Goal: Task Accomplishment & Management: Use online tool/utility

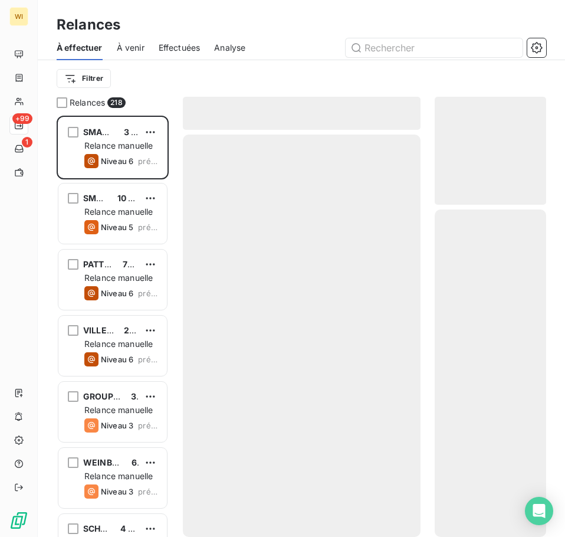
scroll to position [413, 103]
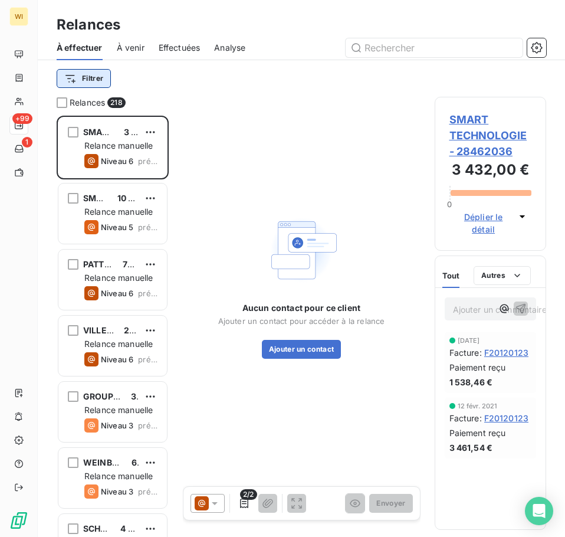
click at [84, 71] on html "WI +99 1 Relances À effectuer À venir Effectuées Analyse Filtrer Relances 218 S…" at bounding box center [282, 268] width 565 height 537
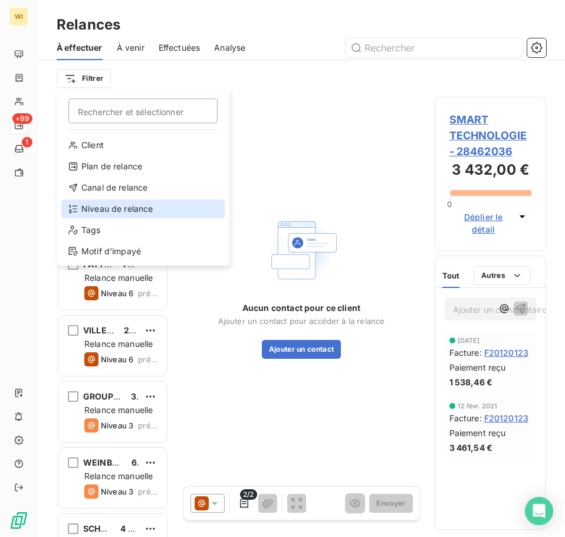
click at [138, 210] on div "Niveau de relance" at bounding box center [142, 208] width 163 height 19
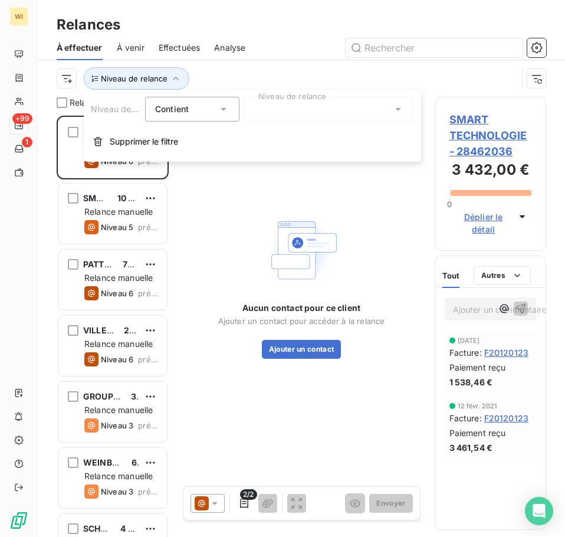
click at [294, 110] on div at bounding box center [329, 109] width 170 height 25
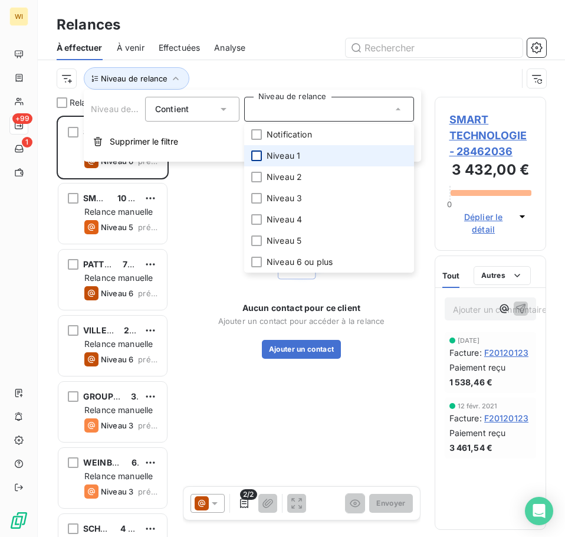
click at [256, 159] on div at bounding box center [256, 155] width 11 height 11
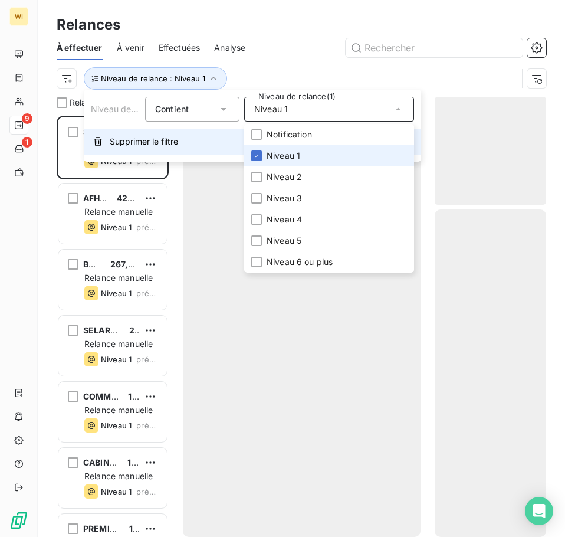
scroll to position [413, 103]
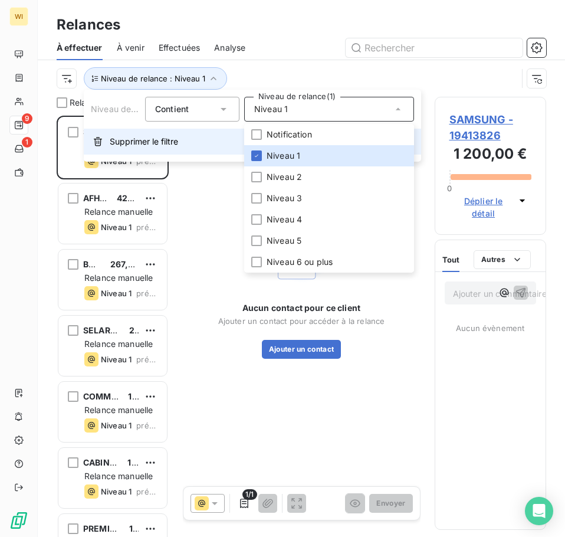
click at [222, 142] on button "Supprimer le filtre" at bounding box center [253, 142] width 338 height 26
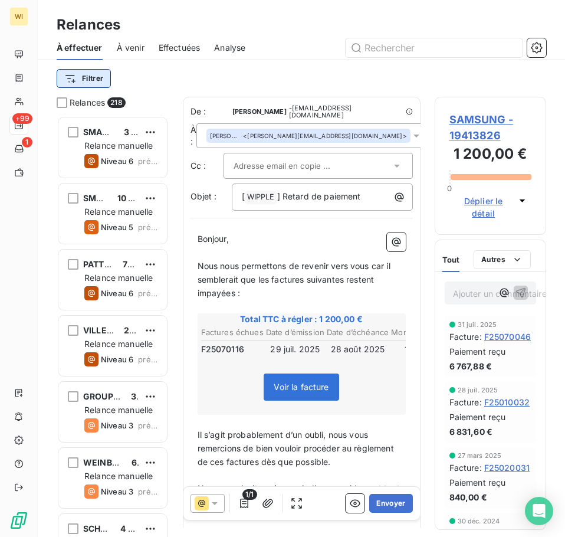
click at [92, 78] on html "WI +99 1 Relances À effectuer À venir Effectuées Analyse Filtrer Relances 218 S…" at bounding box center [282, 268] width 565 height 537
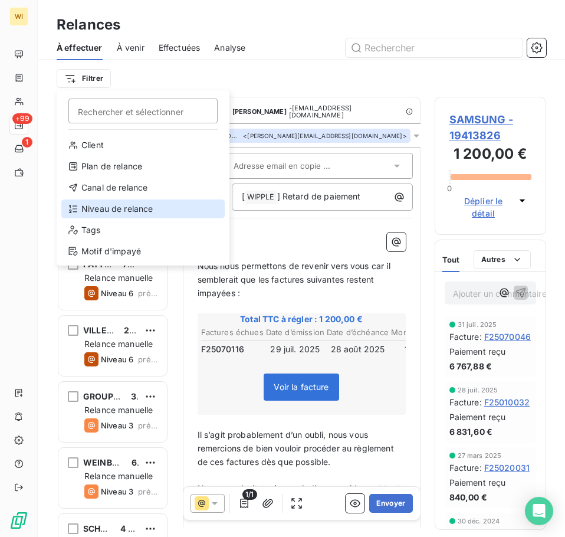
click at [119, 210] on div "Niveau de relance" at bounding box center [142, 208] width 163 height 19
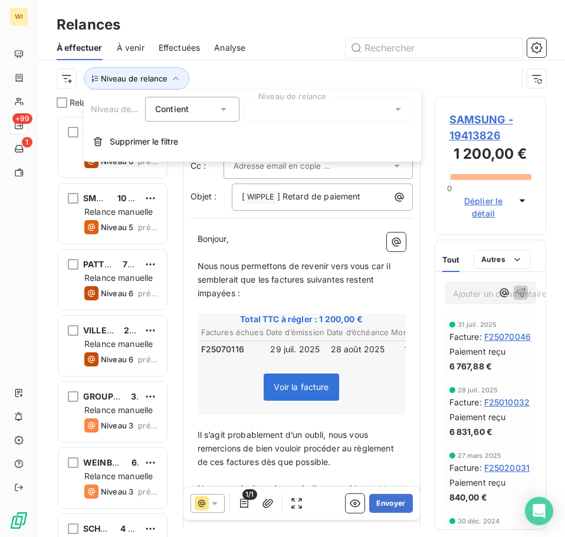
click at [271, 116] on div at bounding box center [329, 109] width 170 height 25
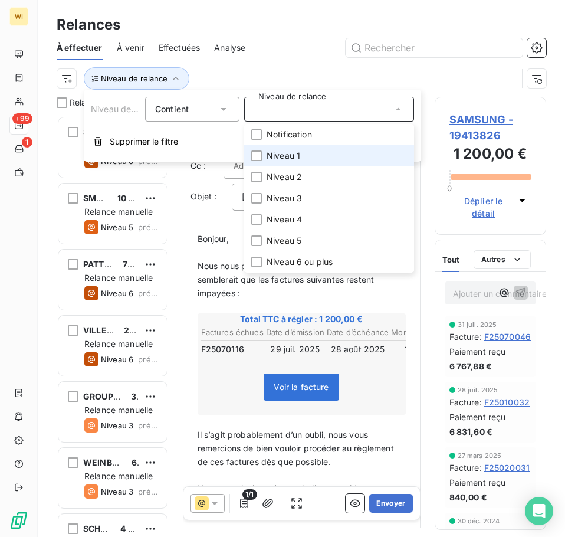
click at [269, 155] on span "Niveau 1" at bounding box center [284, 156] width 34 height 12
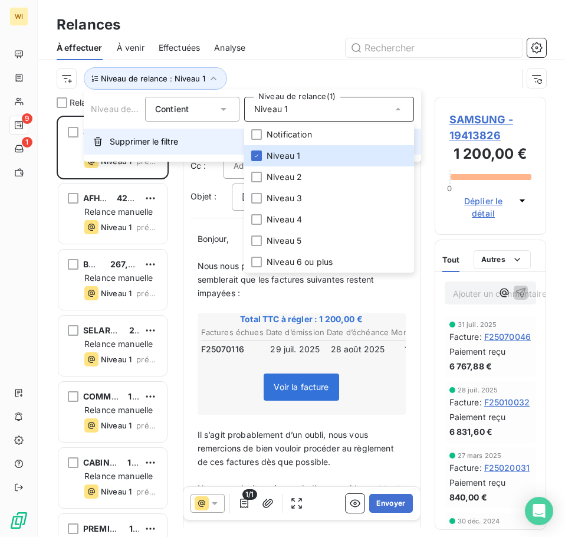
click at [217, 136] on button "Supprimer le filtre" at bounding box center [253, 142] width 338 height 26
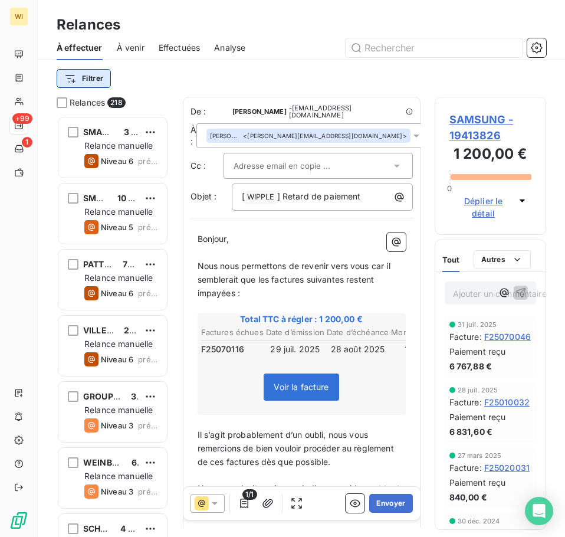
click at [105, 75] on html "WI +99 1 Relances À effectuer À venir Effectuées Analyse Filtrer Relances 218 S…" at bounding box center [282, 268] width 565 height 537
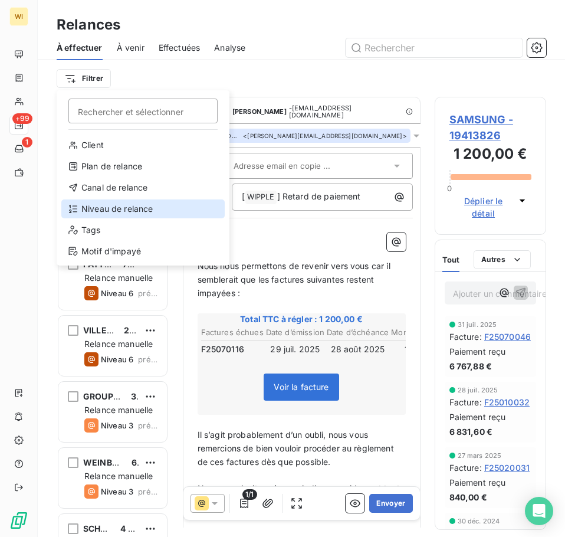
click at [186, 208] on div "Niveau de relance" at bounding box center [142, 208] width 163 height 19
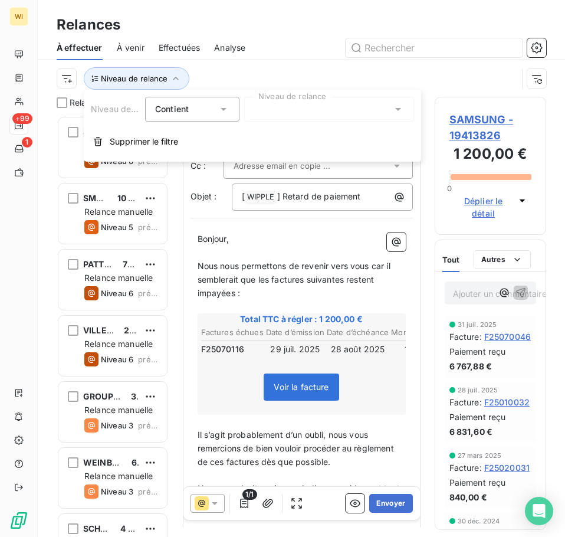
click at [319, 109] on div at bounding box center [329, 109] width 170 height 25
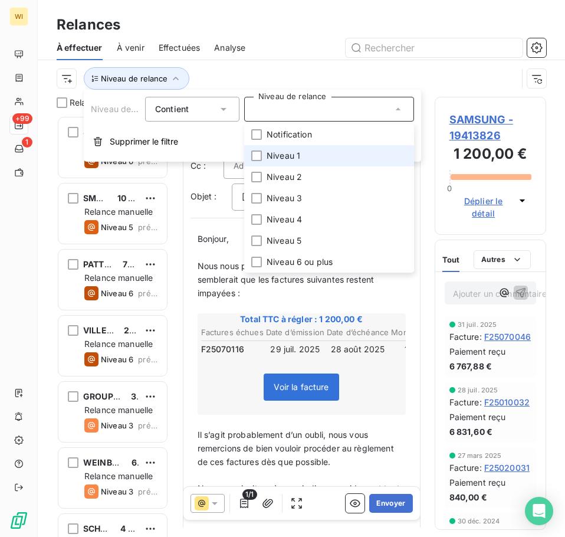
click at [310, 153] on li "Niveau 1" at bounding box center [329, 155] width 170 height 21
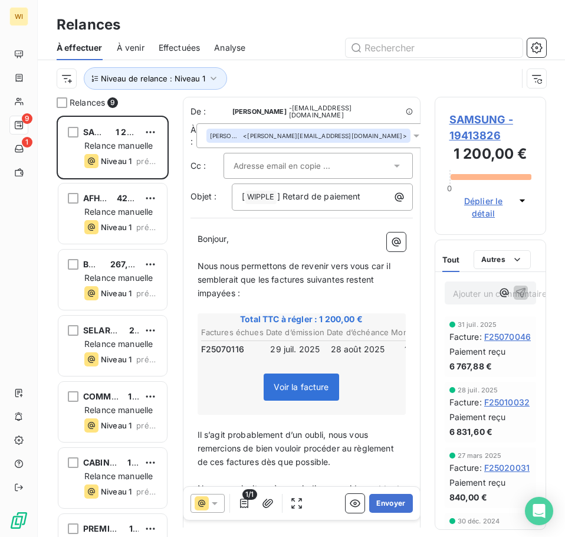
click at [362, 83] on div "Niveau de relance : Niveau 1" at bounding box center [287, 78] width 461 height 22
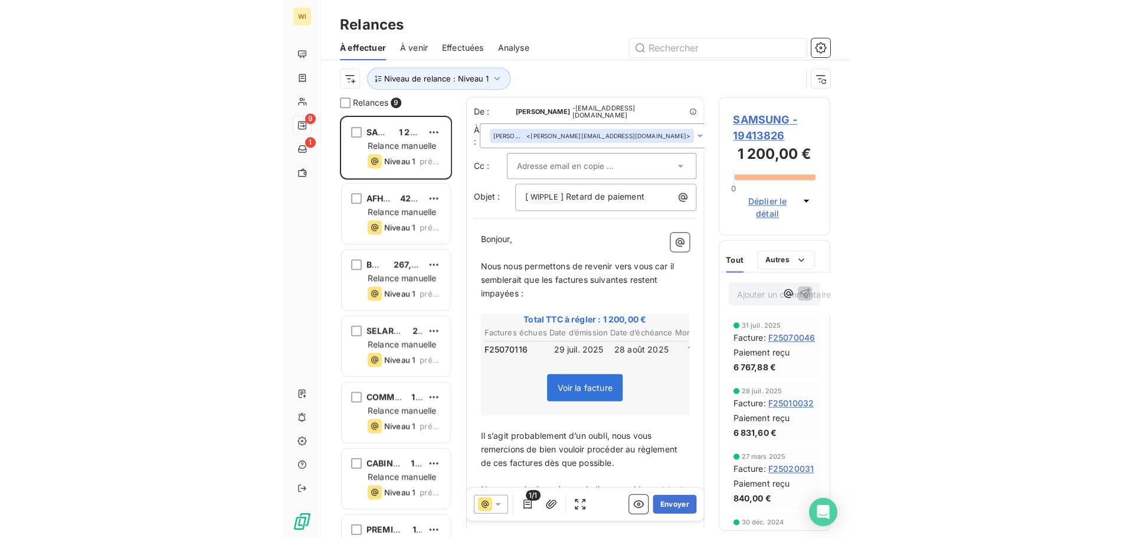
scroll to position [413, 245]
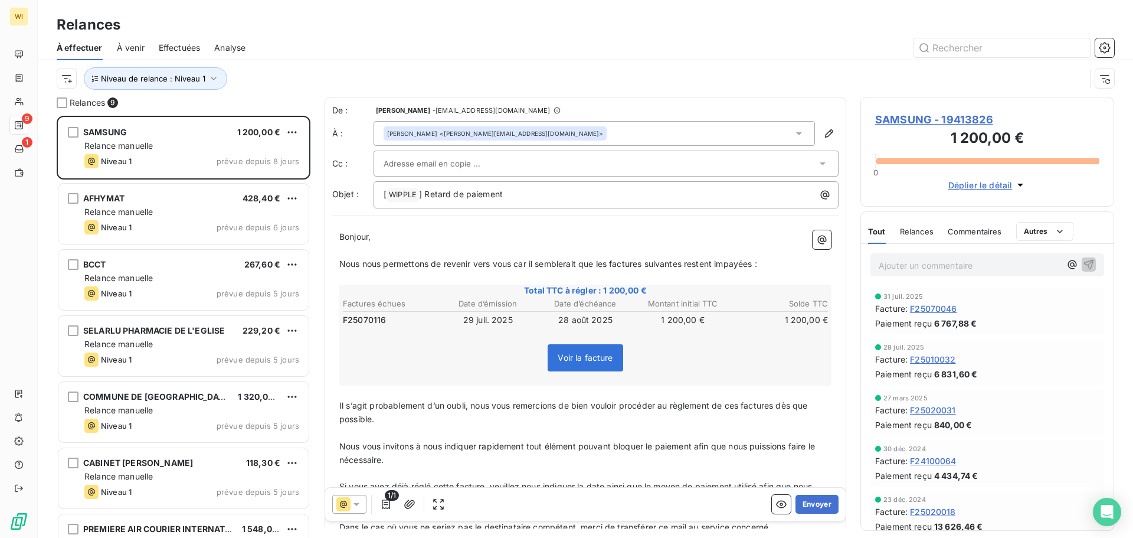
click at [510, 165] on div at bounding box center [600, 164] width 433 height 18
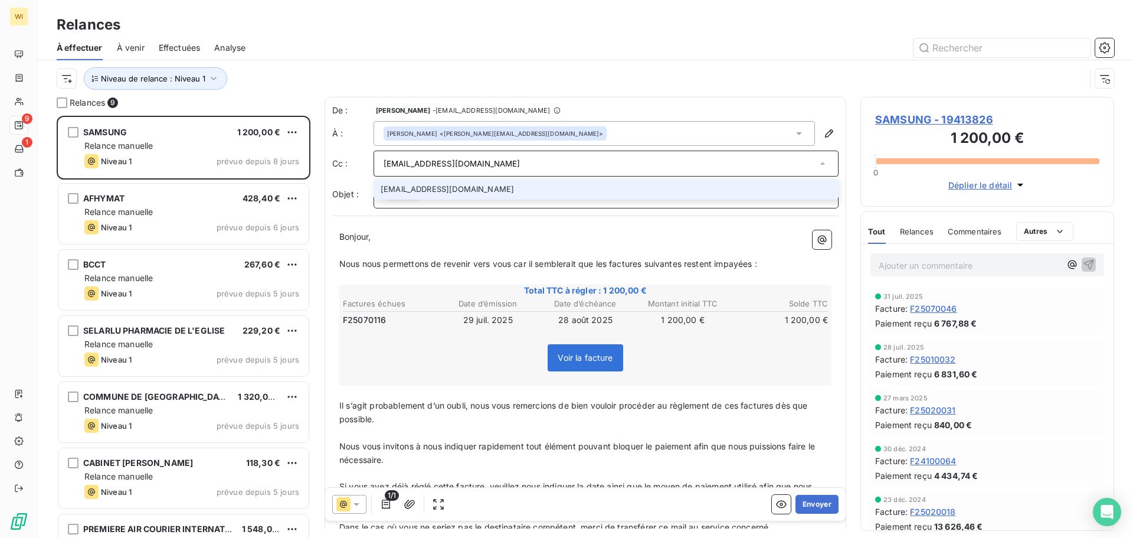
type input "[EMAIL_ADDRESS][DOMAIN_NAME]"
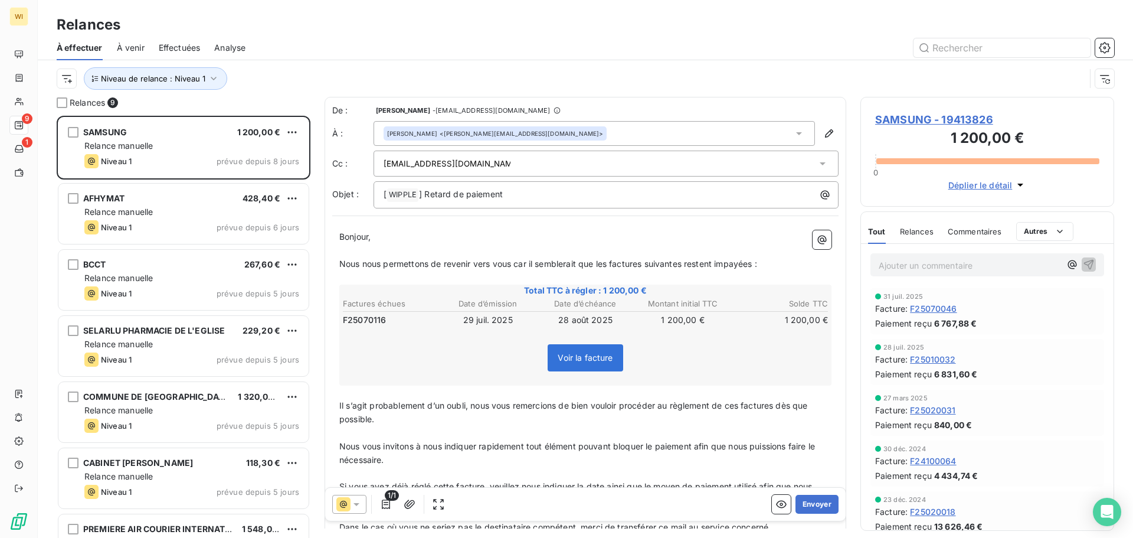
click at [512, 255] on p "﻿" at bounding box center [585, 251] width 492 height 14
click at [565, 496] on button "Envoyer" at bounding box center [817, 504] width 43 height 19
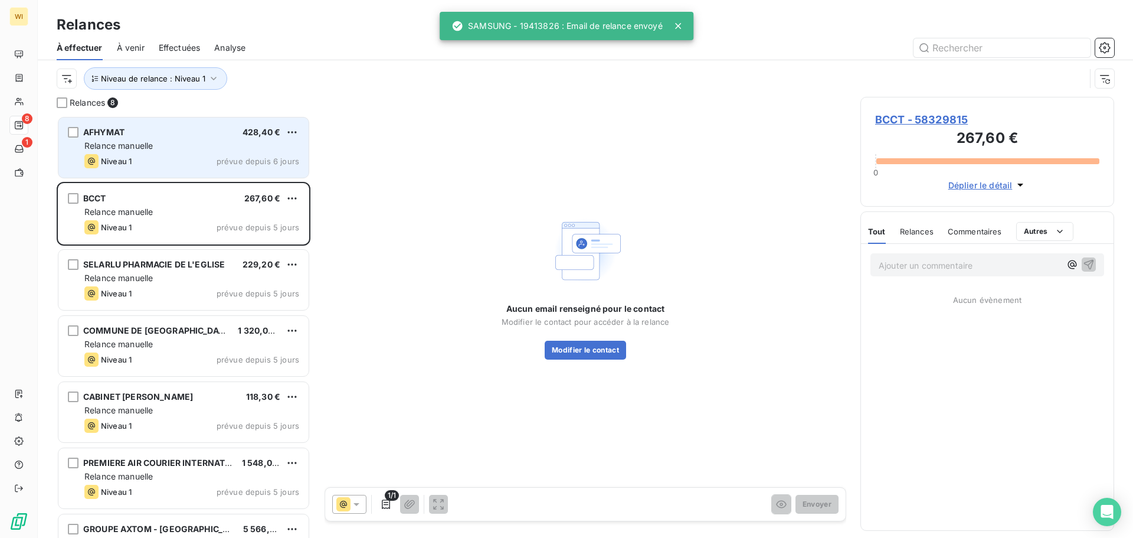
click at [145, 148] on span "Relance manuelle" at bounding box center [118, 145] width 68 height 10
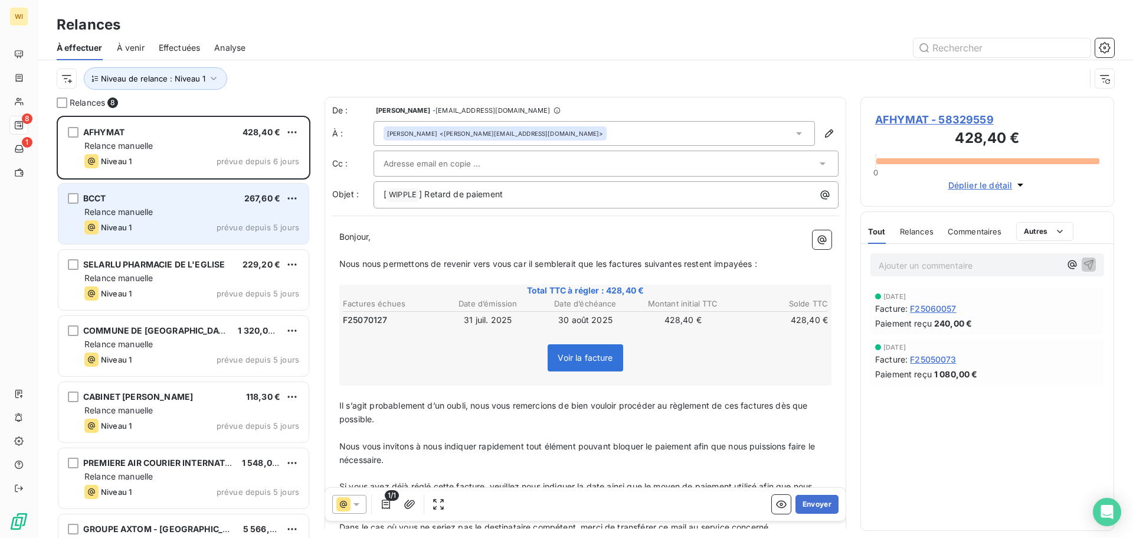
click at [146, 220] on div "BCCT 267,60 € Relance [PERSON_NAME] 1 prévue depuis 5 jours" at bounding box center [183, 214] width 250 height 60
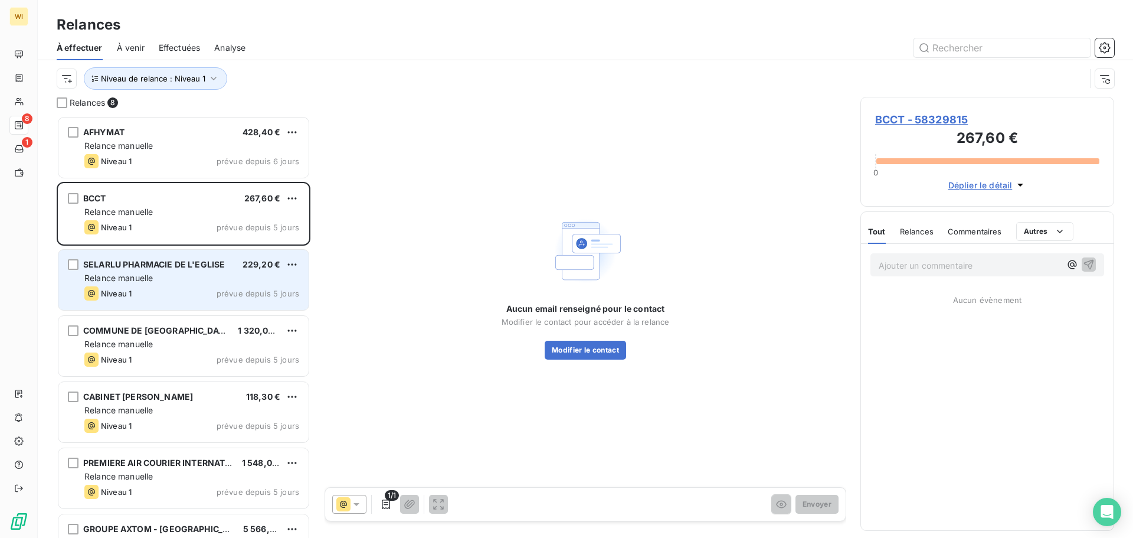
click at [189, 279] on div "Relance manuelle" at bounding box center [191, 278] width 215 height 12
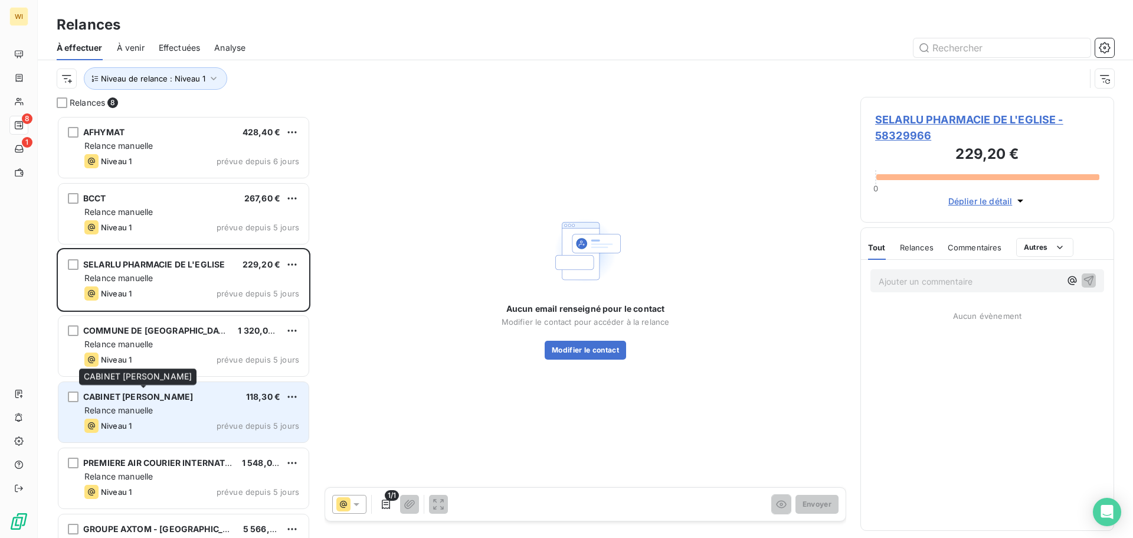
click at [175, 399] on span "CABINET [PERSON_NAME]" at bounding box center [138, 396] width 110 height 10
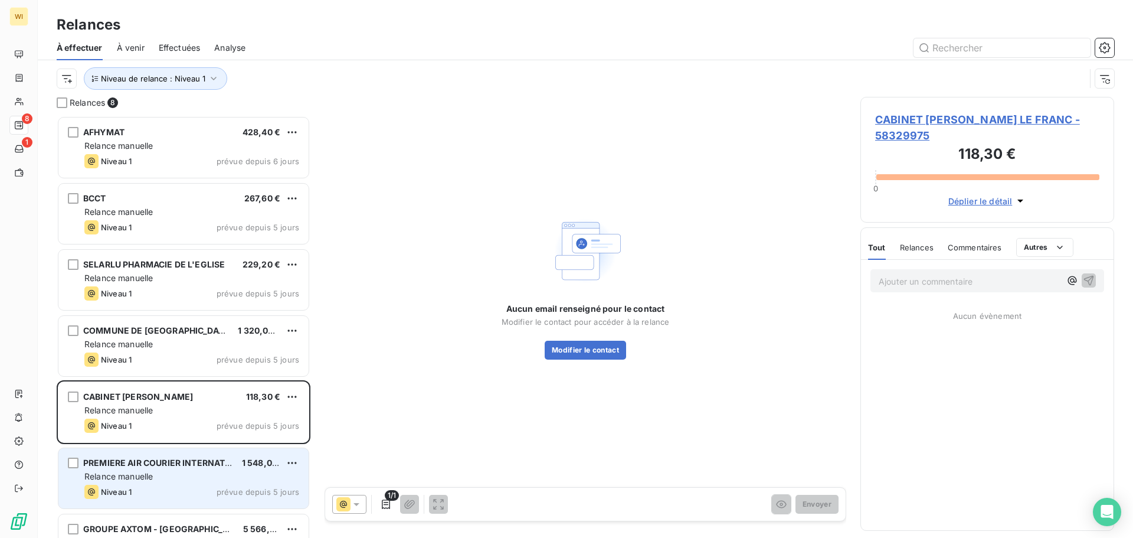
click at [162, 494] on div "Niveau 1 prévue depuis 5 jours" at bounding box center [191, 492] width 215 height 14
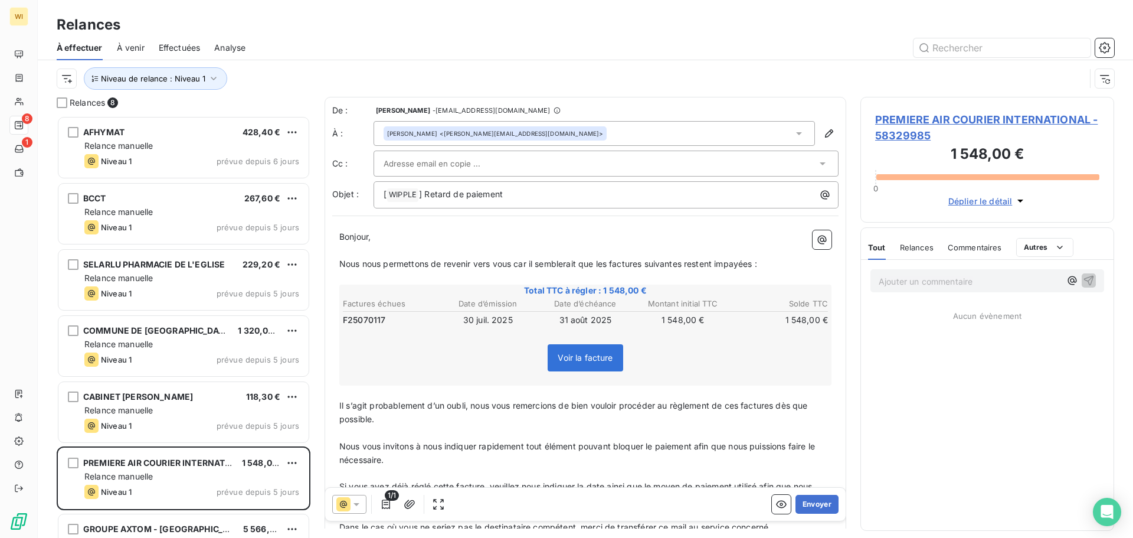
click at [561, 130] on div "[PERSON_NAME] <[PERSON_NAME][EMAIL_ADDRESS][DOMAIN_NAME]>" at bounding box center [594, 133] width 441 height 25
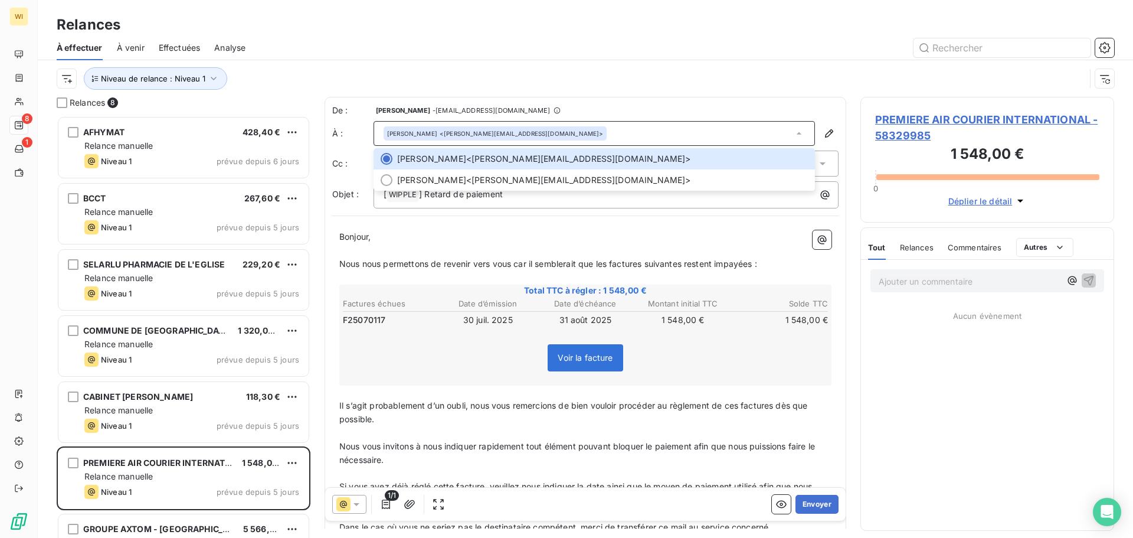
click at [503, 235] on p "Bonjour," at bounding box center [585, 237] width 492 height 14
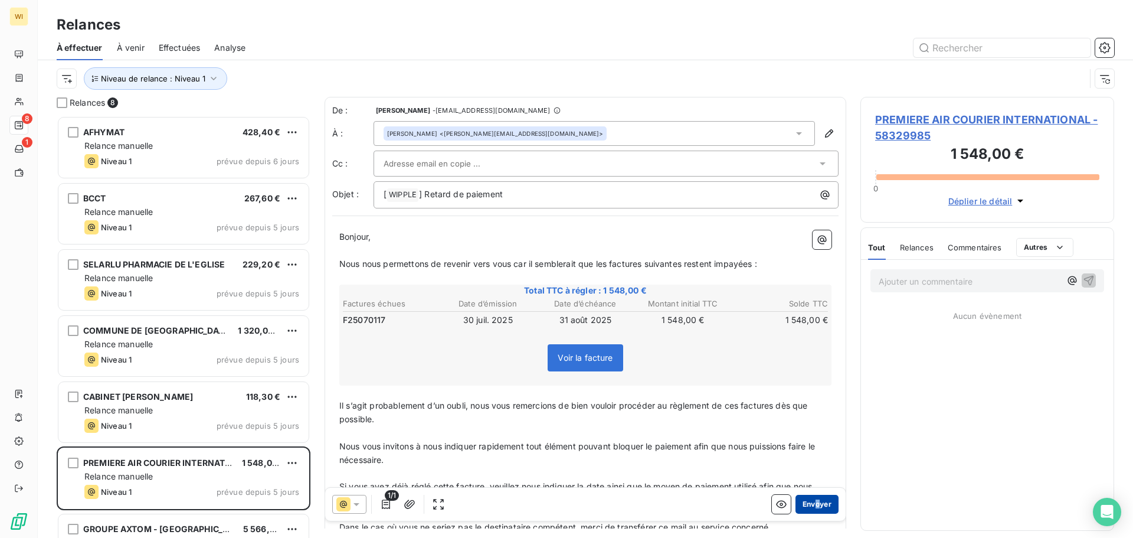
drag, startPoint x: 809, startPoint y: 519, endPoint x: 810, endPoint y: 509, distance: 9.6
click at [565, 509] on div "1/1 Envoyer" at bounding box center [585, 503] width 521 height 33
click at [565, 509] on button "Envoyer" at bounding box center [817, 504] width 43 height 19
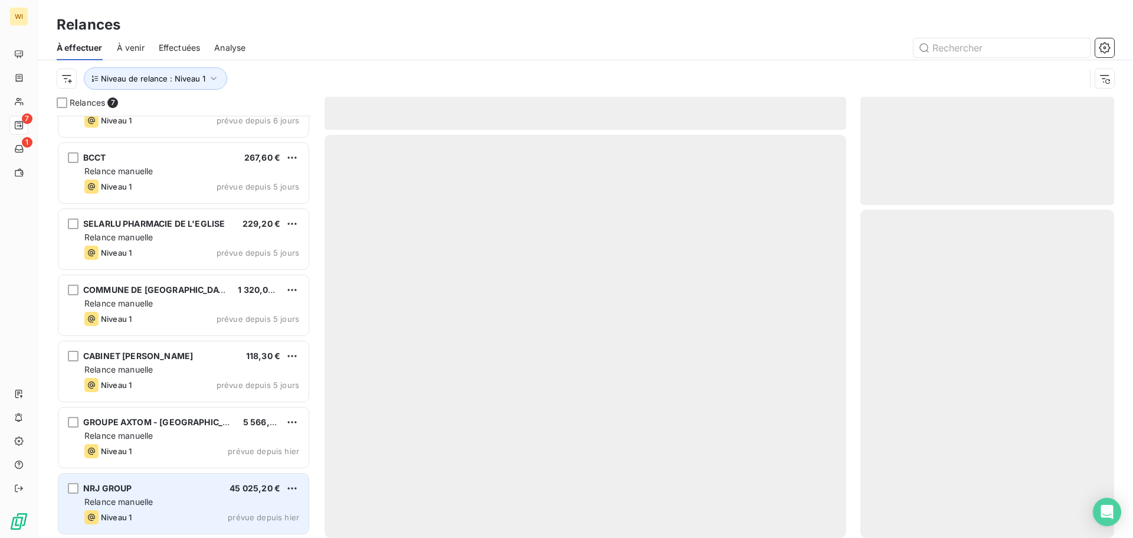
scroll to position [41, 0]
click at [169, 434] on div "Relance manuelle" at bounding box center [191, 436] width 215 height 12
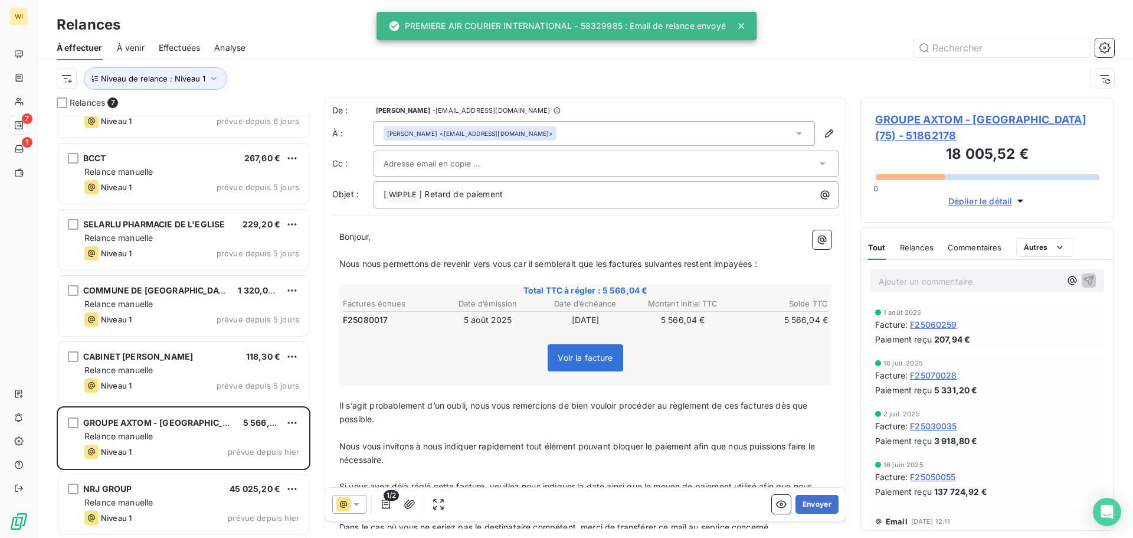
click at [565, 132] on div "[PERSON_NAME] <[EMAIL_ADDRESS][DOMAIN_NAME]>" at bounding box center [594, 133] width 441 height 25
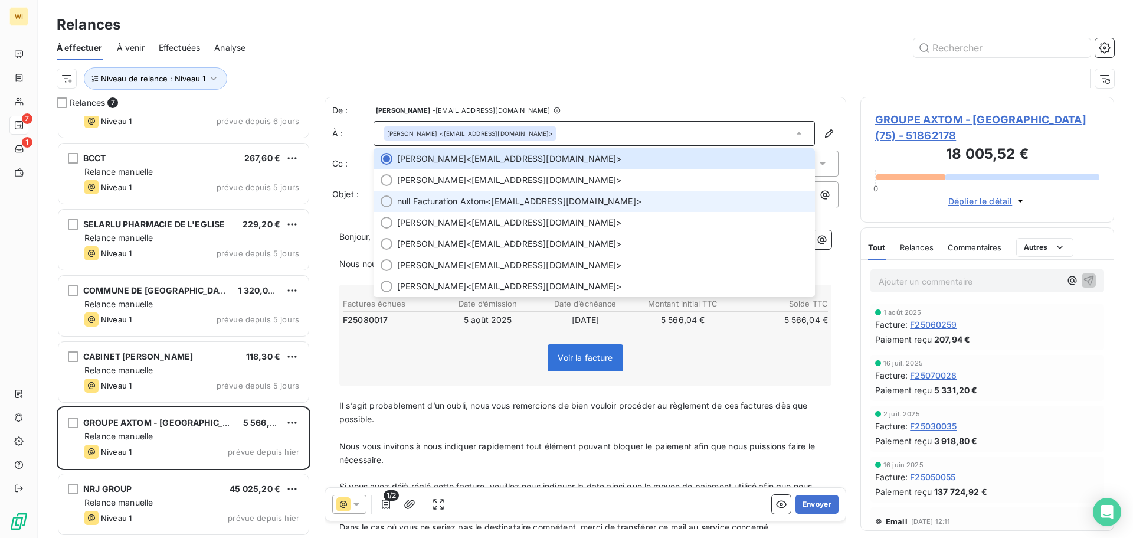
click at [565, 194] on li "null Facturation Axtom <[EMAIL_ADDRESS][DOMAIN_NAME]>" at bounding box center [594, 201] width 441 height 21
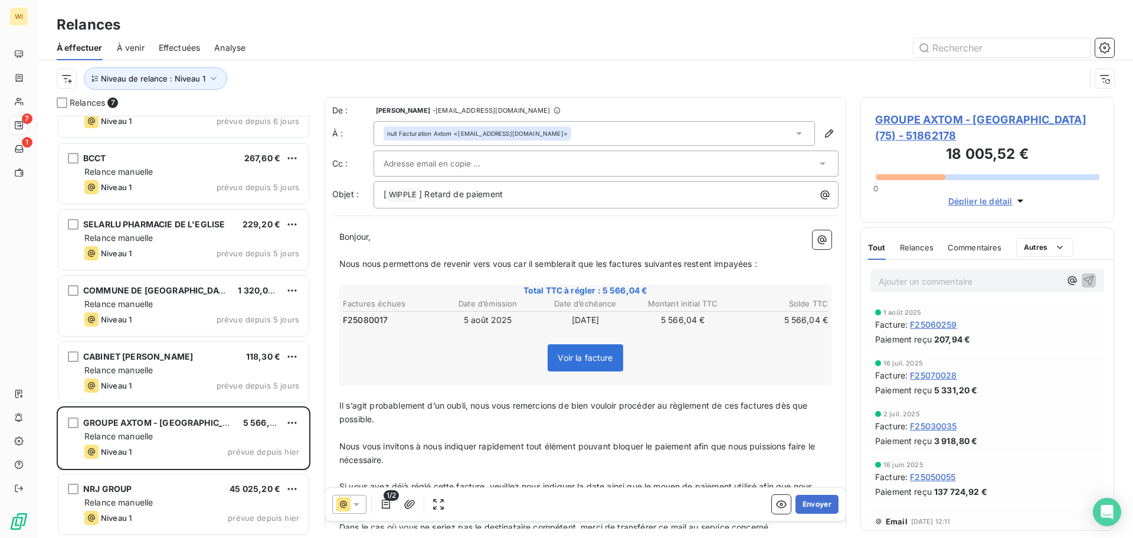
click at [565, 155] on div at bounding box center [600, 164] width 433 height 18
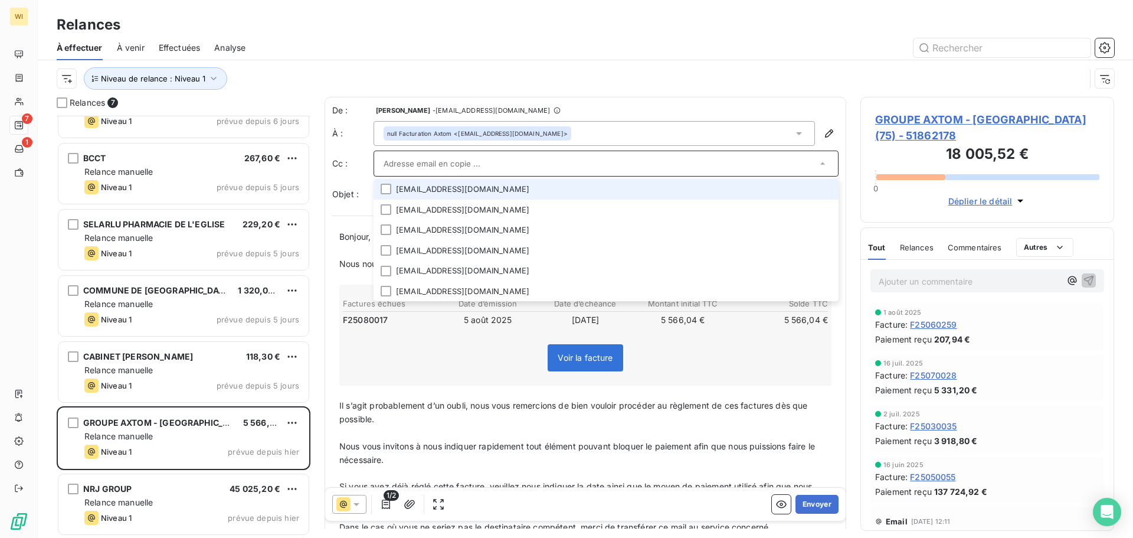
click at [535, 191] on li "[EMAIL_ADDRESS][DOMAIN_NAME]" at bounding box center [606, 189] width 465 height 21
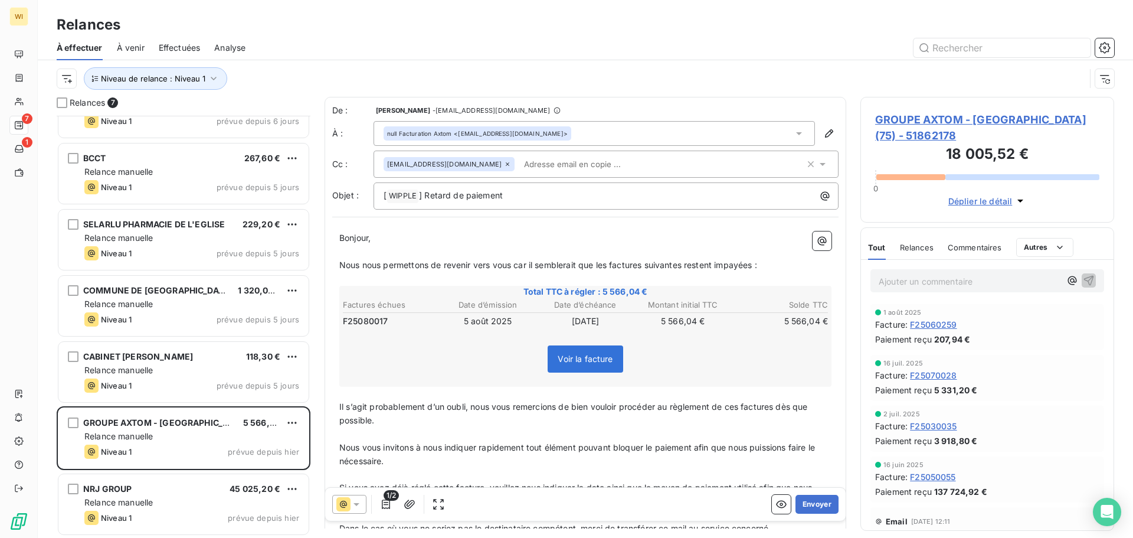
click at [565, 434] on p "﻿" at bounding box center [585, 434] width 492 height 14
click at [565, 495] on button "Envoyer" at bounding box center [817, 504] width 43 height 19
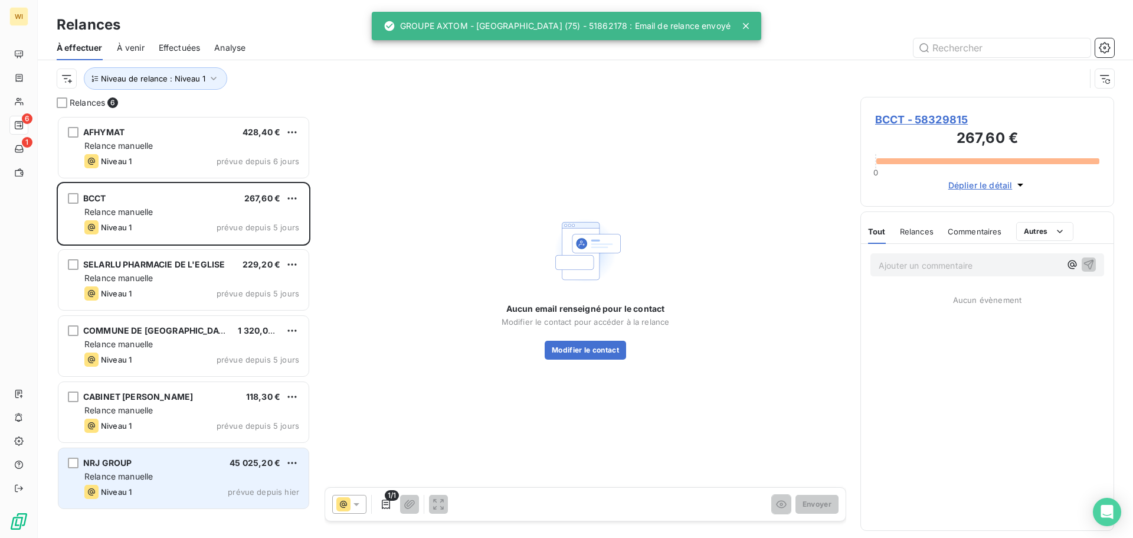
click at [139, 471] on span "Relance manuelle" at bounding box center [118, 476] width 68 height 10
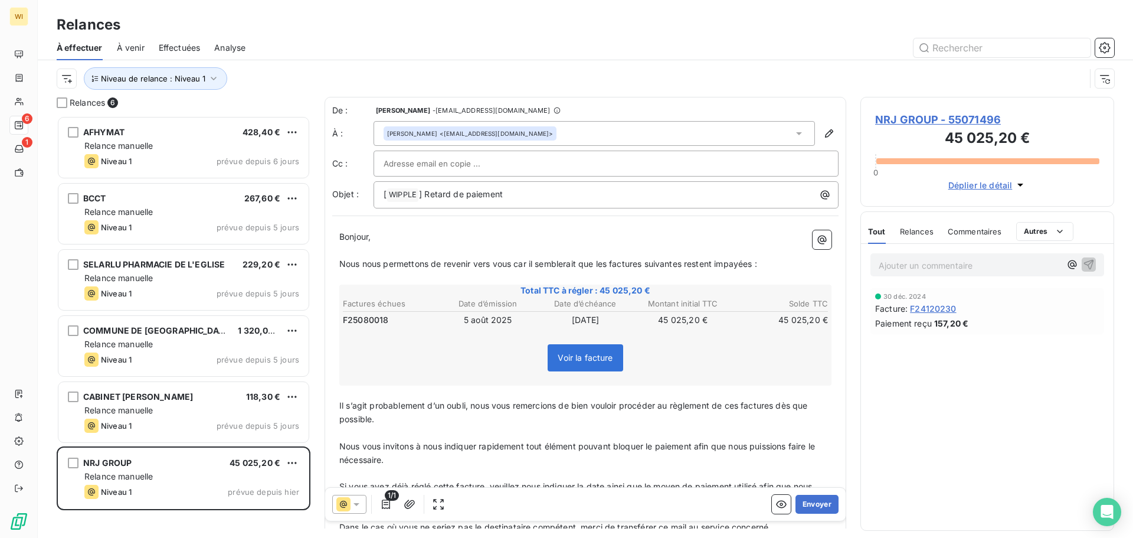
click at [565, 135] on div "[PERSON_NAME] <[EMAIL_ADDRESS][DOMAIN_NAME]>" at bounding box center [594, 133] width 441 height 25
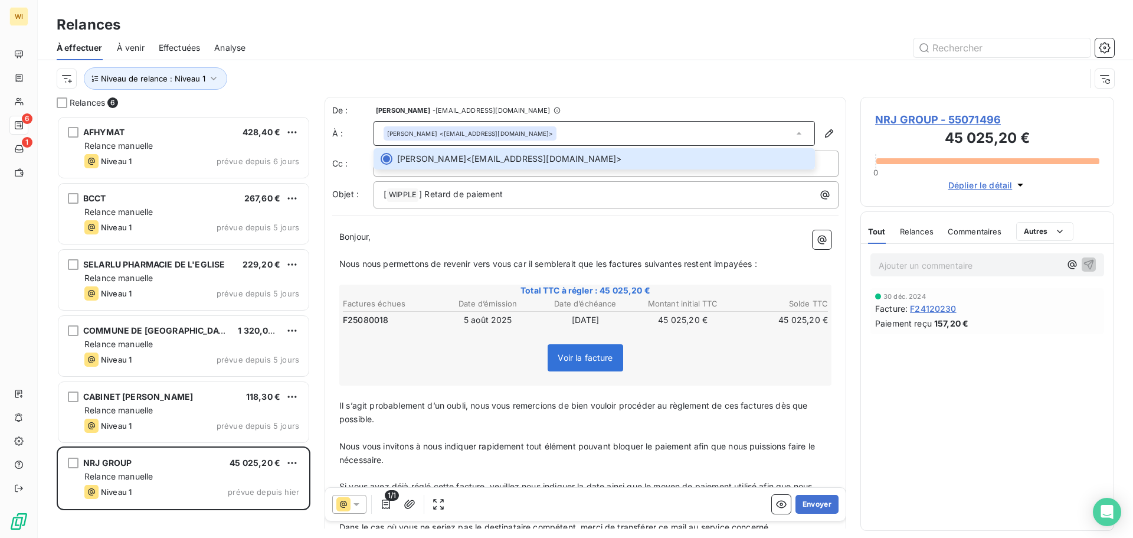
click at [565, 431] on p "﻿" at bounding box center [585, 433] width 492 height 14
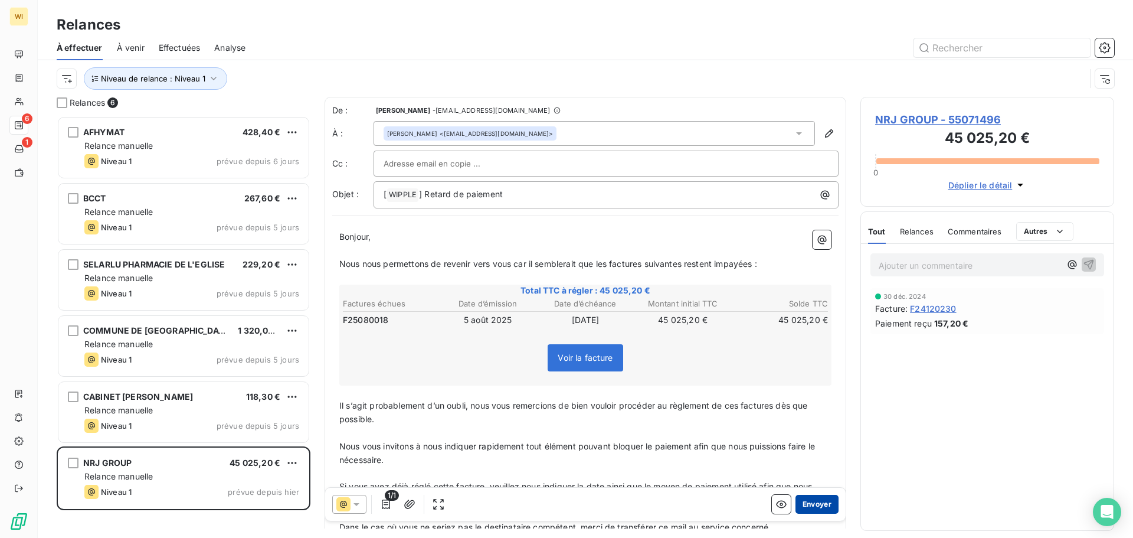
click at [565, 505] on button "Envoyer" at bounding box center [817, 504] width 43 height 19
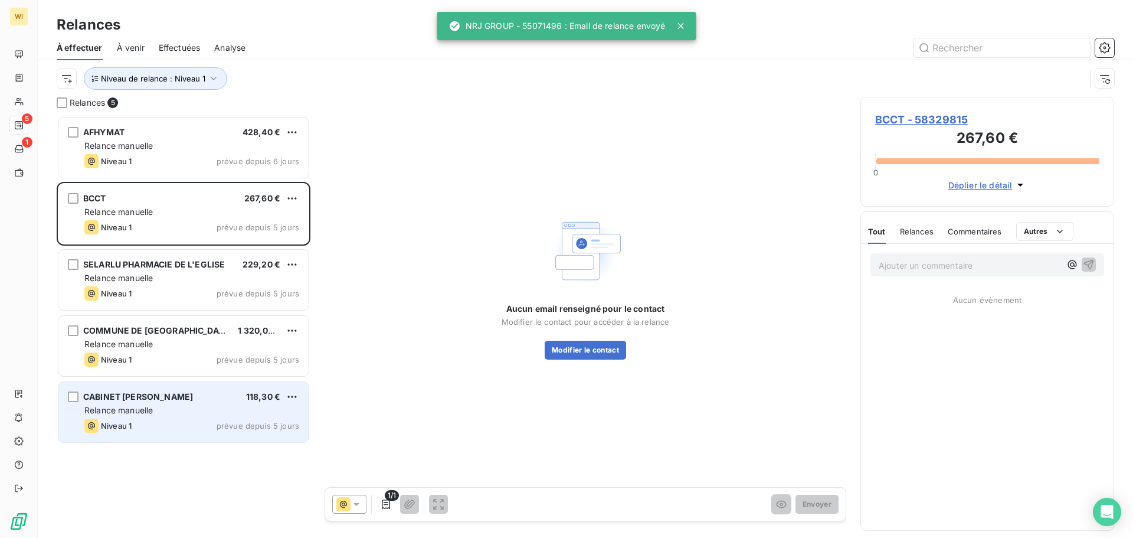
click at [169, 399] on span "CABINET [PERSON_NAME]" at bounding box center [138, 396] width 110 height 10
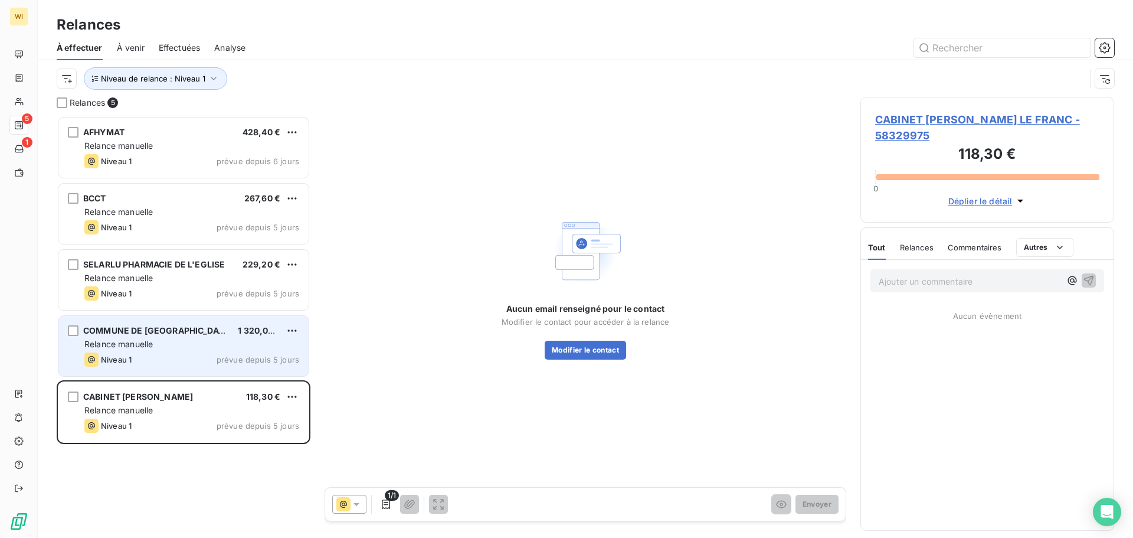
click at [179, 364] on div "Niveau 1 prévue depuis 5 jours" at bounding box center [191, 359] width 215 height 14
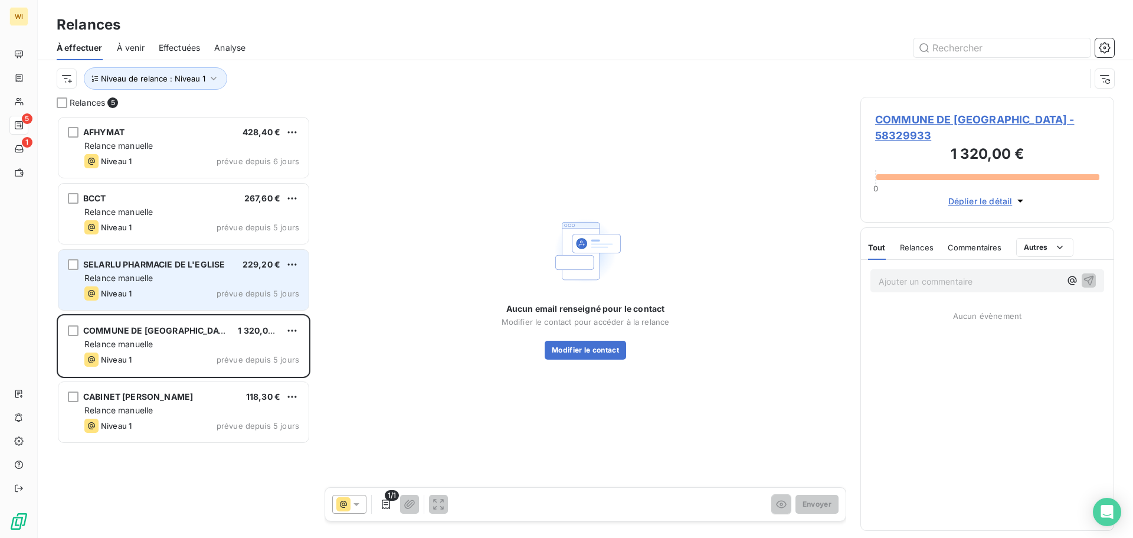
click at [192, 302] on div "SELARLU PHARMACIE DE L'EGLISE 229,20 € Relance [PERSON_NAME] 1 prévue depuis 5 …" at bounding box center [183, 280] width 250 height 60
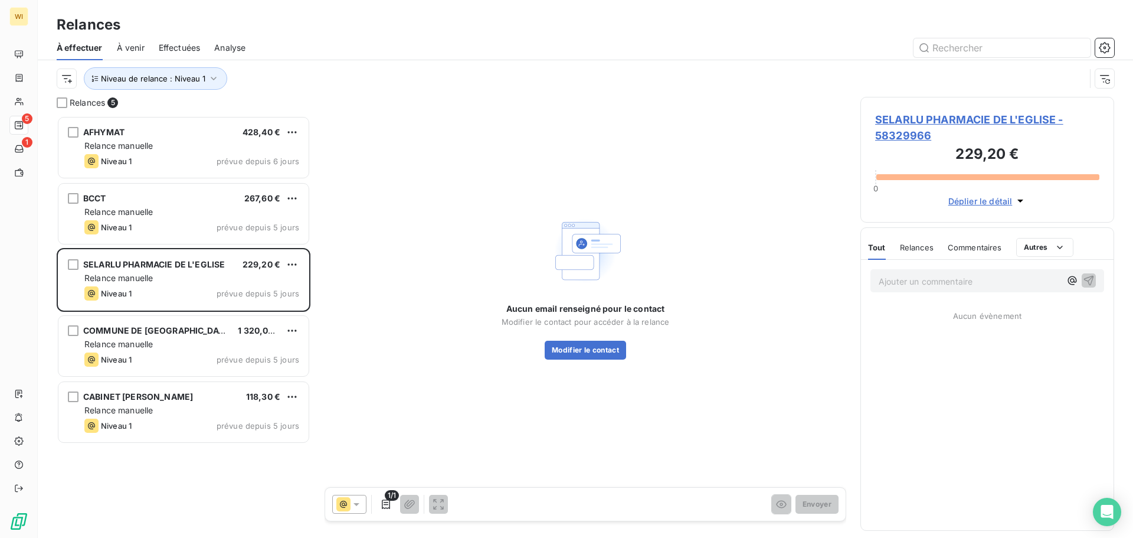
click at [565, 124] on span "SELARLU PHARMACIE DE L'EGLISE - 58329966" at bounding box center [987, 128] width 224 height 32
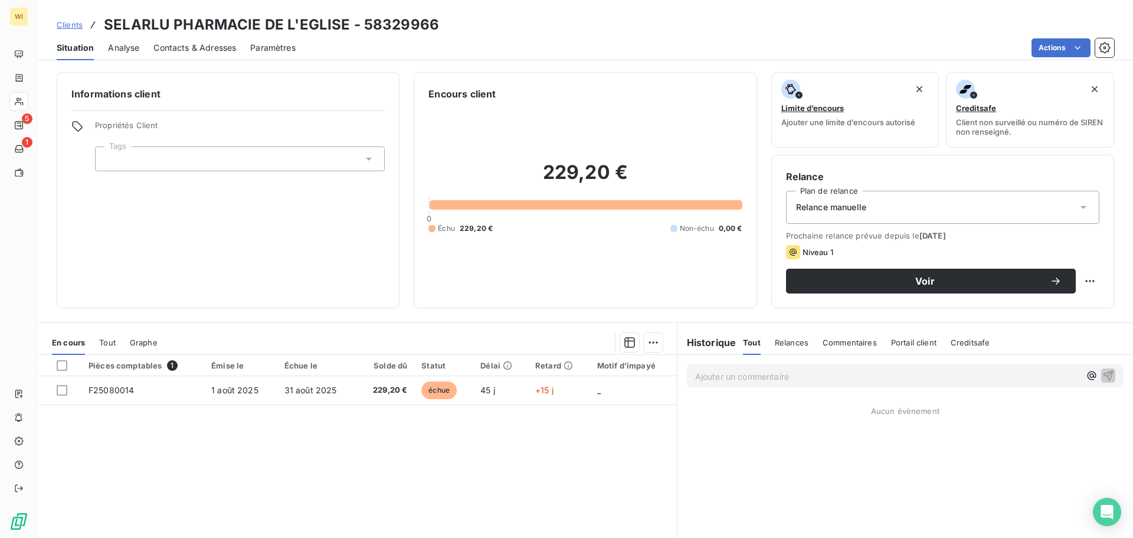
click at [182, 52] on span "Contacts & Adresses" at bounding box center [194, 48] width 83 height 12
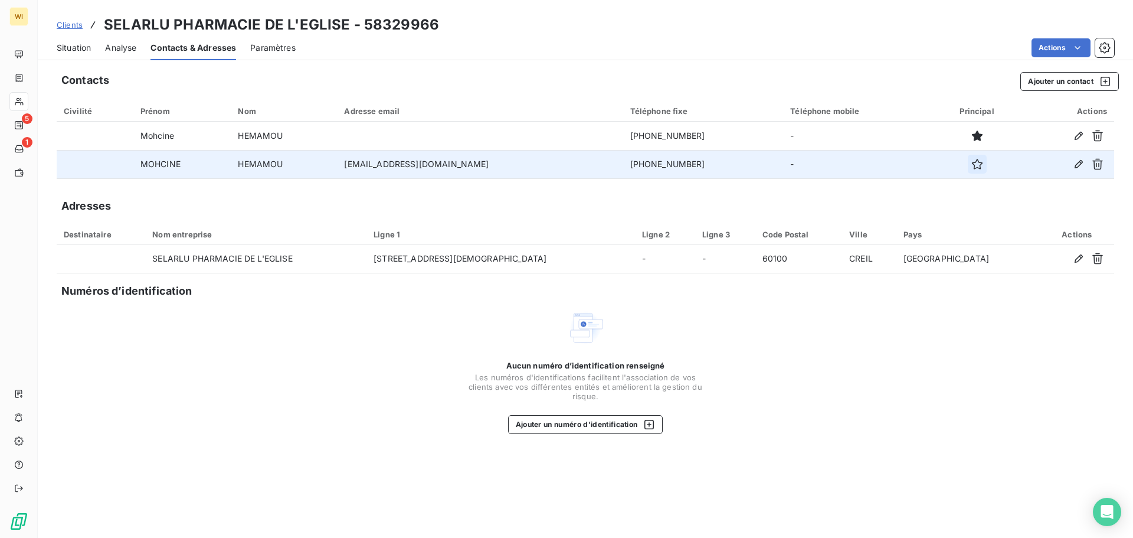
click at [565, 161] on icon "button" at bounding box center [977, 164] width 12 height 12
click at [565, 163] on icon "button" at bounding box center [976, 164] width 11 height 11
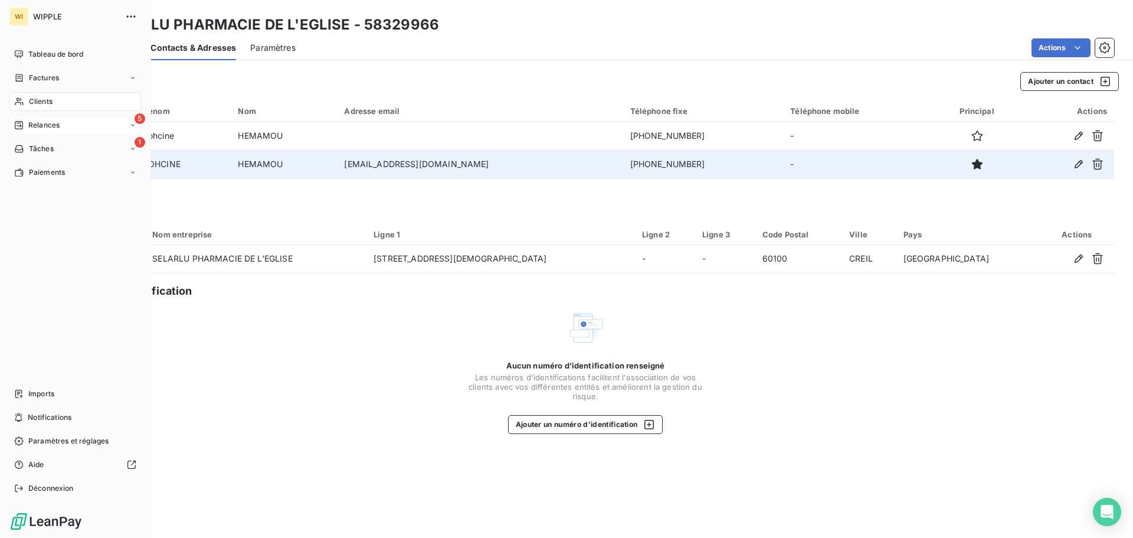
click at [59, 126] on span "Relances" at bounding box center [43, 125] width 31 height 11
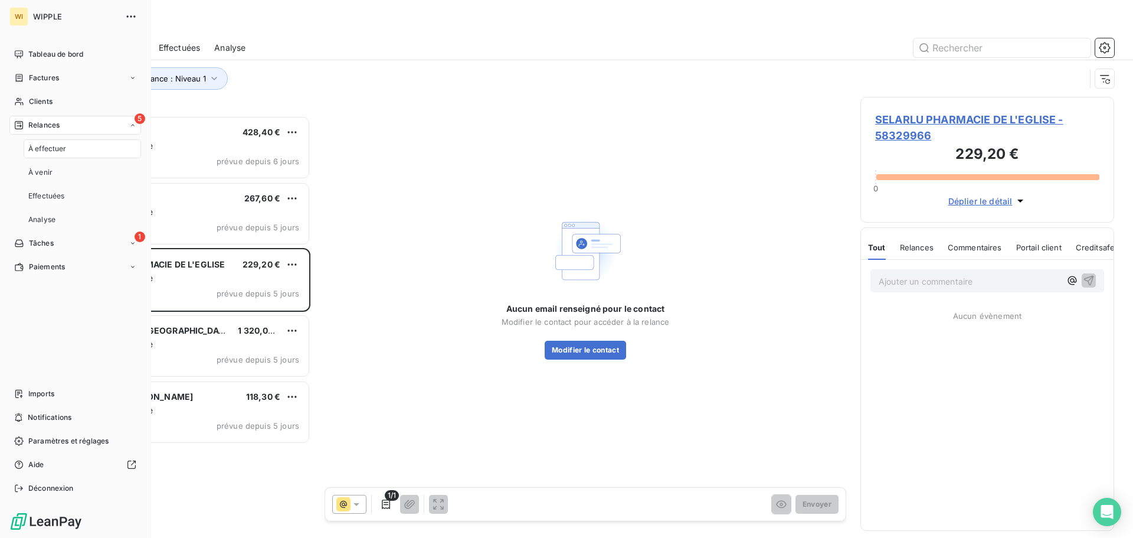
scroll to position [9, 9]
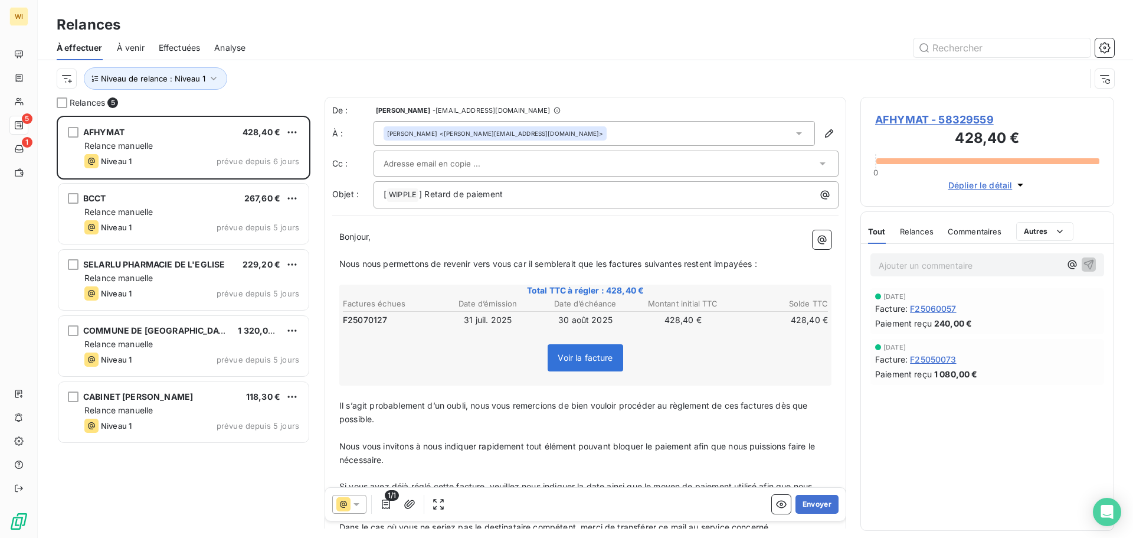
click at [527, 50] on div at bounding box center [687, 47] width 855 height 19
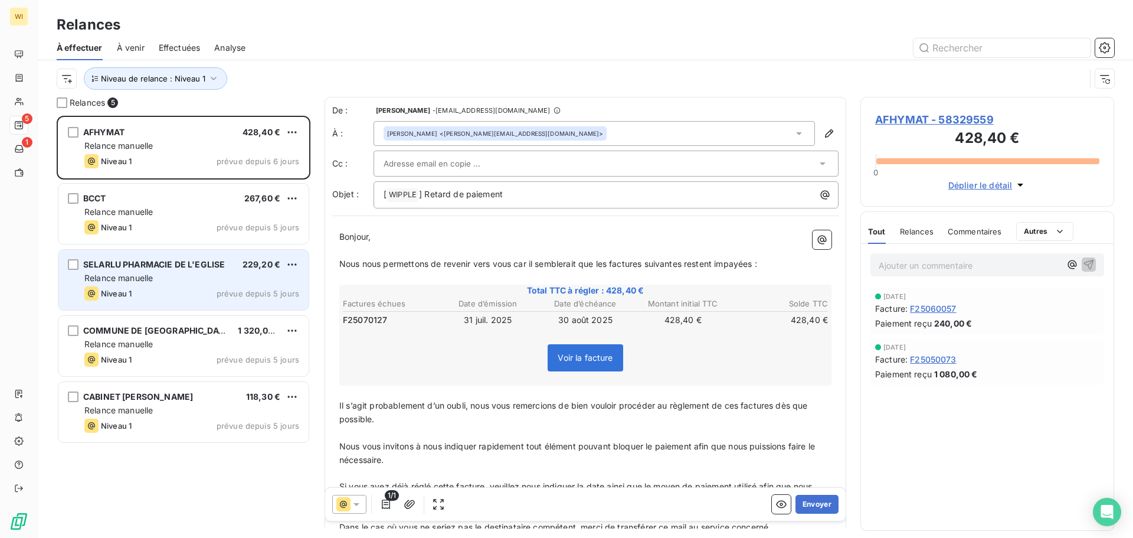
click at [171, 296] on div "Niveau 1 prévue depuis 5 jours" at bounding box center [191, 293] width 215 height 14
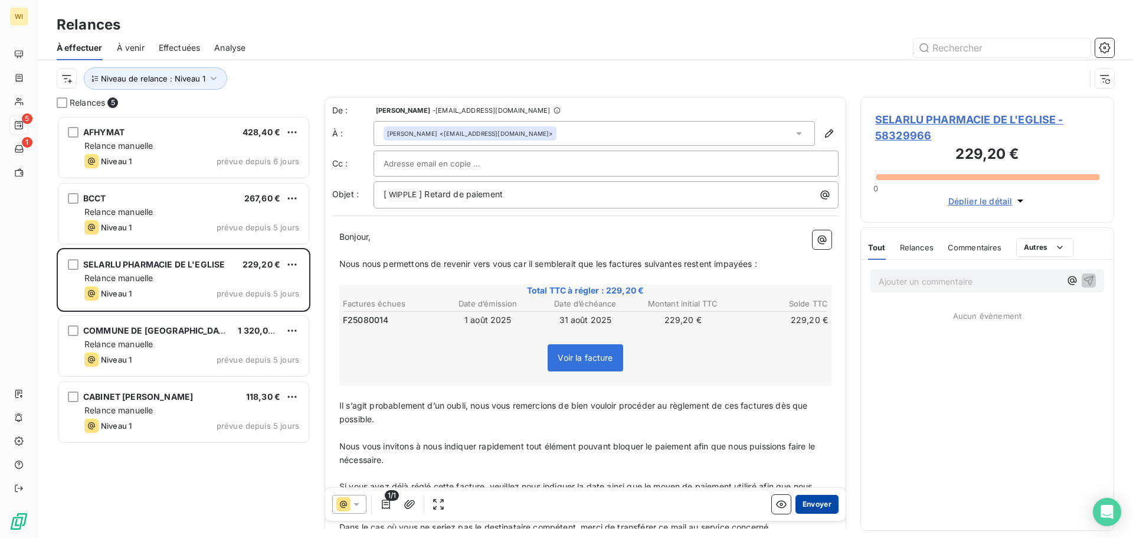
click at [565, 507] on button "Envoyer" at bounding box center [817, 504] width 43 height 19
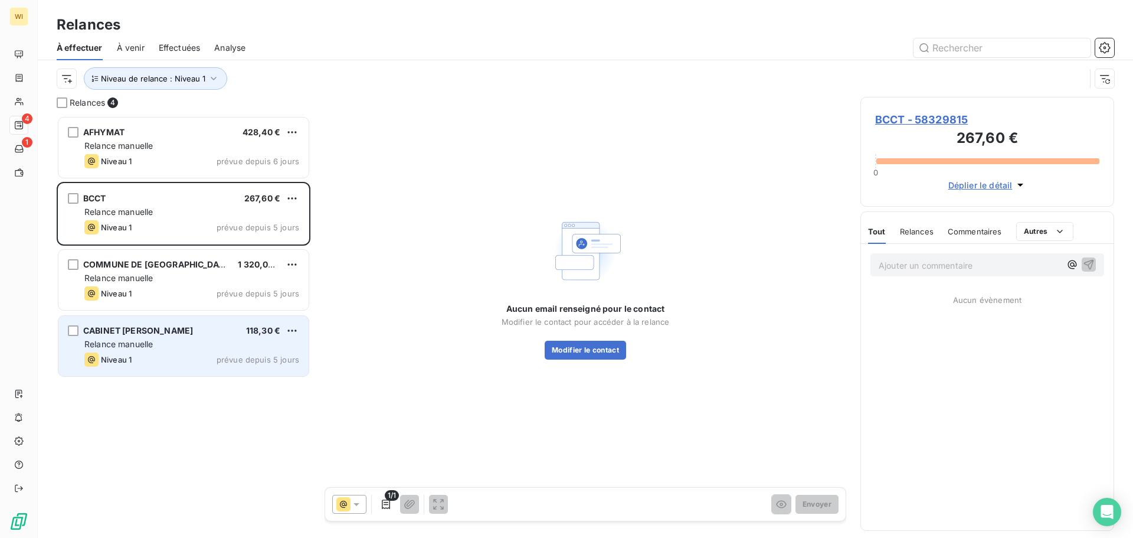
click at [155, 348] on div "Relance manuelle" at bounding box center [191, 344] width 215 height 12
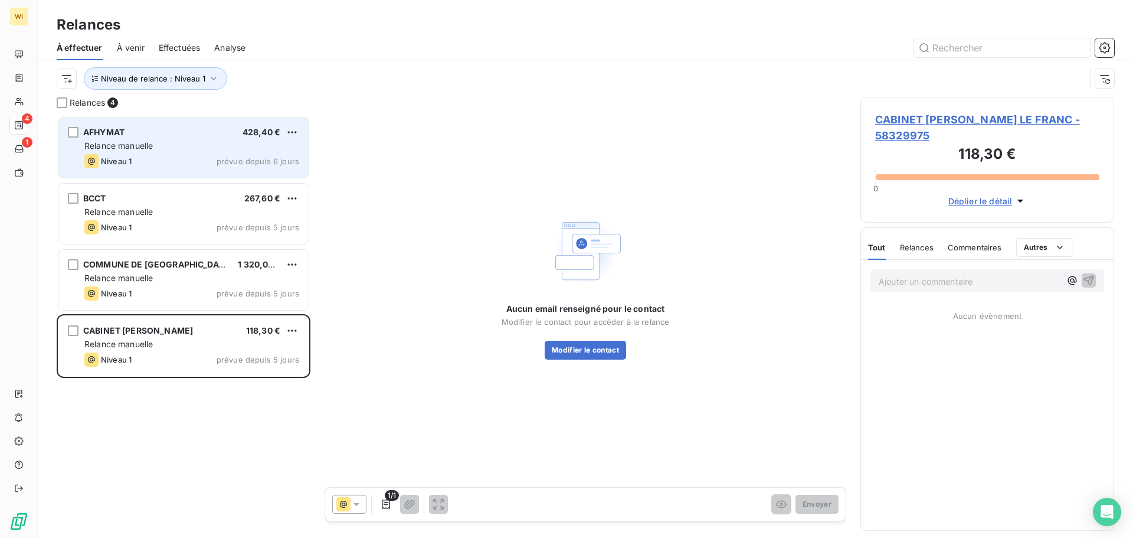
click at [213, 159] on div "Niveau 1 prévue depuis 6 jours" at bounding box center [191, 161] width 215 height 14
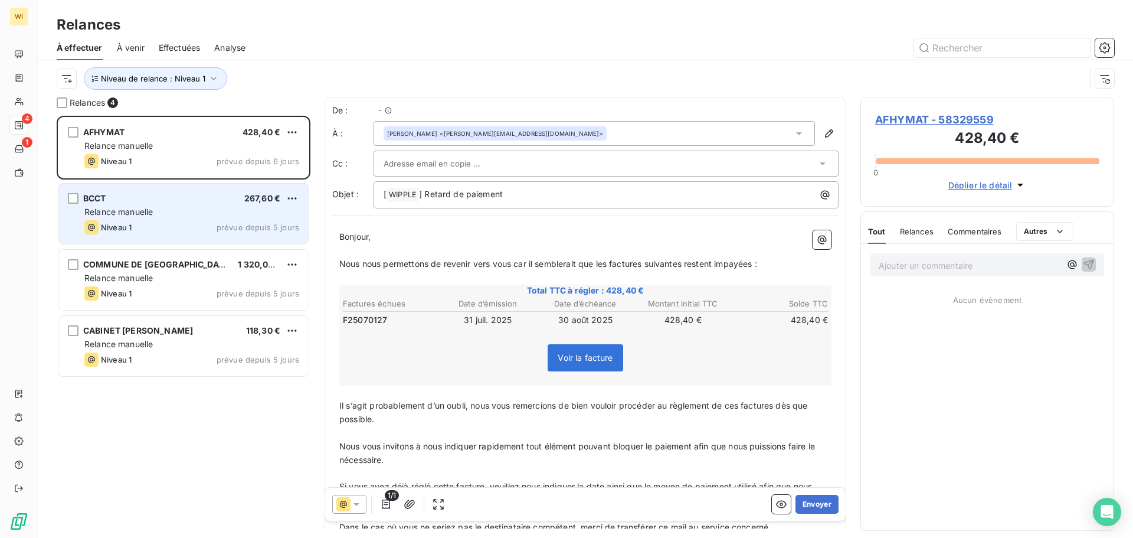
click at [207, 212] on div "Relance manuelle" at bounding box center [191, 212] width 215 height 12
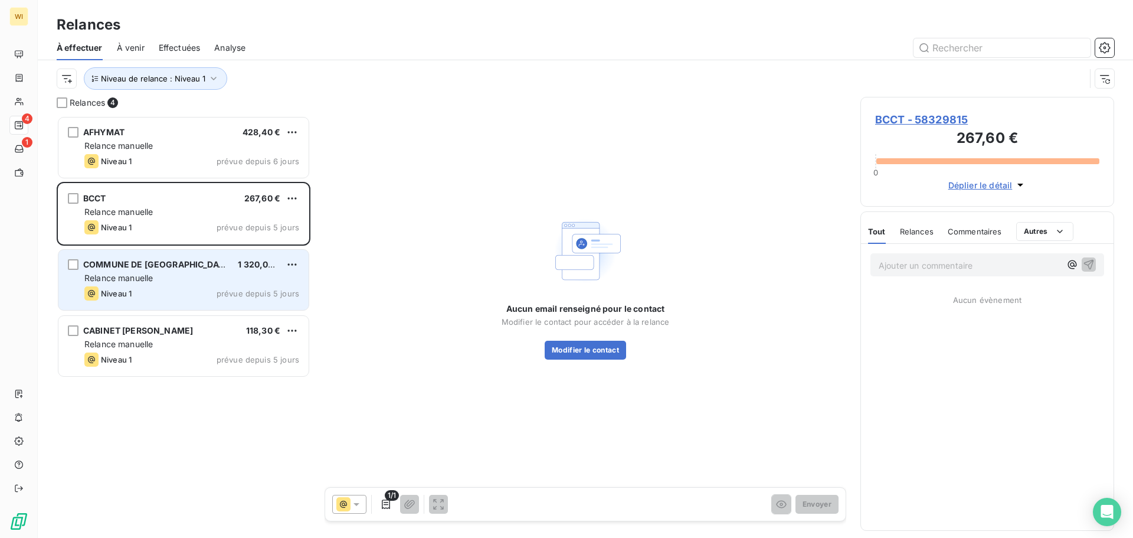
click at [211, 270] on div "COMMUNE DE [GEOGRAPHIC_DATA]" at bounding box center [155, 264] width 145 height 12
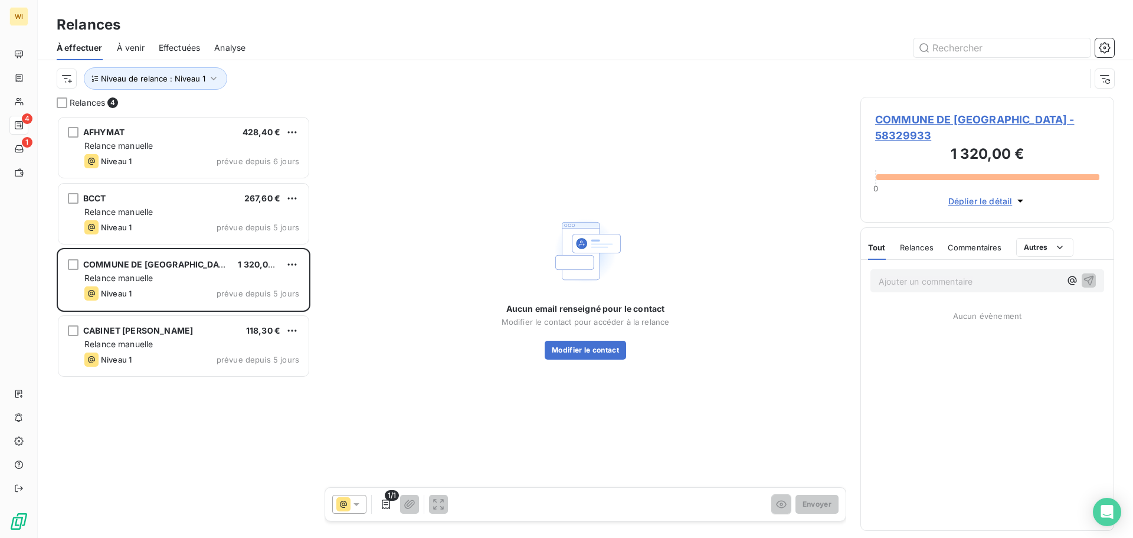
click at [565, 116] on span "COMMUNE DE [GEOGRAPHIC_DATA] - 58329933" at bounding box center [987, 128] width 224 height 32
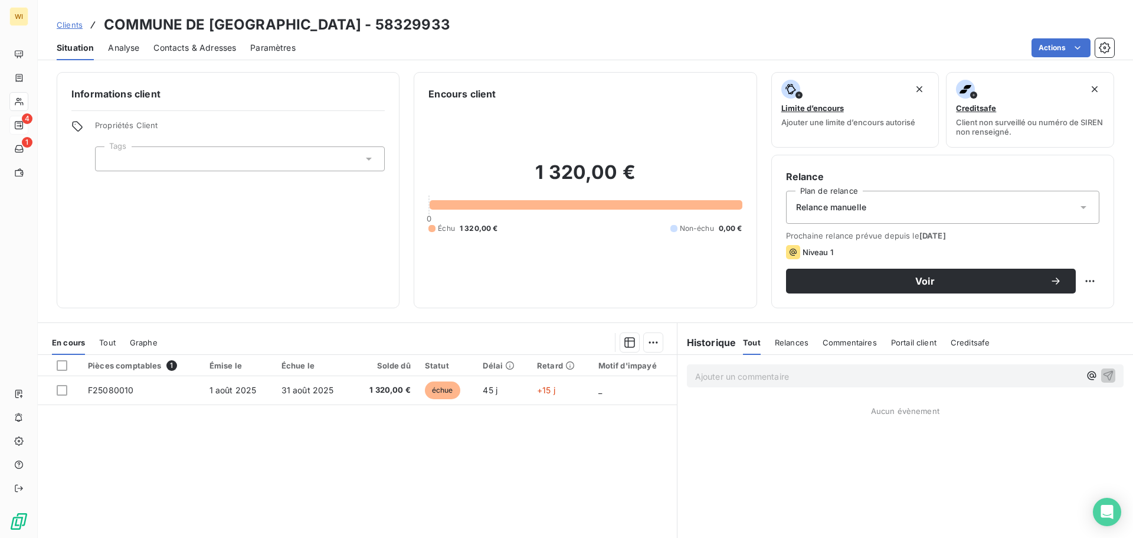
click at [205, 46] on span "Contacts & Adresses" at bounding box center [194, 48] width 83 height 12
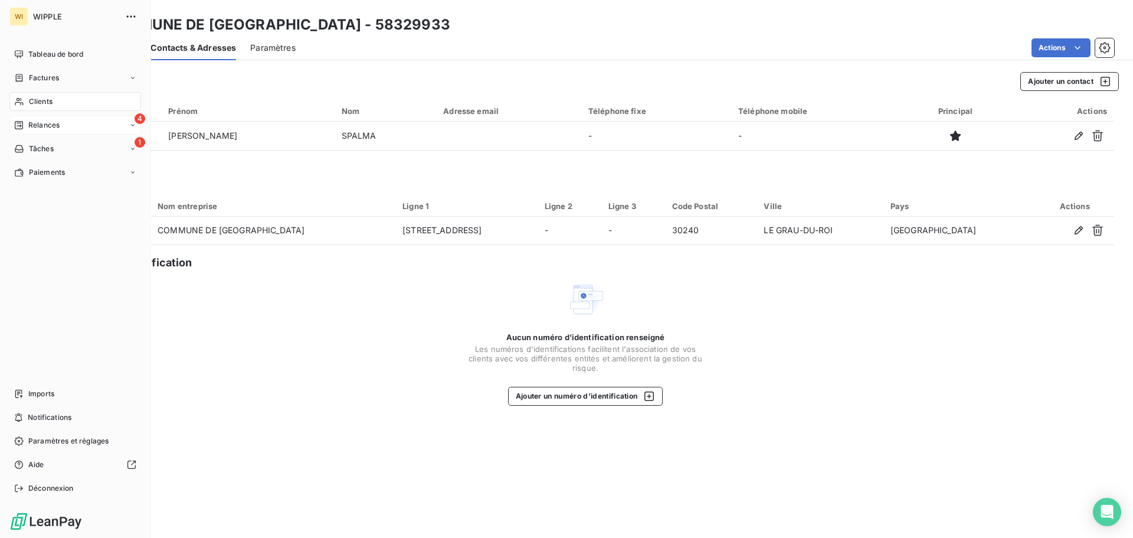
click at [61, 122] on div "4 Relances" at bounding box center [75, 125] width 132 height 19
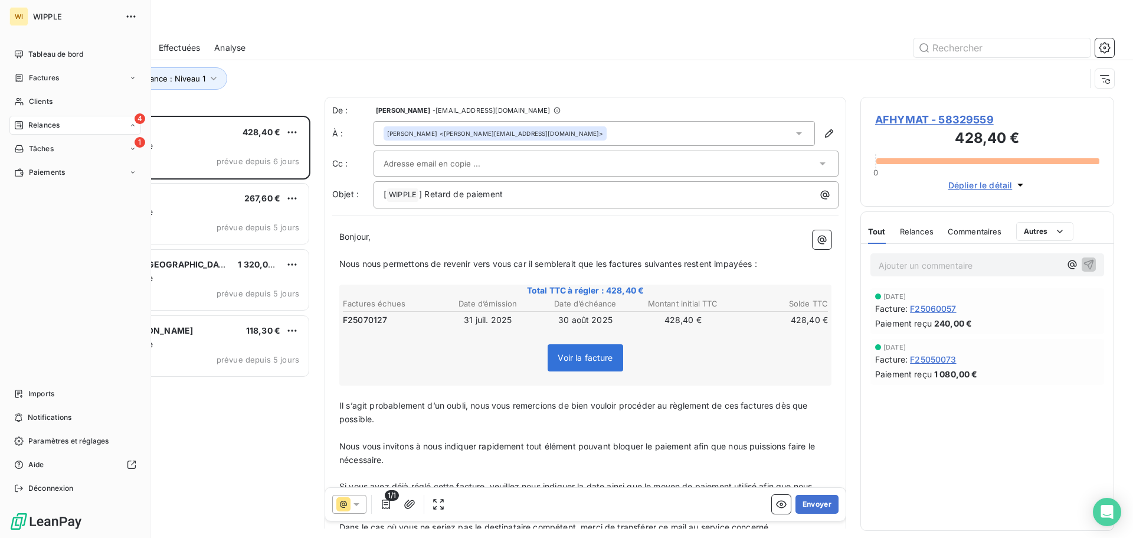
scroll to position [413, 245]
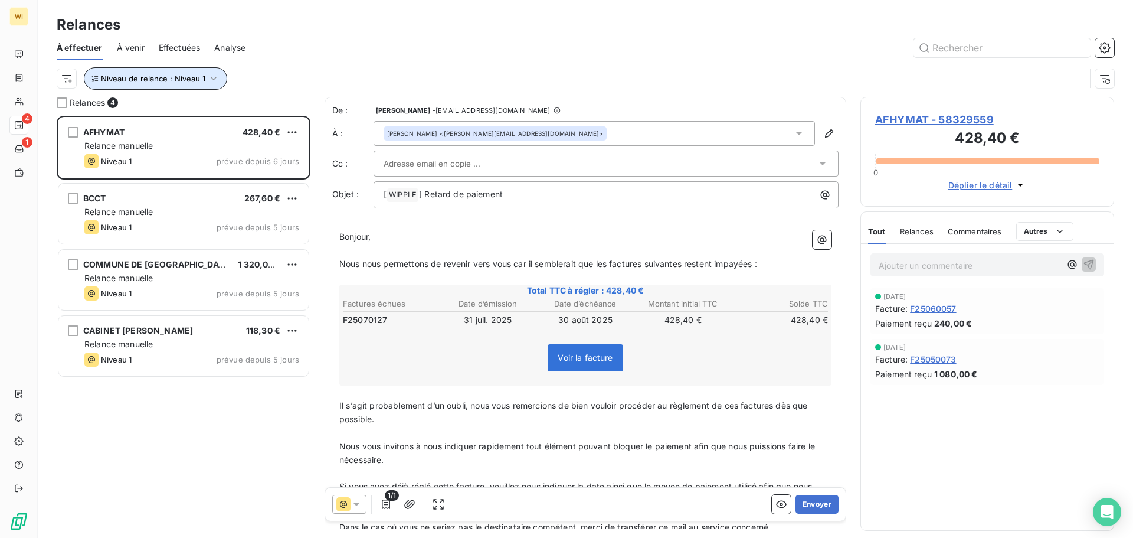
click at [205, 74] on button "Niveau de relance : Niveau 1" at bounding box center [155, 78] width 143 height 22
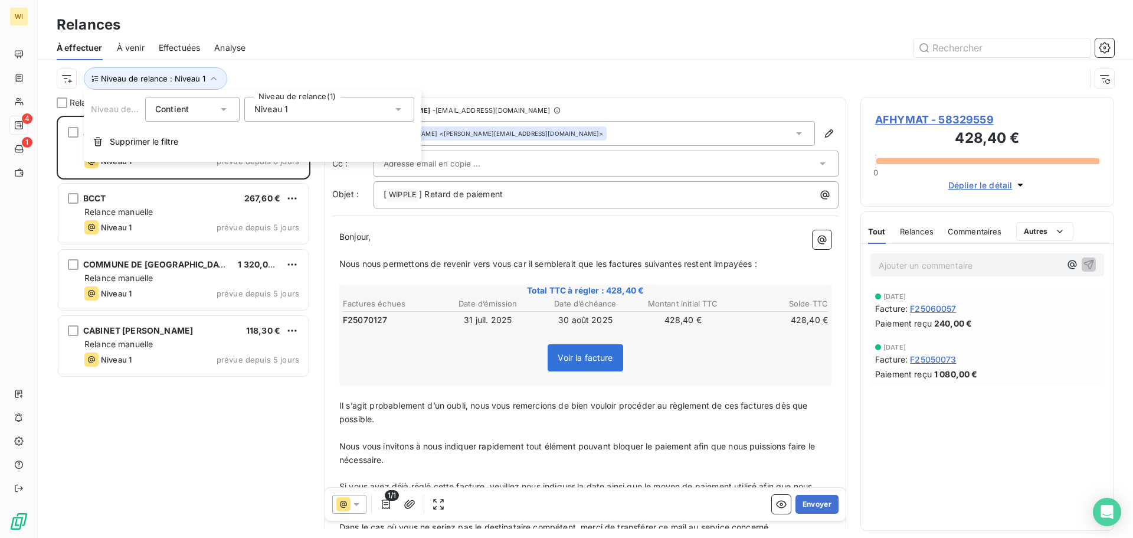
click at [298, 118] on div "Niveau 1" at bounding box center [329, 109] width 170 height 25
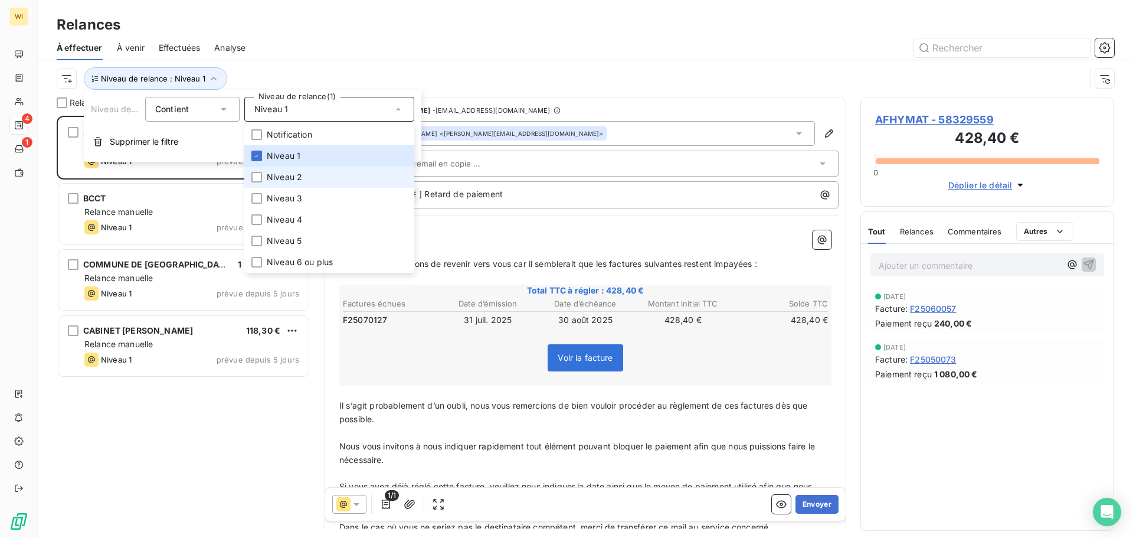
click at [306, 180] on li "Niveau 2" at bounding box center [329, 176] width 170 height 21
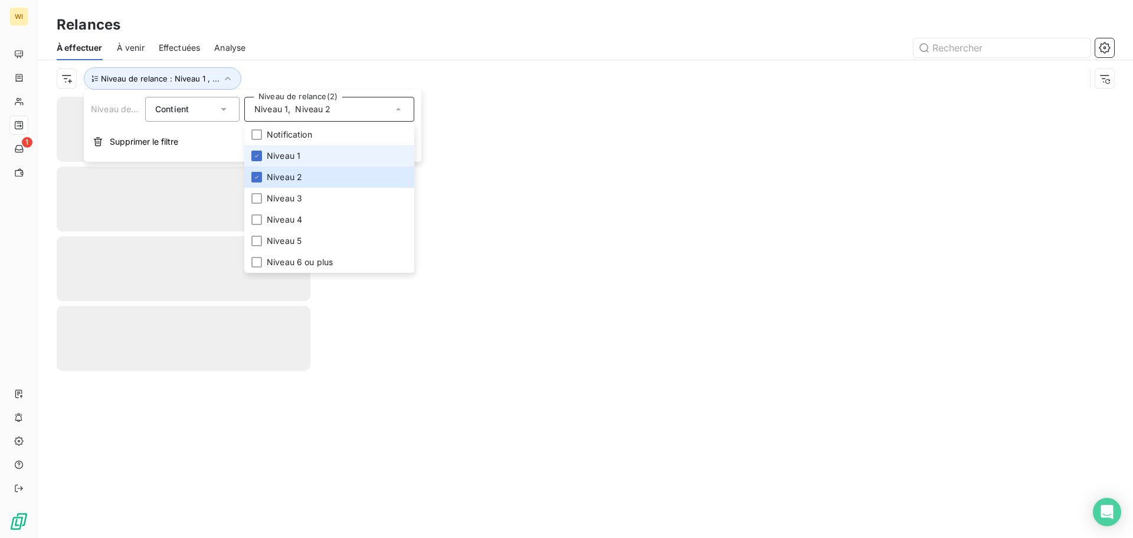
click at [307, 155] on li "Niveau 1" at bounding box center [329, 155] width 170 height 21
click at [359, 40] on div at bounding box center [687, 47] width 855 height 19
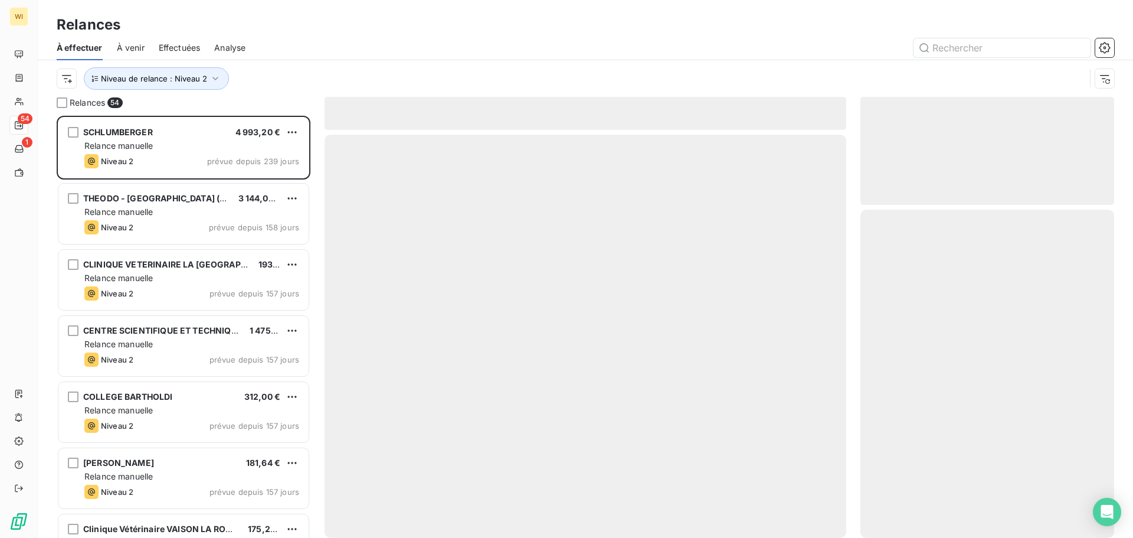
scroll to position [413, 245]
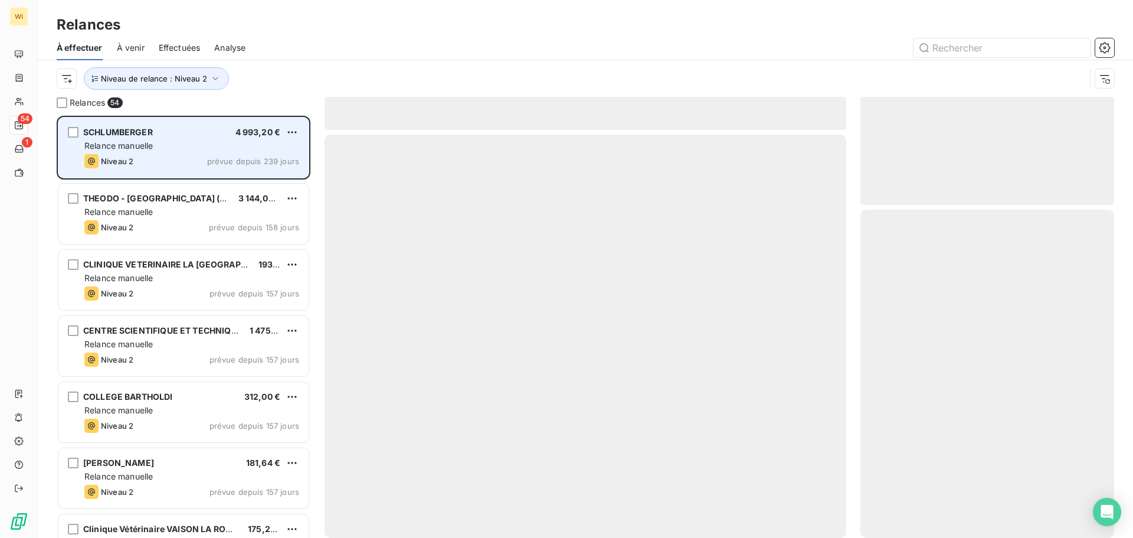
click at [221, 152] on div "SCHLUMBERGER 4 993,20 € Relance [PERSON_NAME] 2 prévue depuis 239 jours" at bounding box center [183, 147] width 250 height 60
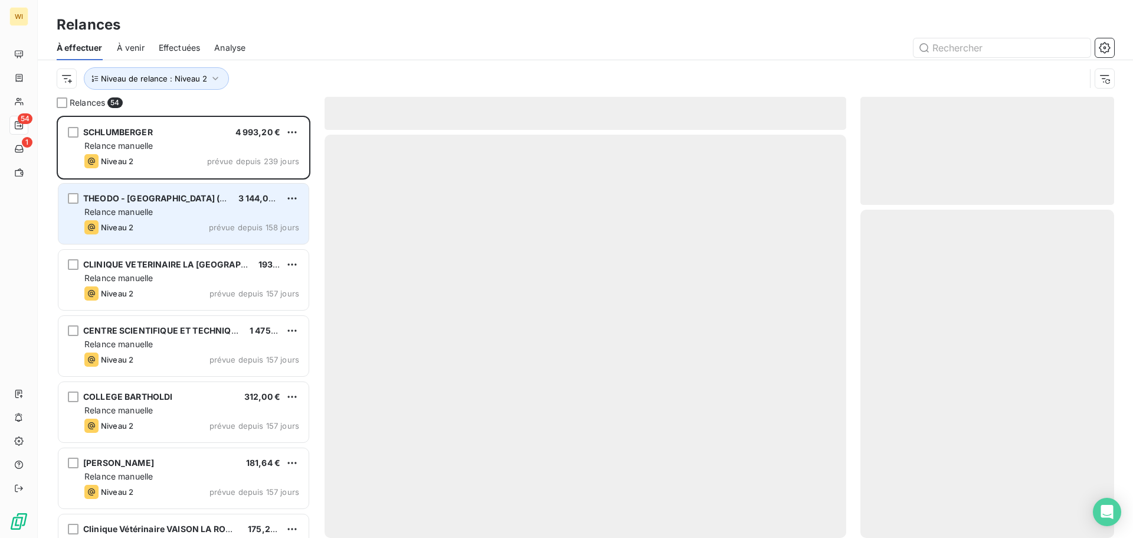
click at [181, 220] on div "Niveau 2 prévue depuis 158 jours" at bounding box center [191, 227] width 215 height 14
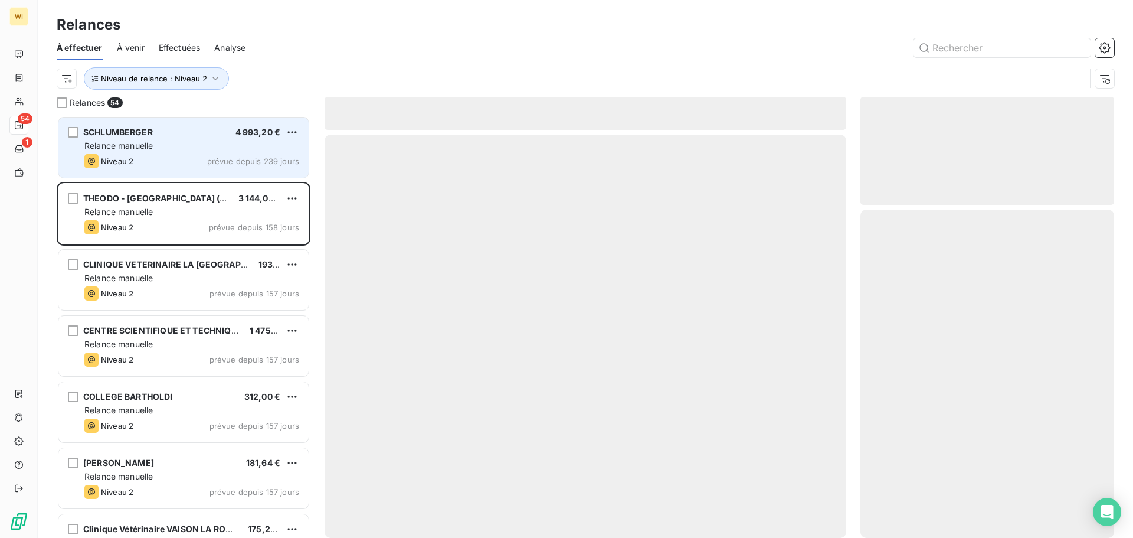
click at [189, 131] on div "SCHLUMBERGER 4 993,20 €" at bounding box center [191, 132] width 215 height 11
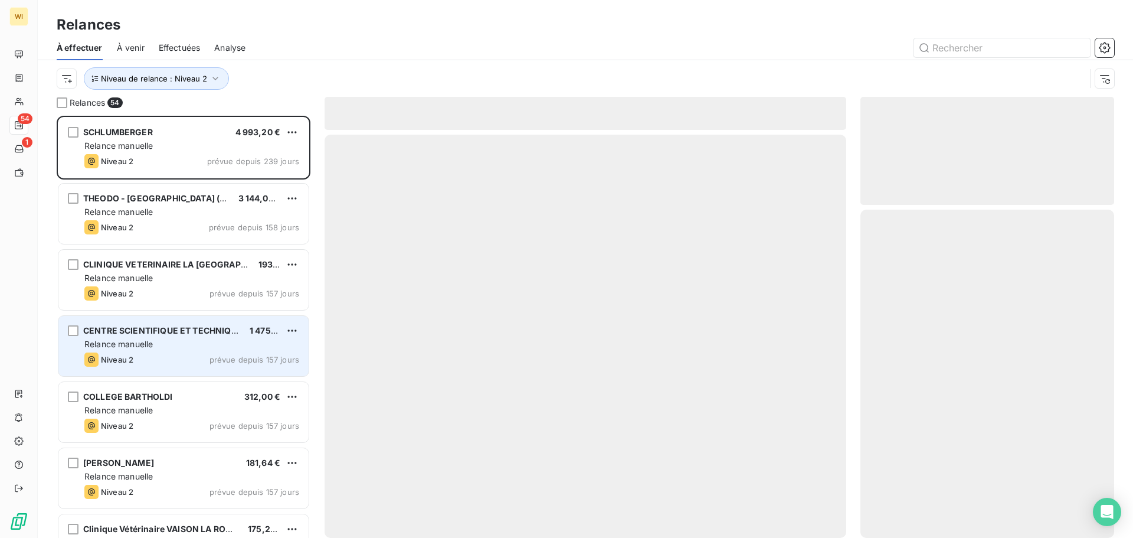
click at [170, 338] on div "CENTRE SCIENTIFIQUE ET TECHNIQUE DU BATIMENT 1 475,64 € Relance [PERSON_NAME] 2…" at bounding box center [183, 346] width 250 height 60
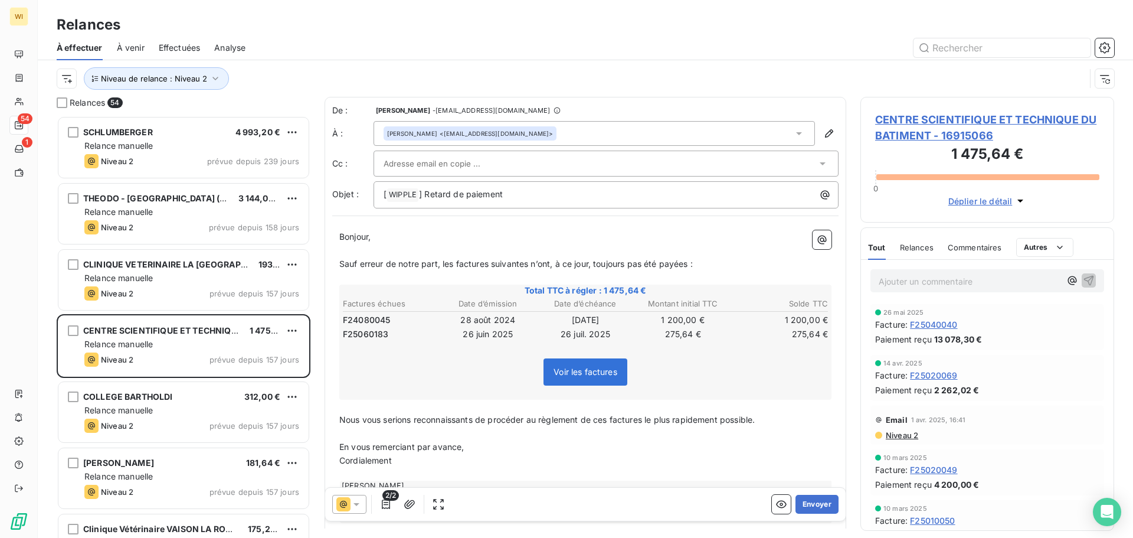
click at [374, 319] on span "F24080045" at bounding box center [366, 320] width 47 height 12
click at [565, 129] on div "[PERSON_NAME] <[EMAIL_ADDRESS][DOMAIN_NAME]>" at bounding box center [594, 133] width 441 height 25
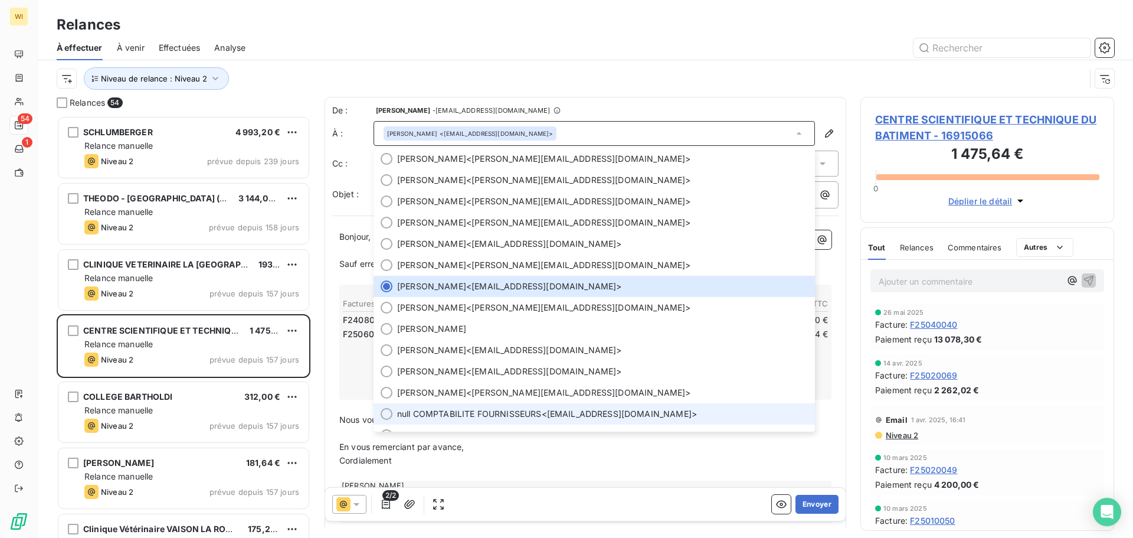
click at [565, 411] on span "null COMPTABILITE FOURNISSEURS <[EMAIL_ADDRESS][DOMAIN_NAME]>" at bounding box center [602, 414] width 411 height 12
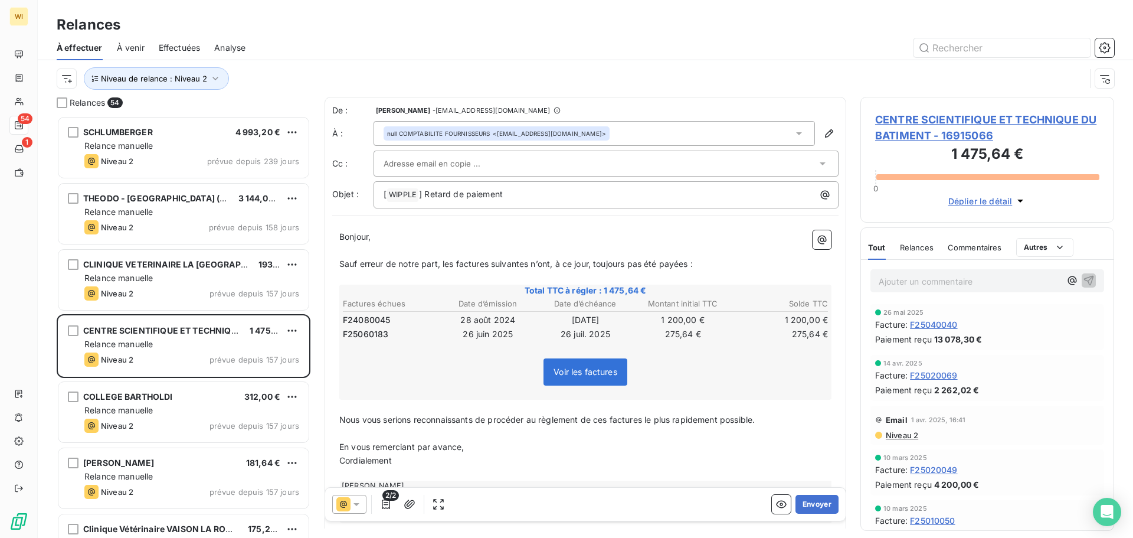
click at [565, 156] on div at bounding box center [600, 164] width 433 height 18
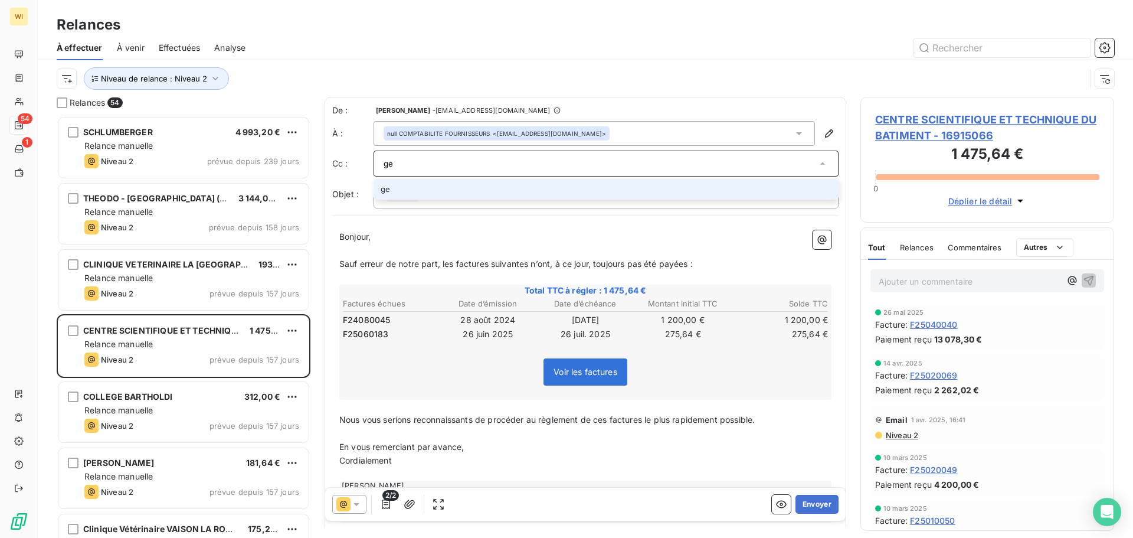
type input "g"
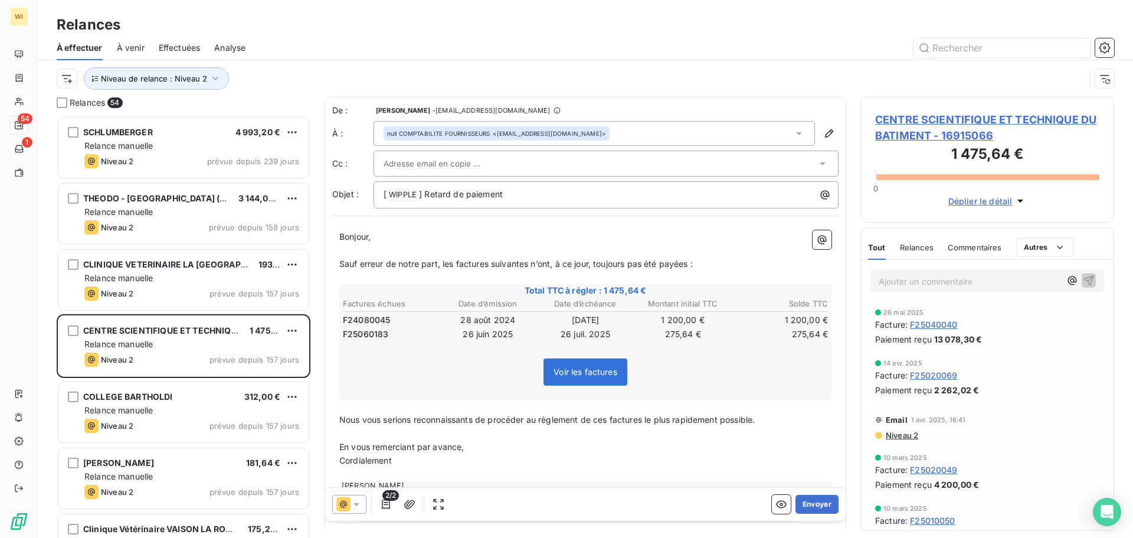
click at [565, 137] on div "null COMPTABILITE FOURNISSEURS <[EMAIL_ADDRESS][DOMAIN_NAME]>" at bounding box center [594, 133] width 441 height 25
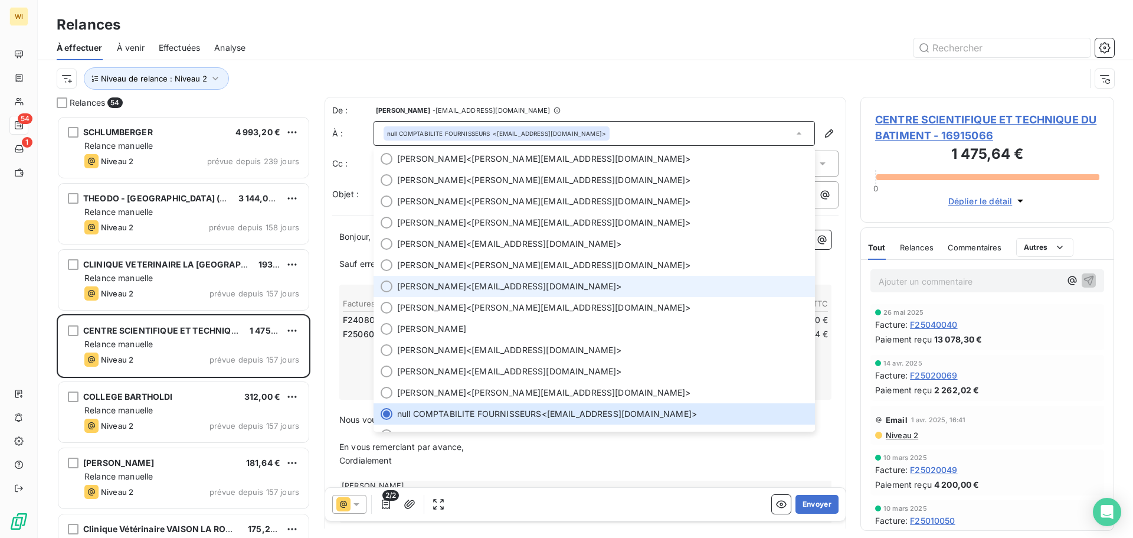
click at [516, 290] on span "[PERSON_NAME] <[EMAIL_ADDRESS][DOMAIN_NAME]>" at bounding box center [602, 286] width 411 height 12
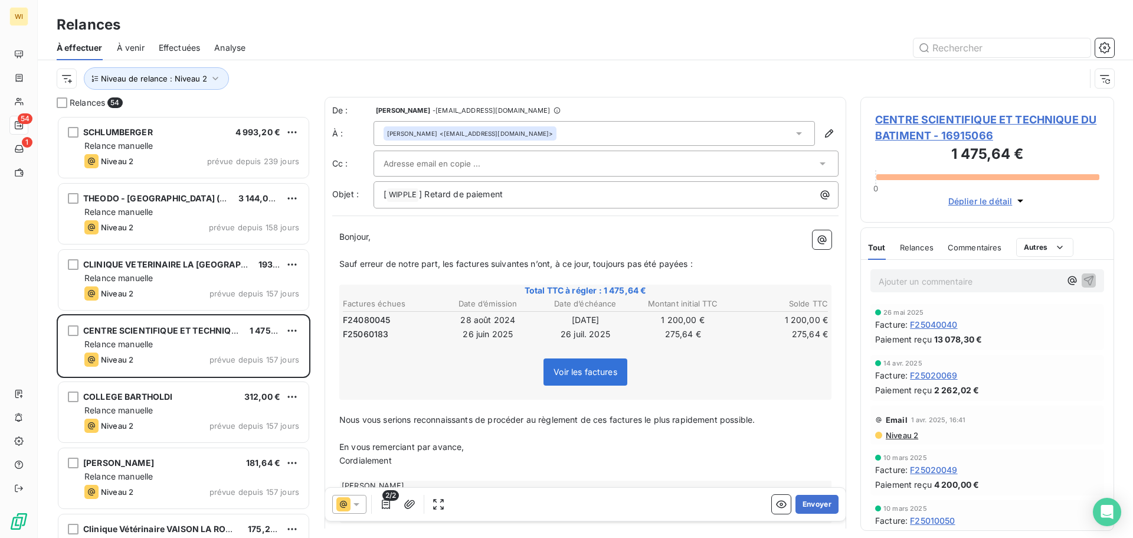
click at [490, 150] on div at bounding box center [606, 163] width 465 height 26
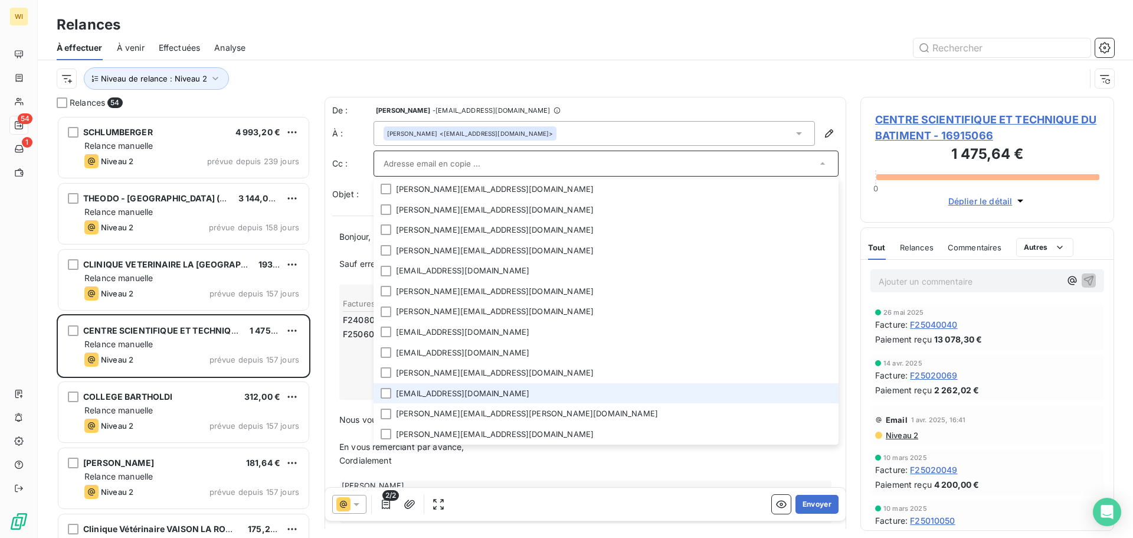
click at [489, 397] on li "[EMAIL_ADDRESS][DOMAIN_NAME]" at bounding box center [606, 393] width 465 height 21
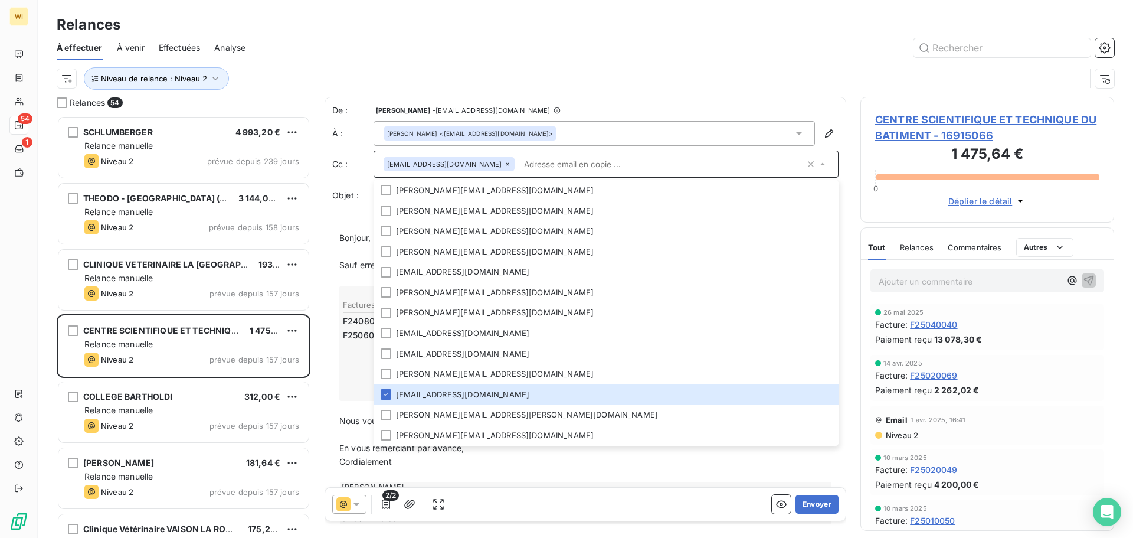
click at [565, 464] on p "Cordialement" at bounding box center [585, 462] width 492 height 14
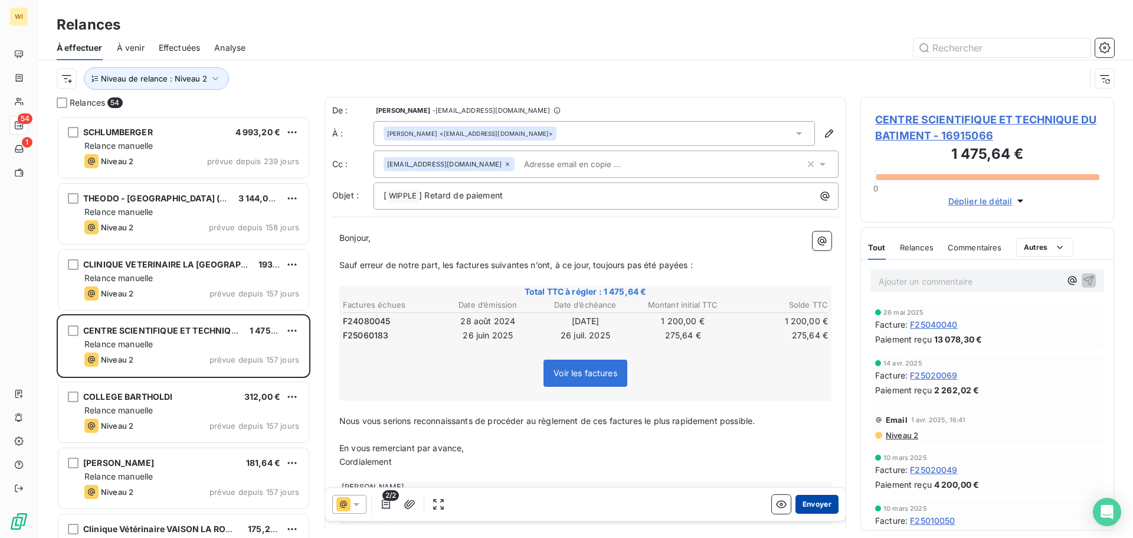
click at [565, 501] on button "Envoyer" at bounding box center [817, 504] width 43 height 19
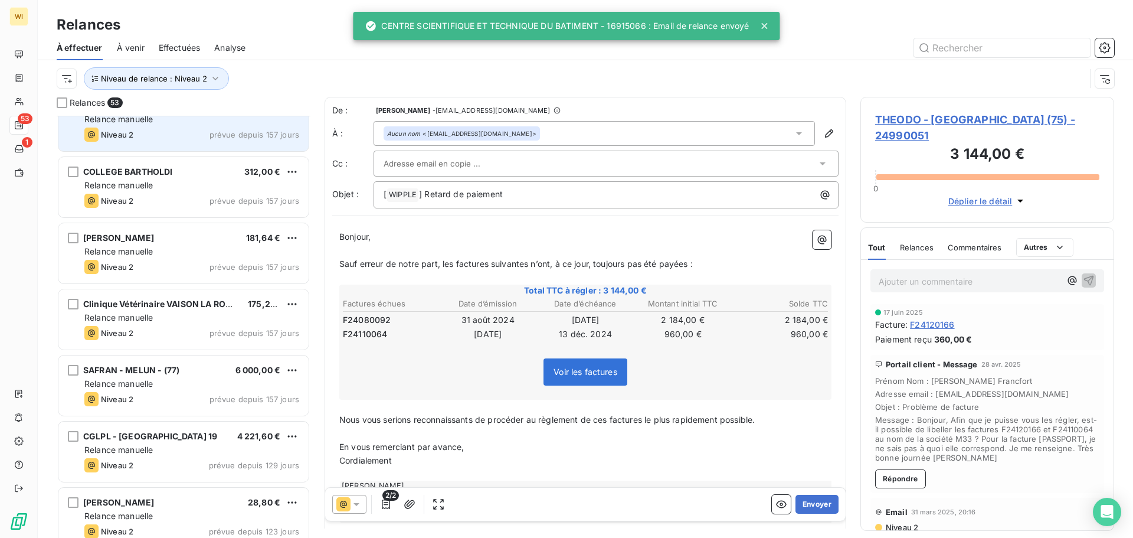
scroll to position [198, 0]
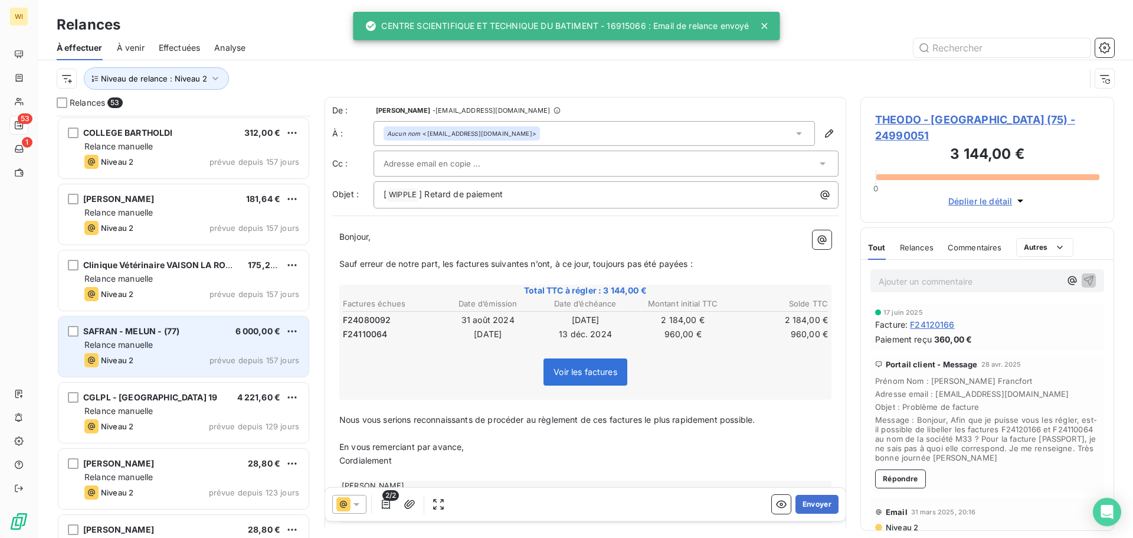
click at [182, 330] on div "SAFRAN - MELUN - (77) 6 000,00 €" at bounding box center [191, 331] width 215 height 11
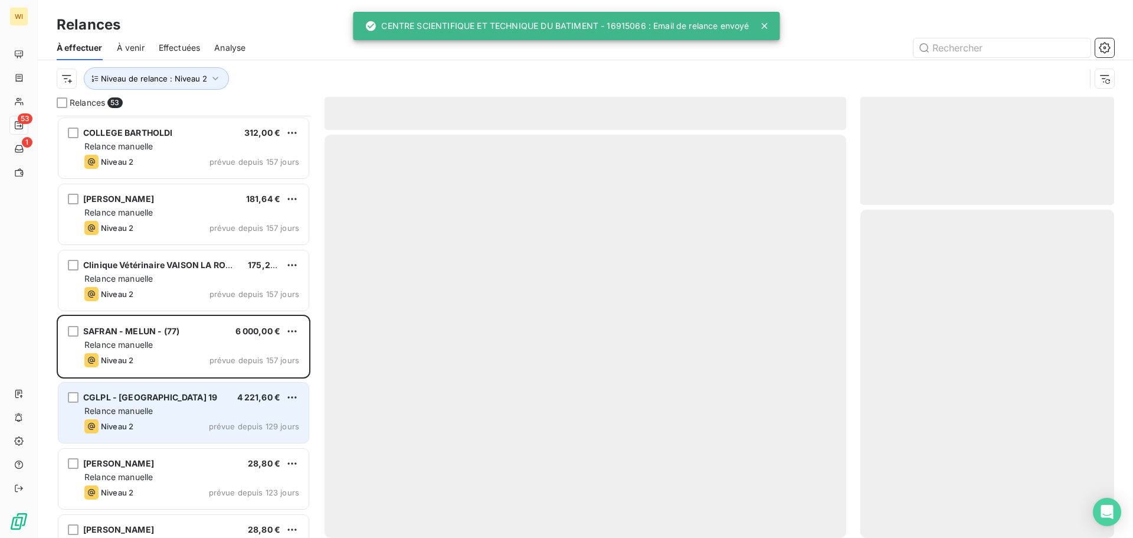
click at [191, 406] on div "Relance manuelle" at bounding box center [191, 411] width 215 height 12
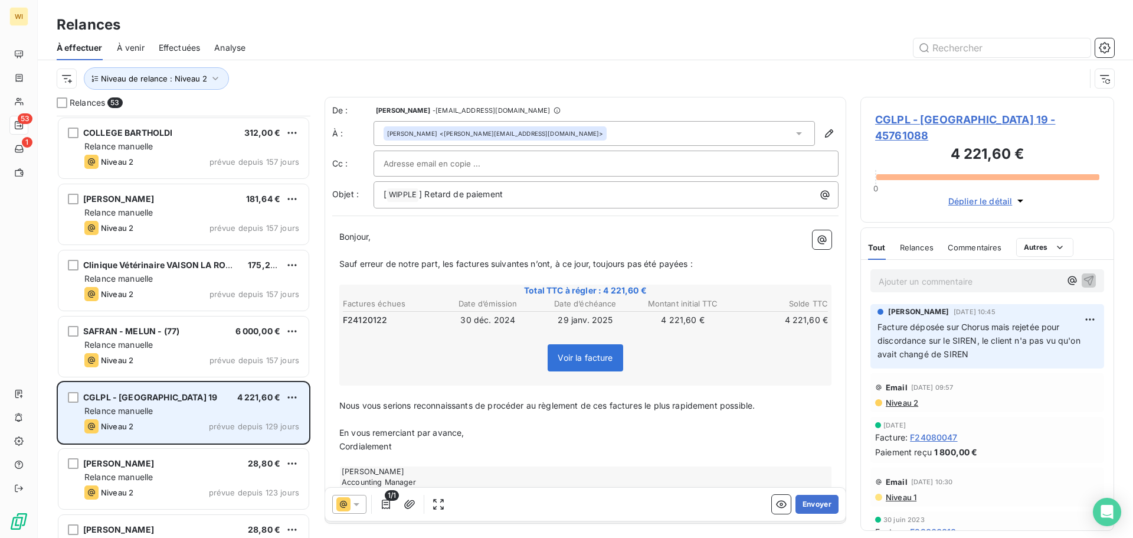
scroll to position [331, 0]
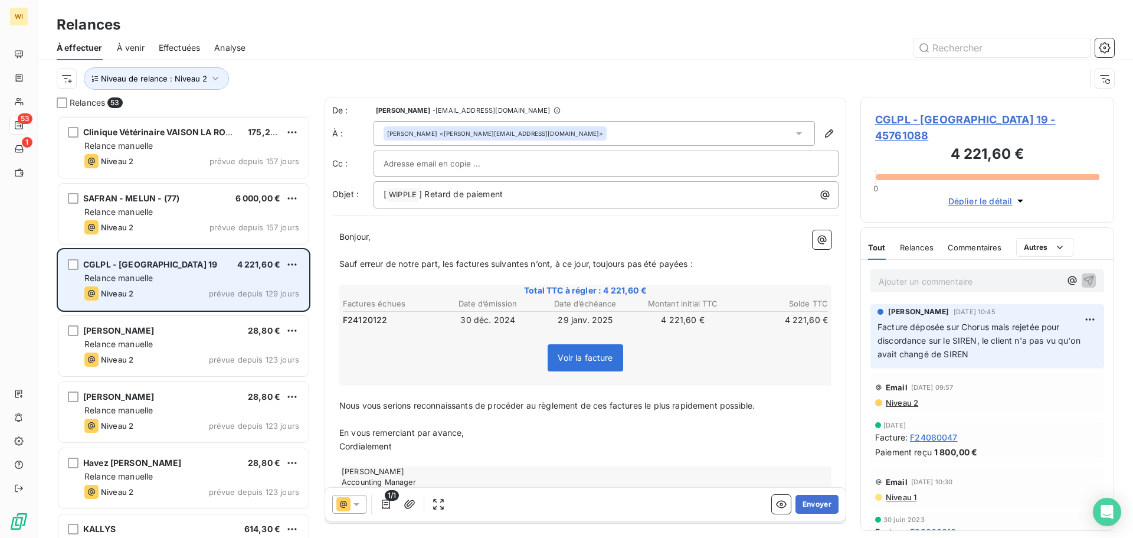
click at [191, 406] on div "Relance manuelle" at bounding box center [191, 410] width 215 height 12
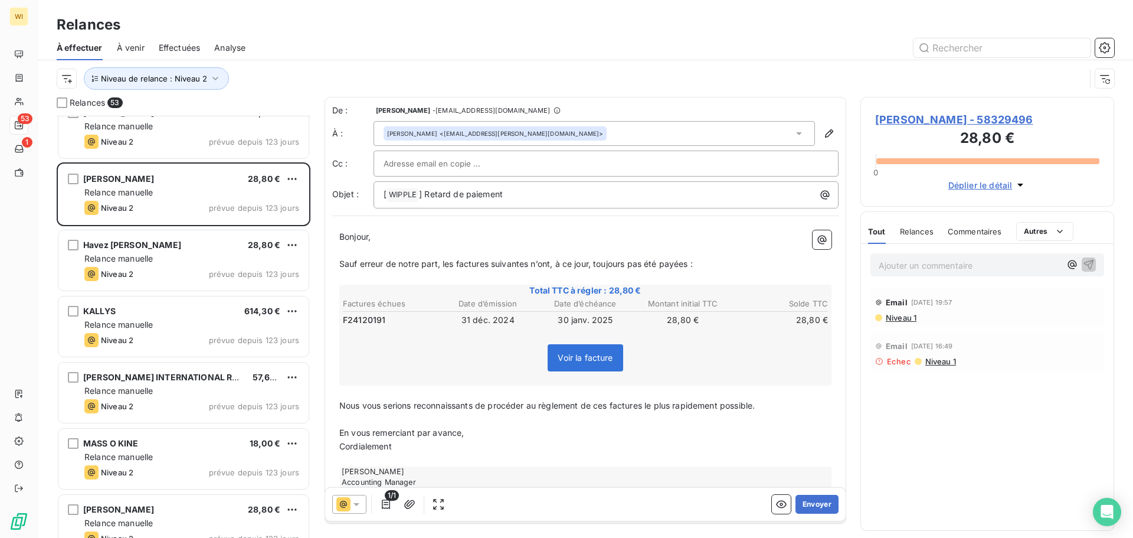
scroll to position [549, 0]
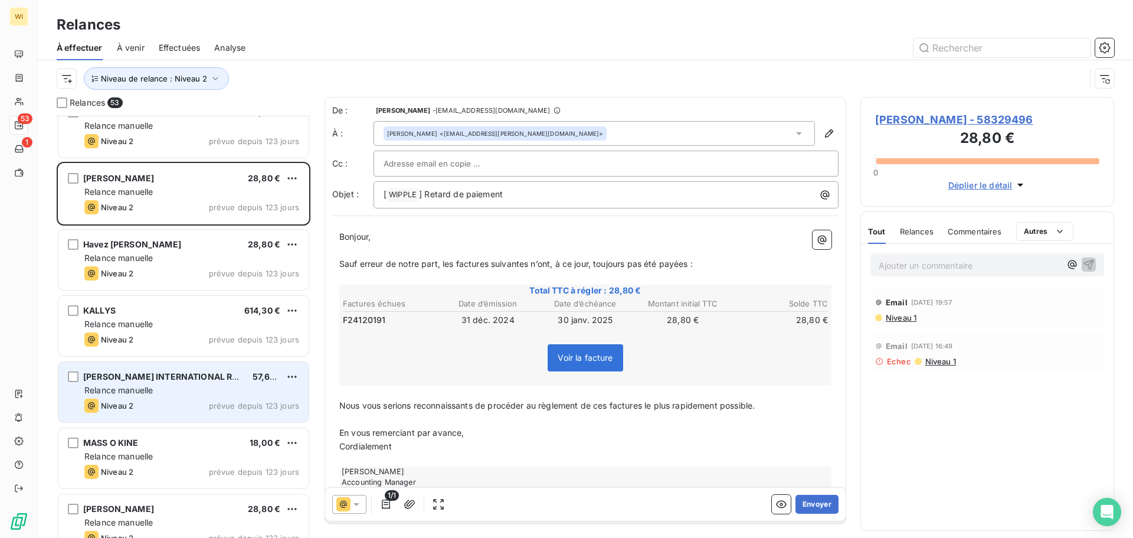
click at [179, 401] on div "Niveau 2 prévue depuis 123 jours" at bounding box center [191, 405] width 215 height 14
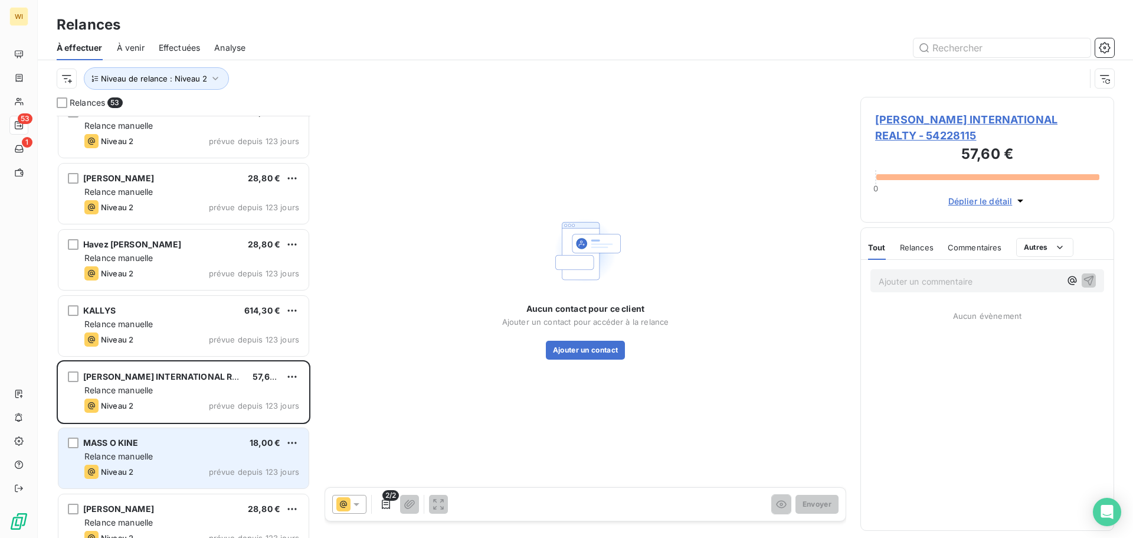
click at [179, 477] on div "Niveau 2 prévue depuis 123 jours" at bounding box center [191, 471] width 215 height 14
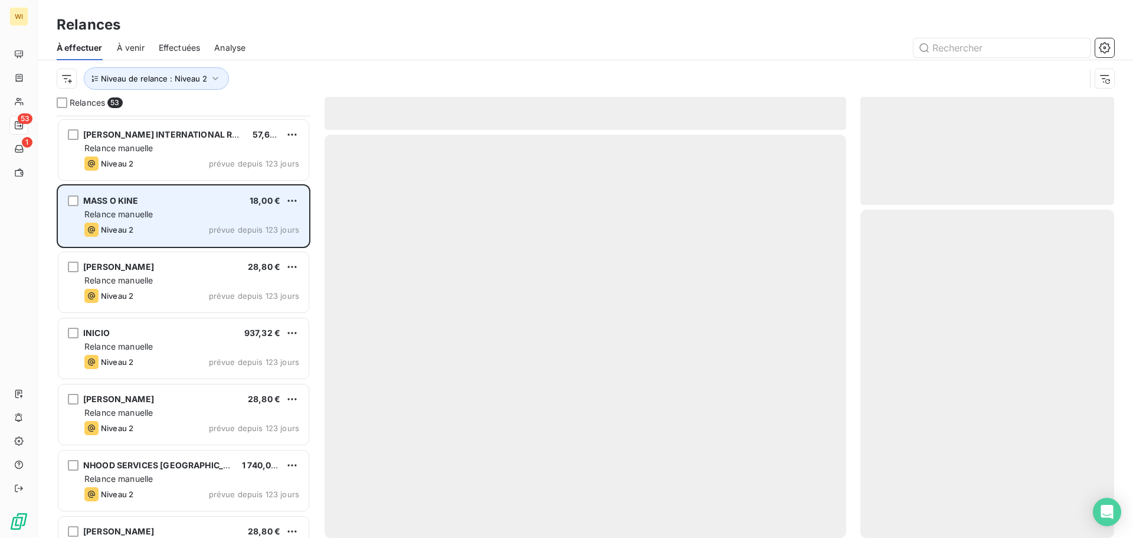
scroll to position [794, 0]
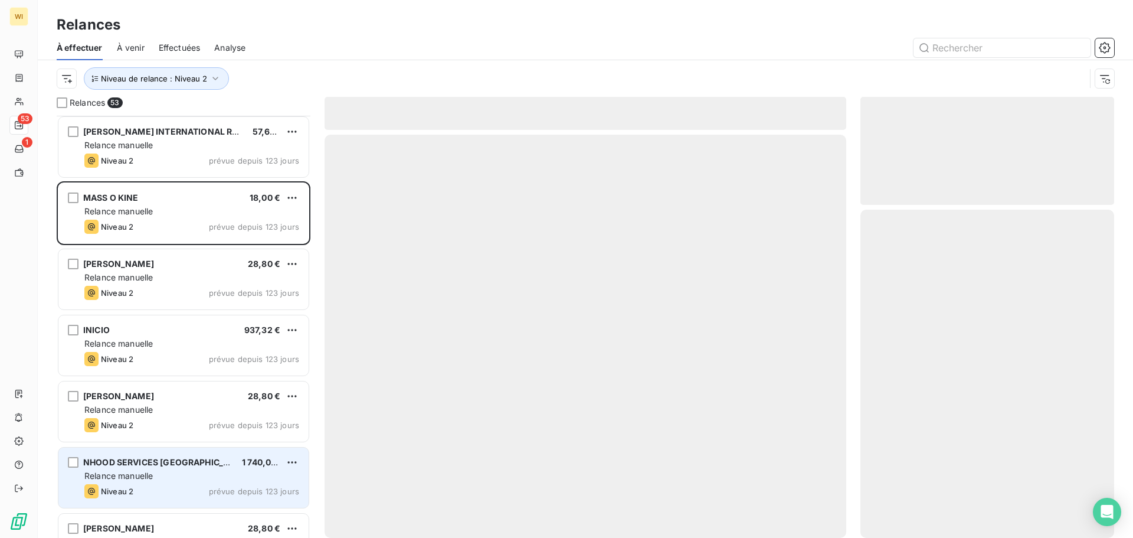
click at [183, 472] on div "Relance manuelle" at bounding box center [191, 476] width 215 height 12
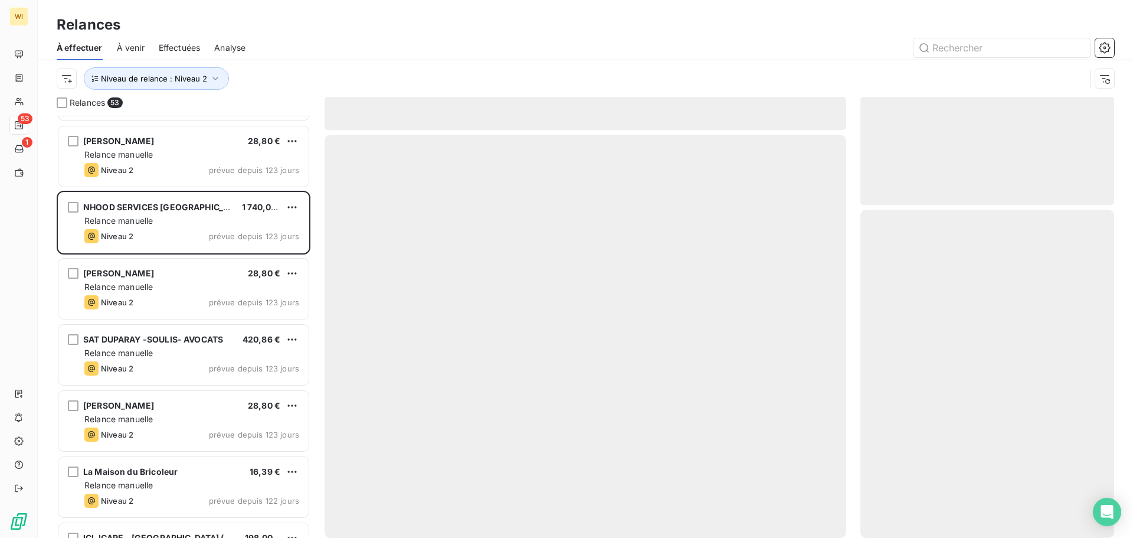
scroll to position [1050, 0]
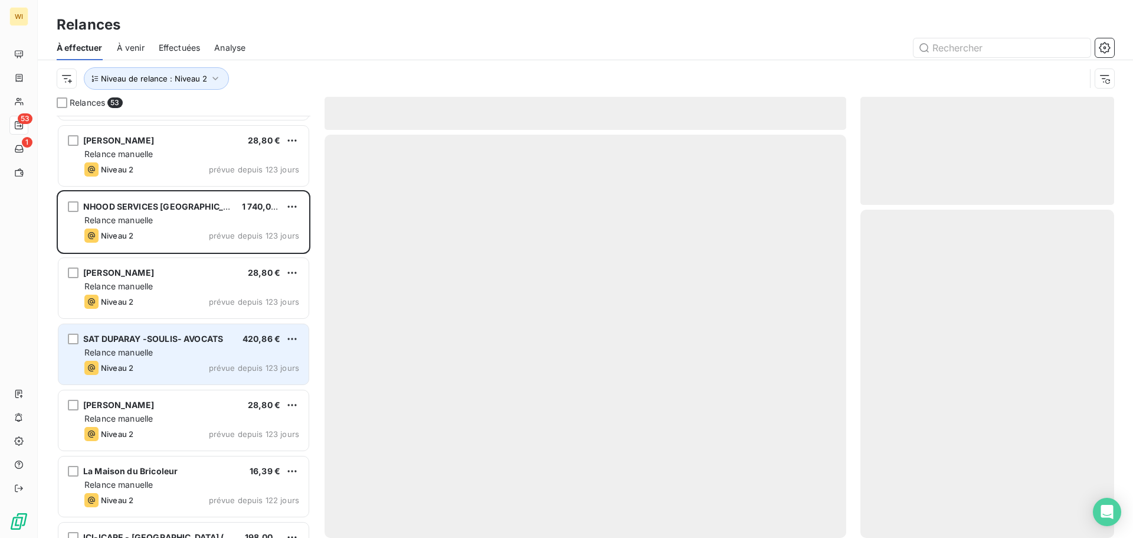
click at [172, 361] on div "Niveau 2 prévue depuis 123 jours" at bounding box center [191, 368] width 215 height 14
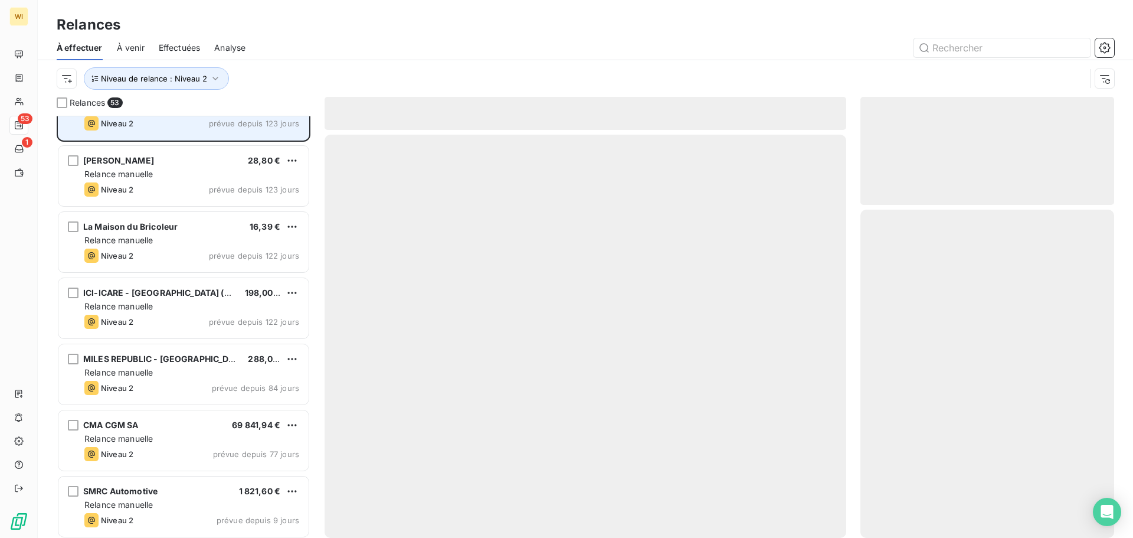
scroll to position [1295, 0]
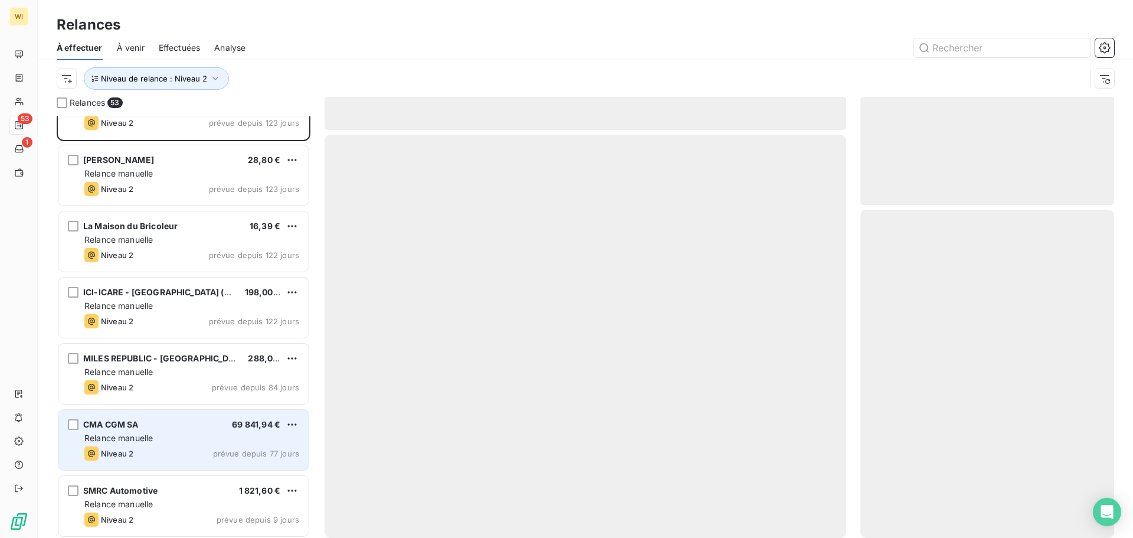
click at [163, 428] on div "CMA CGM SA 69 841,94 €" at bounding box center [191, 424] width 215 height 11
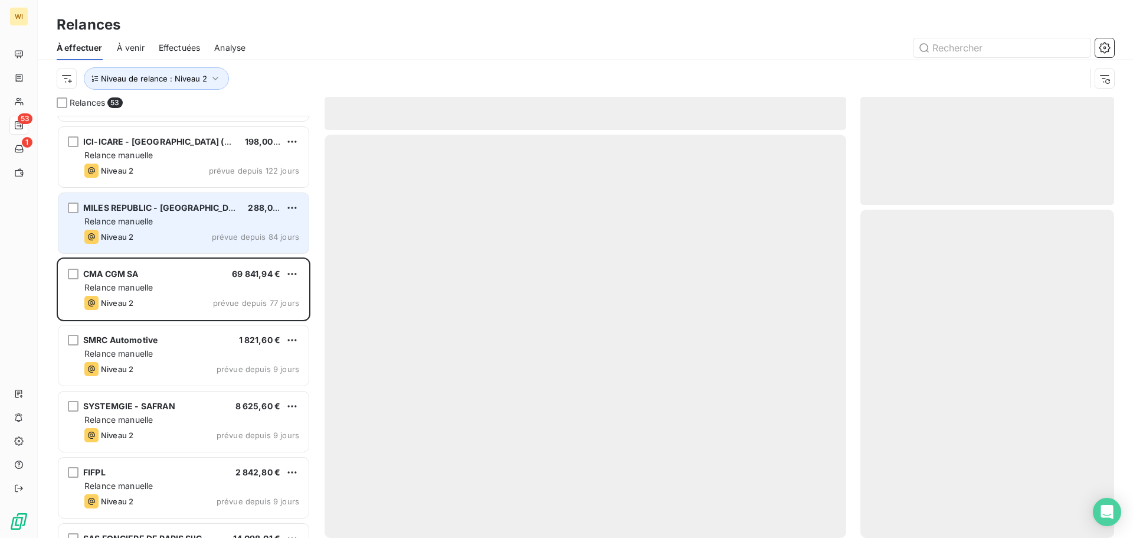
scroll to position [1446, 0]
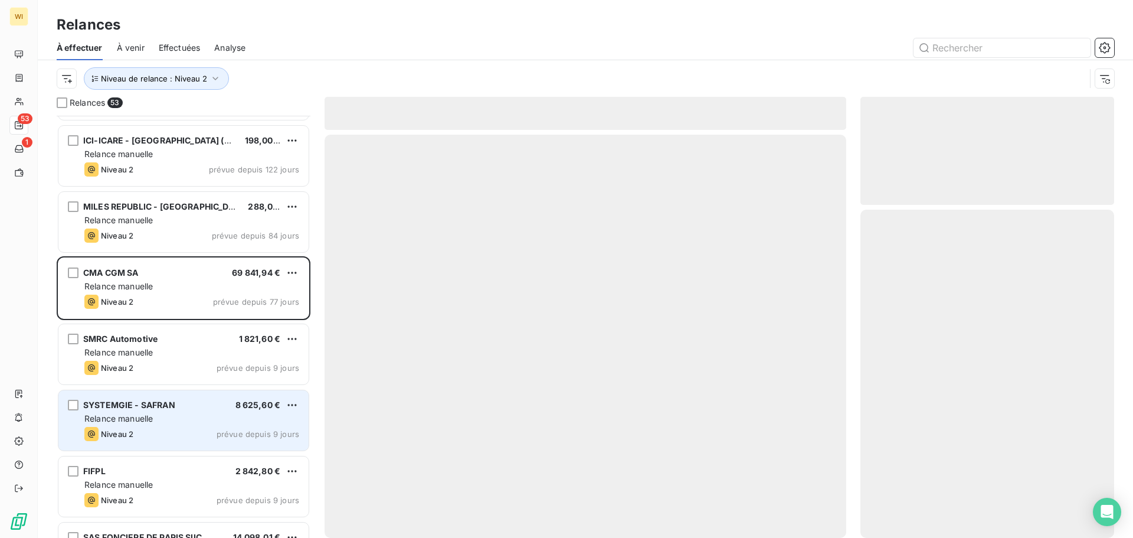
click at [181, 405] on div "SYSTEMGIE - SAFRAN 8 625,60 €" at bounding box center [191, 405] width 215 height 11
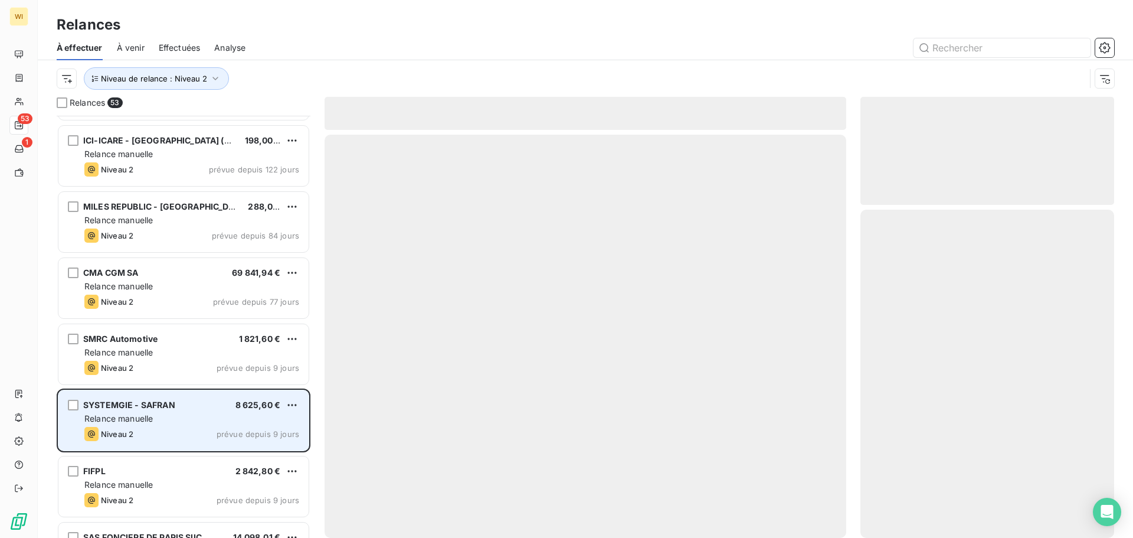
scroll to position [1520, 0]
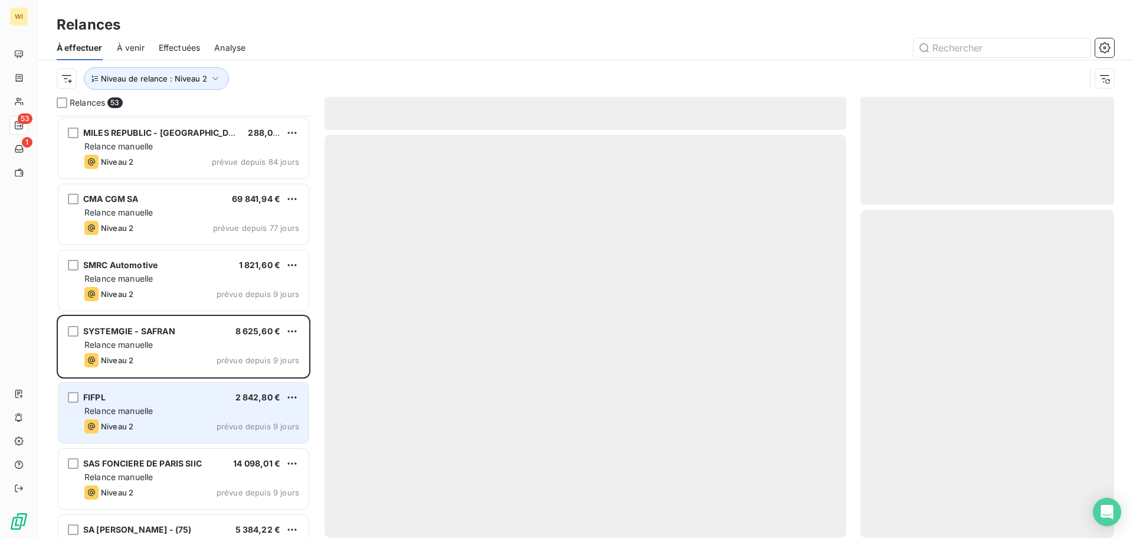
click at [159, 410] on div "Relance manuelle" at bounding box center [191, 411] width 215 height 12
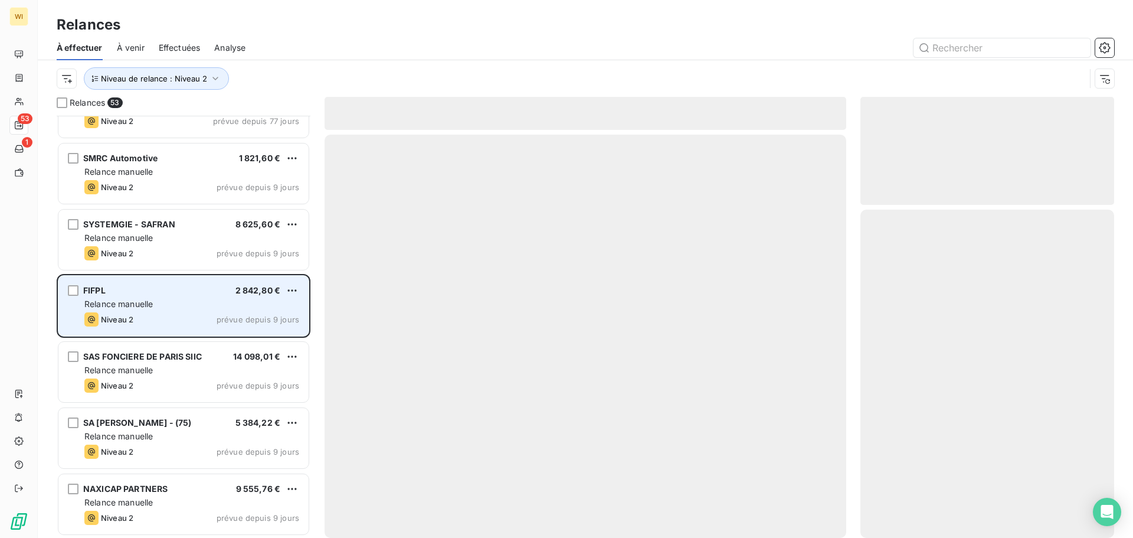
scroll to position [1628, 0]
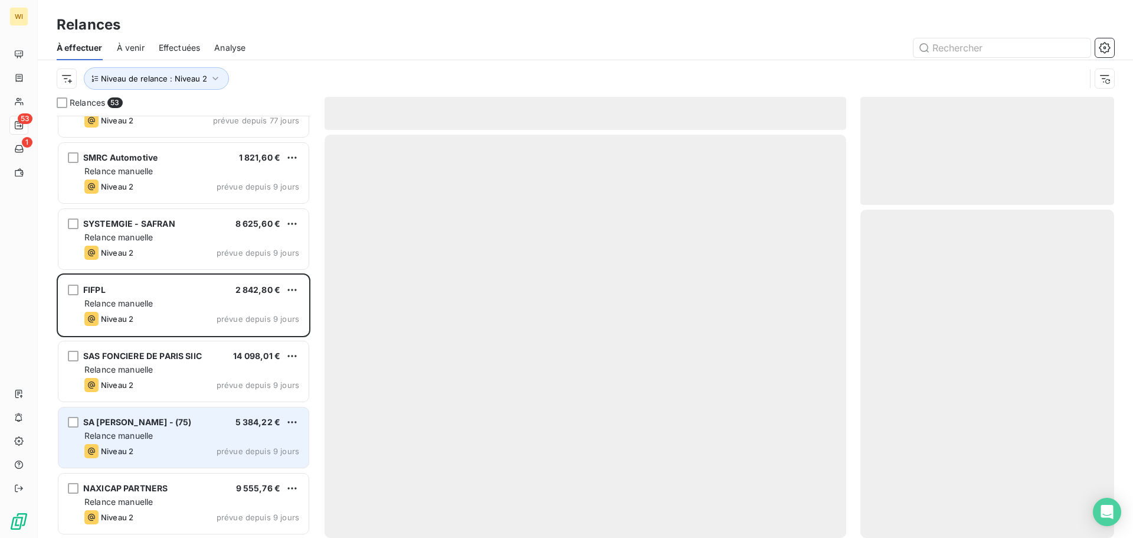
click at [198, 425] on div "SA [PERSON_NAME] - (75) 5 384,22 €" at bounding box center [191, 422] width 215 height 11
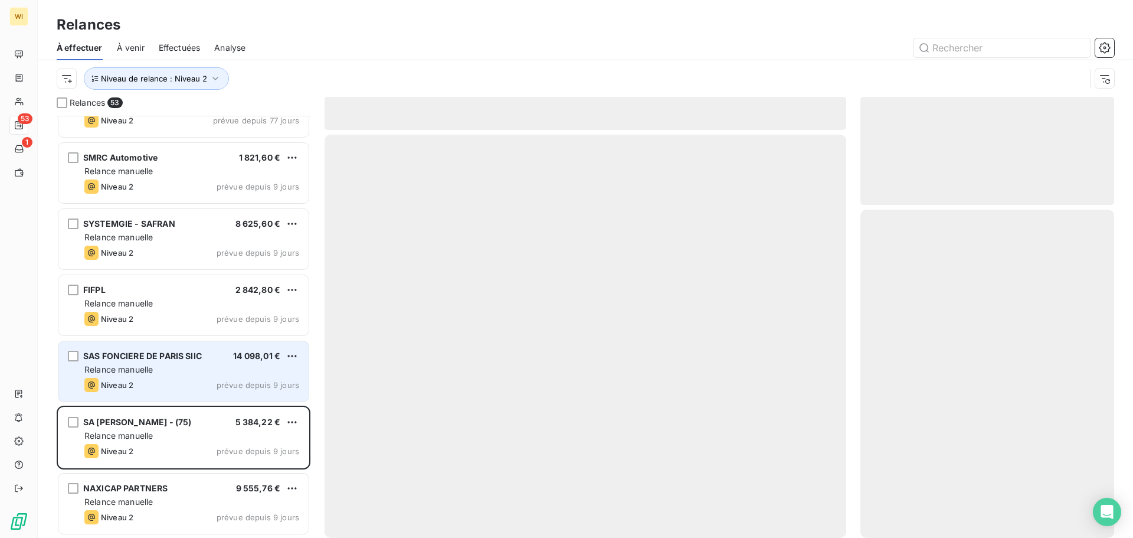
click at [222, 385] on span "prévue depuis 9 jours" at bounding box center [258, 384] width 83 height 9
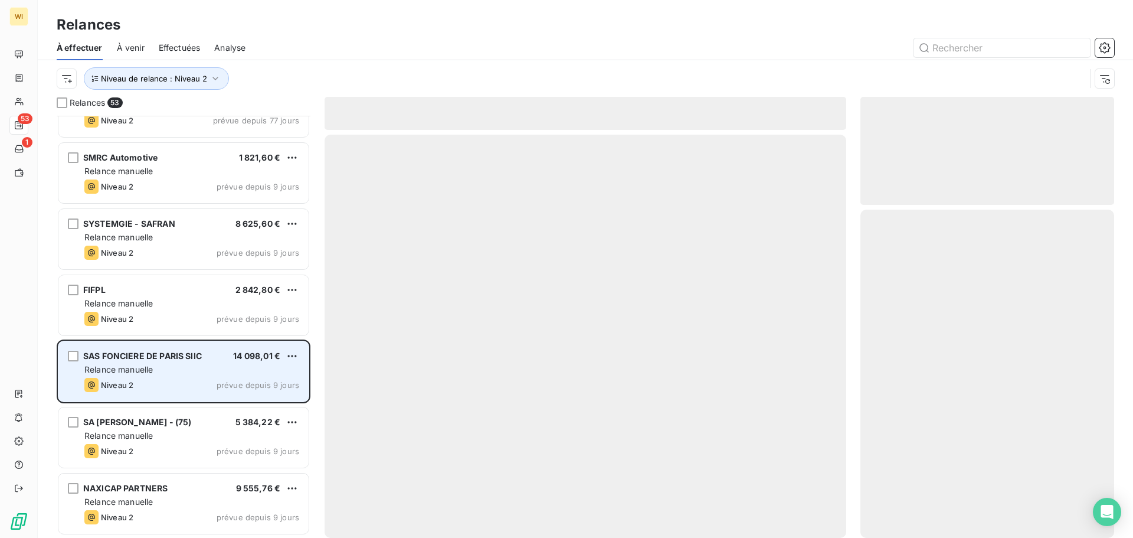
click at [222, 385] on span "prévue depuis 9 jours" at bounding box center [258, 384] width 83 height 9
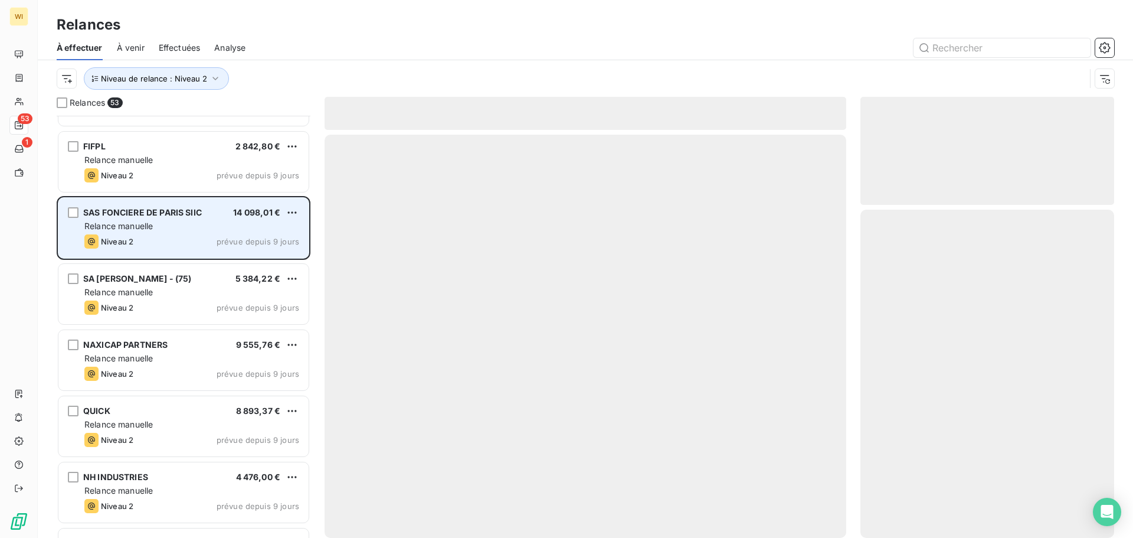
scroll to position [1772, 0]
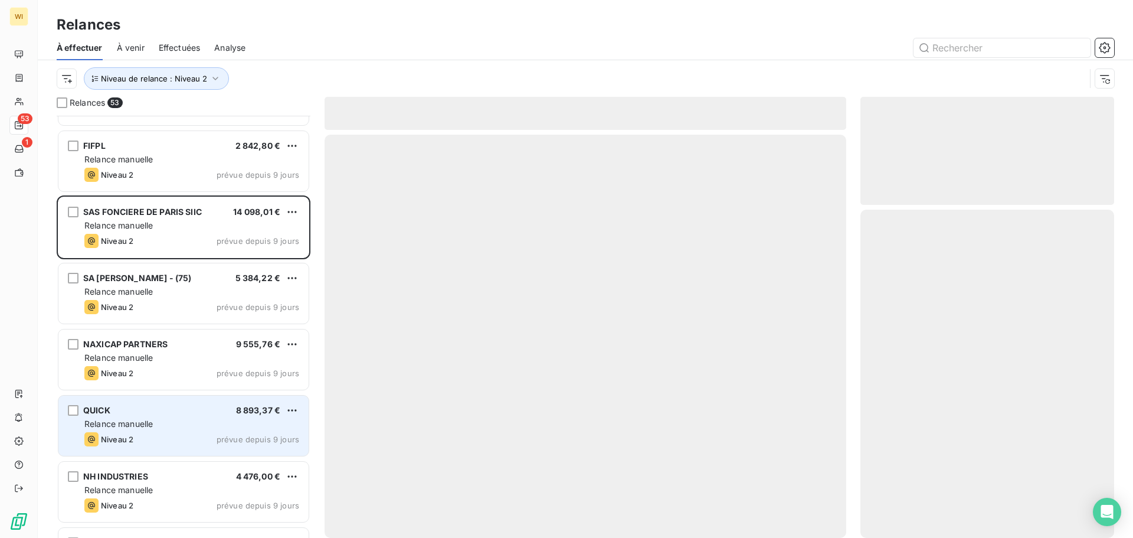
click at [208, 435] on div "Niveau 2 prévue depuis 9 jours" at bounding box center [191, 439] width 215 height 14
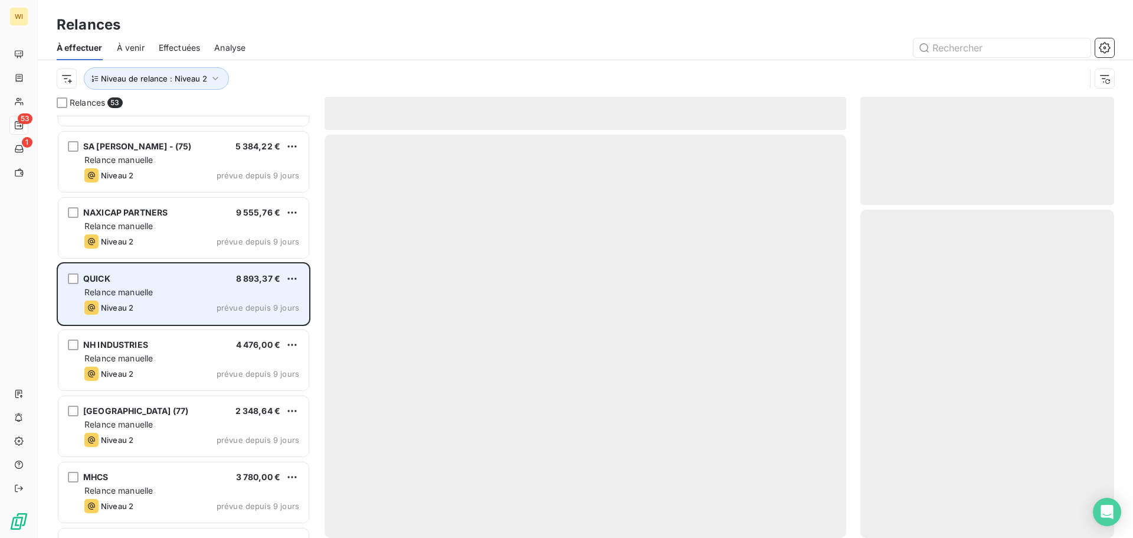
scroll to position [1905, 0]
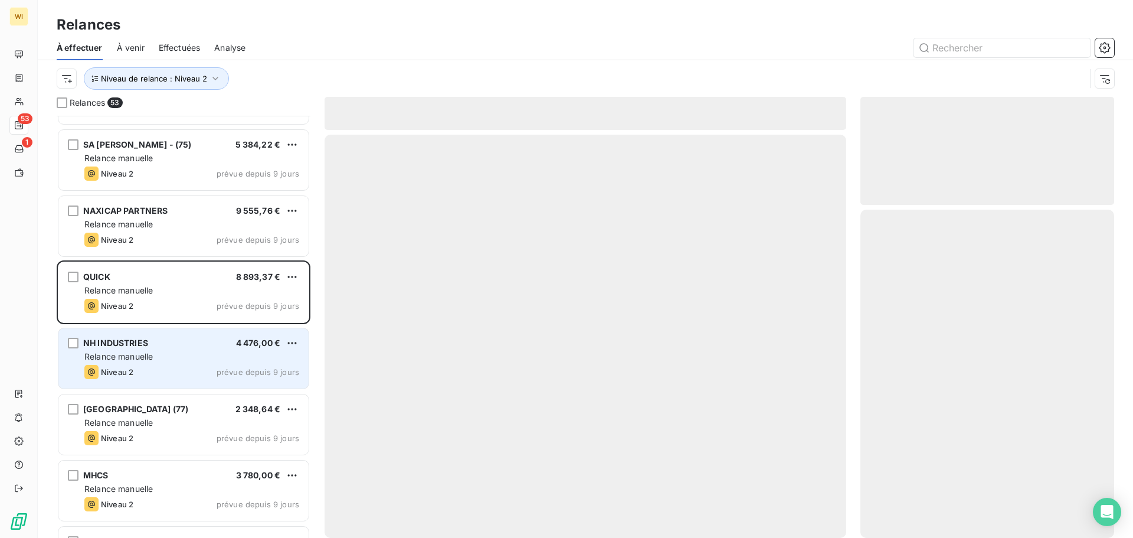
click at [230, 352] on div "Relance manuelle" at bounding box center [191, 357] width 215 height 12
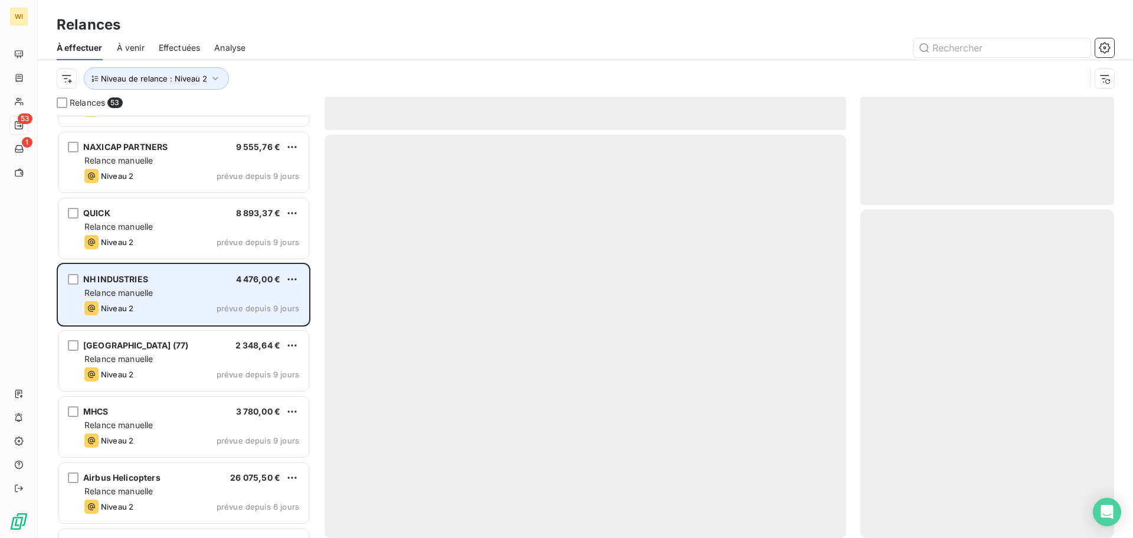
scroll to position [1972, 0]
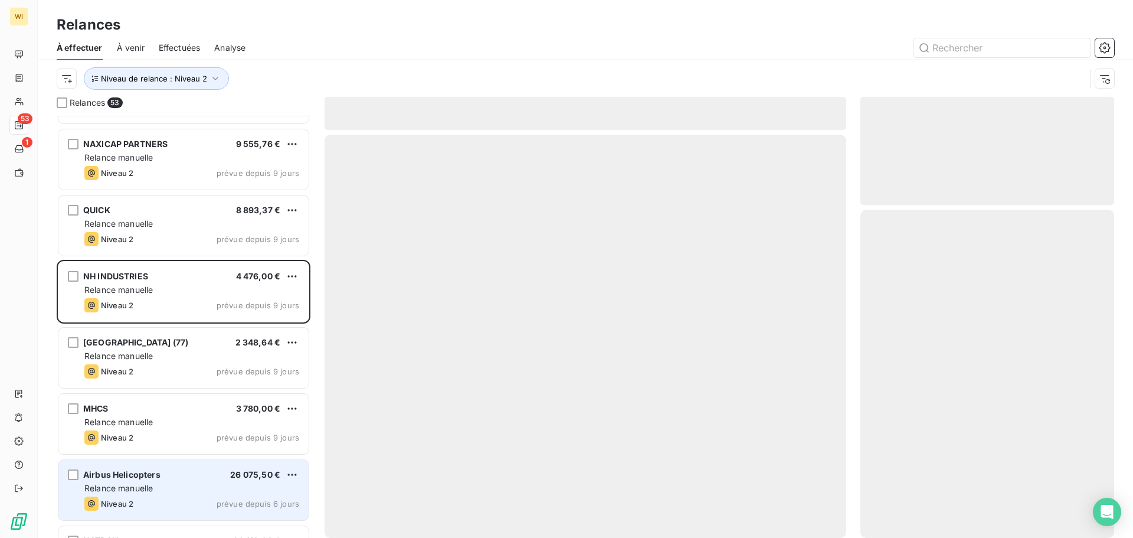
click at [178, 485] on div "Relance manuelle" at bounding box center [191, 488] width 215 height 12
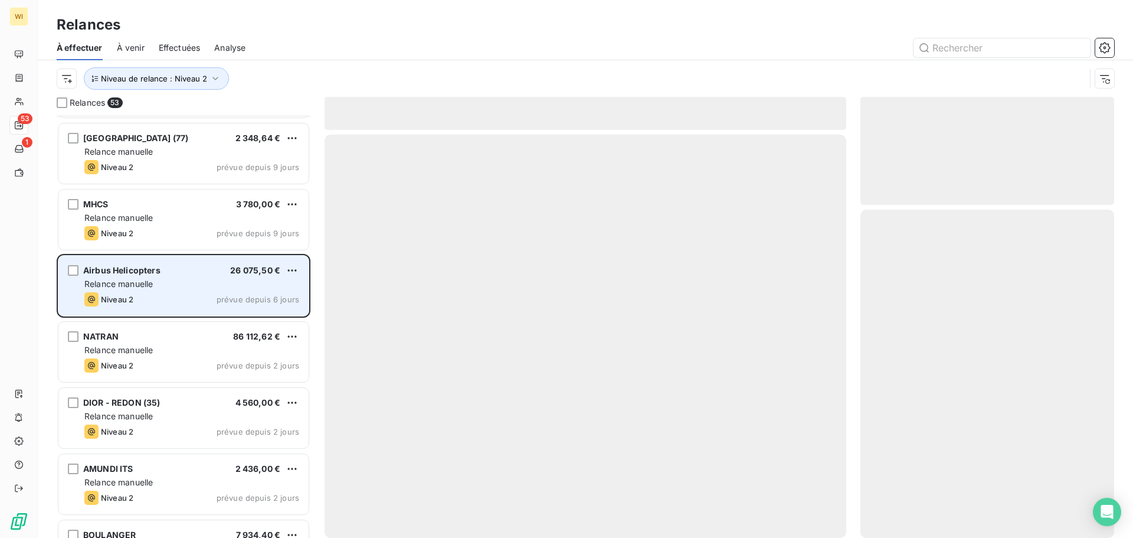
scroll to position [2180, 0]
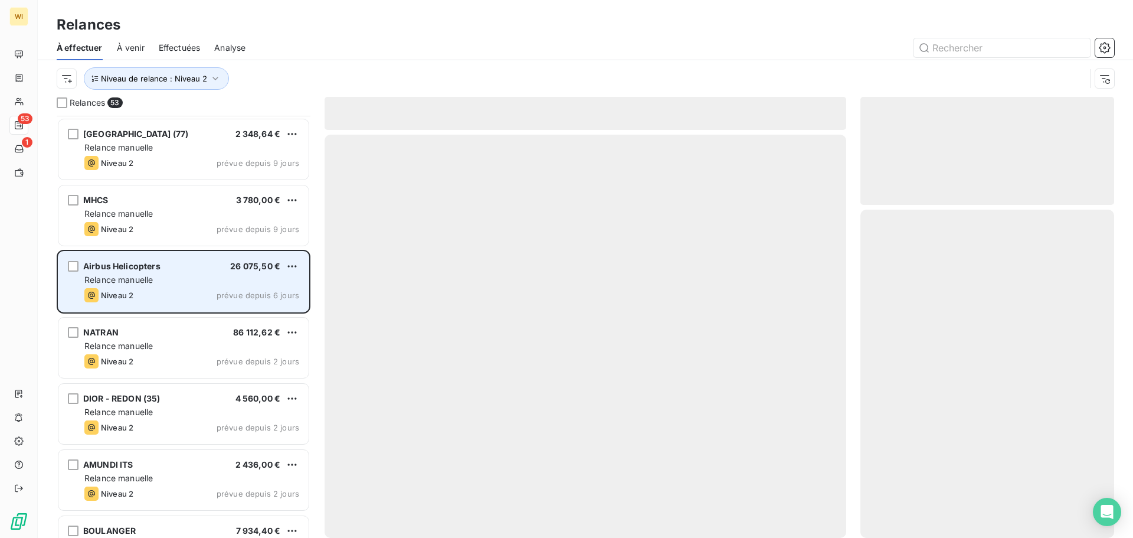
click at [178, 485] on div "AMUNDI ITS 2 436,00 € Relance [PERSON_NAME] 2 prévue depuis 2 jours" at bounding box center [183, 480] width 250 height 60
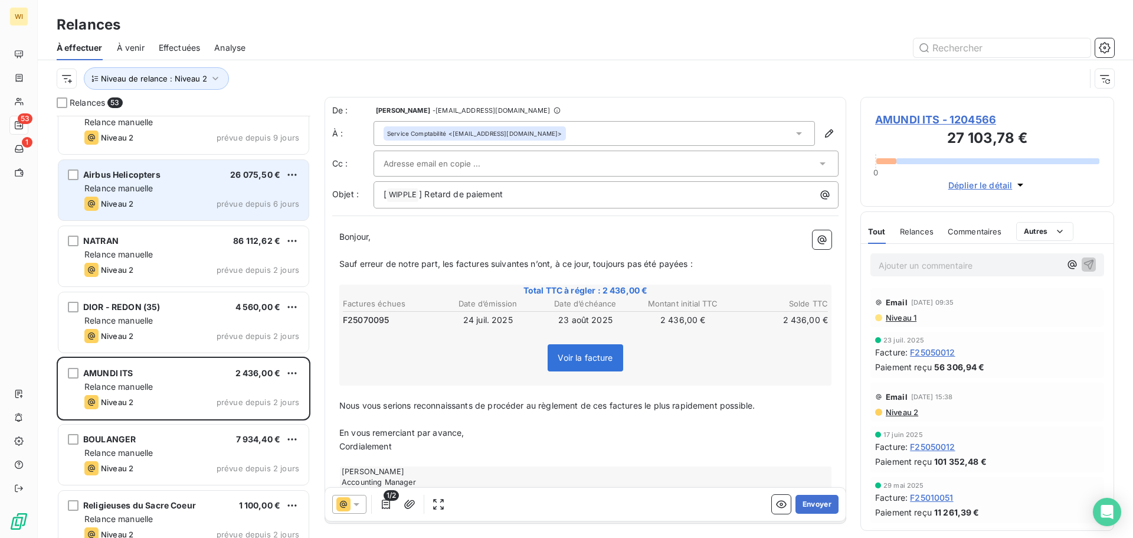
scroll to position [2272, 0]
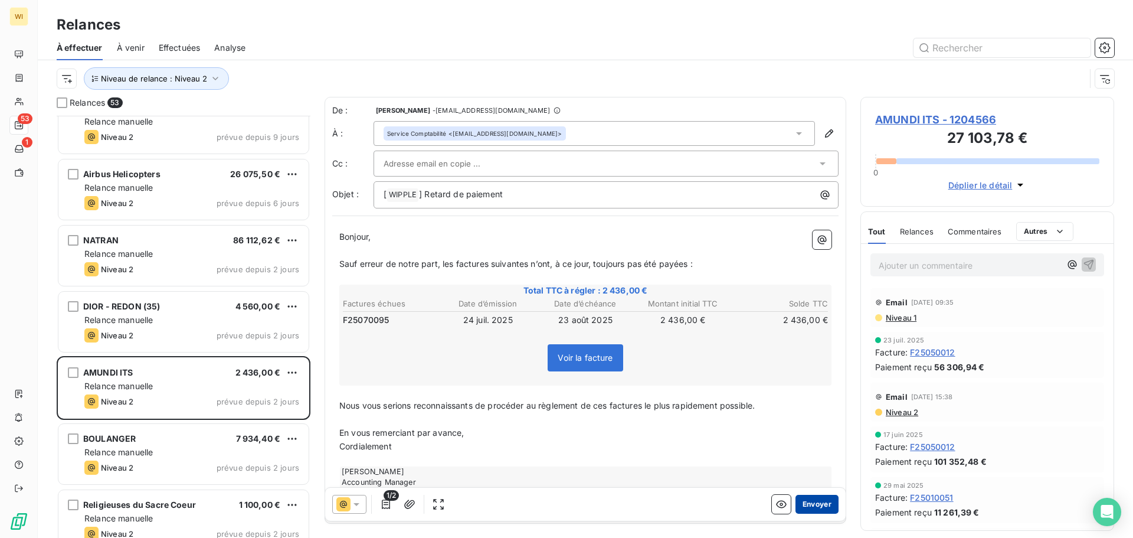
click at [565, 507] on button "Envoyer" at bounding box center [817, 504] width 43 height 19
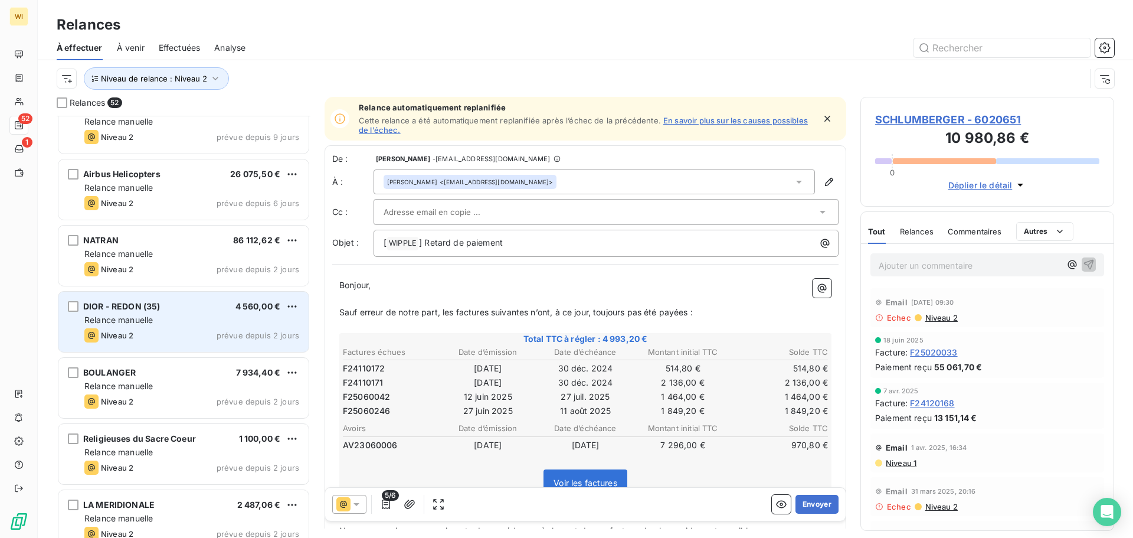
click at [162, 325] on div "Relance manuelle" at bounding box center [191, 320] width 215 height 12
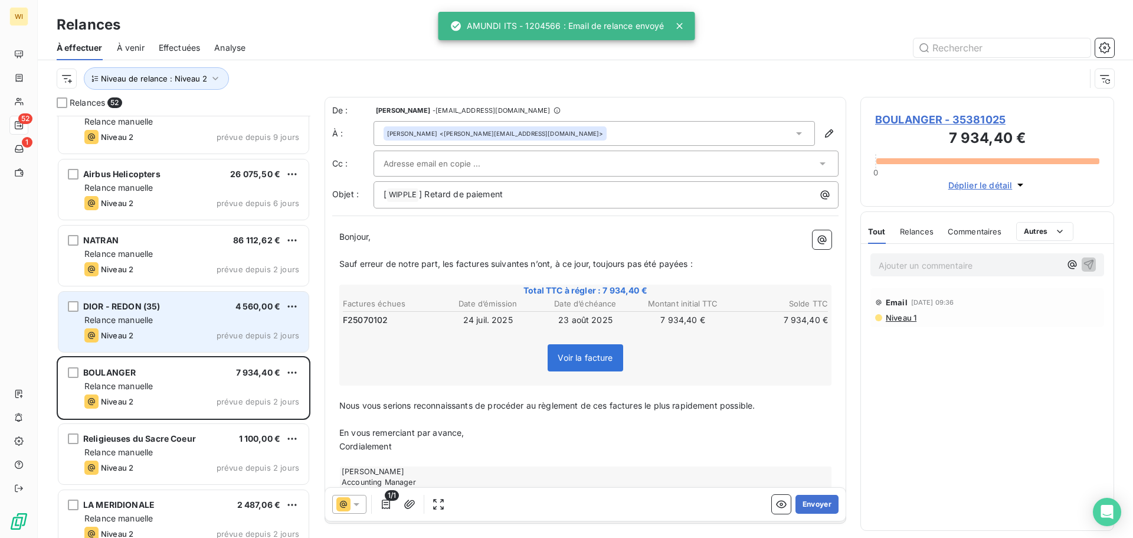
click at [162, 325] on div "Relance manuelle" at bounding box center [191, 320] width 215 height 12
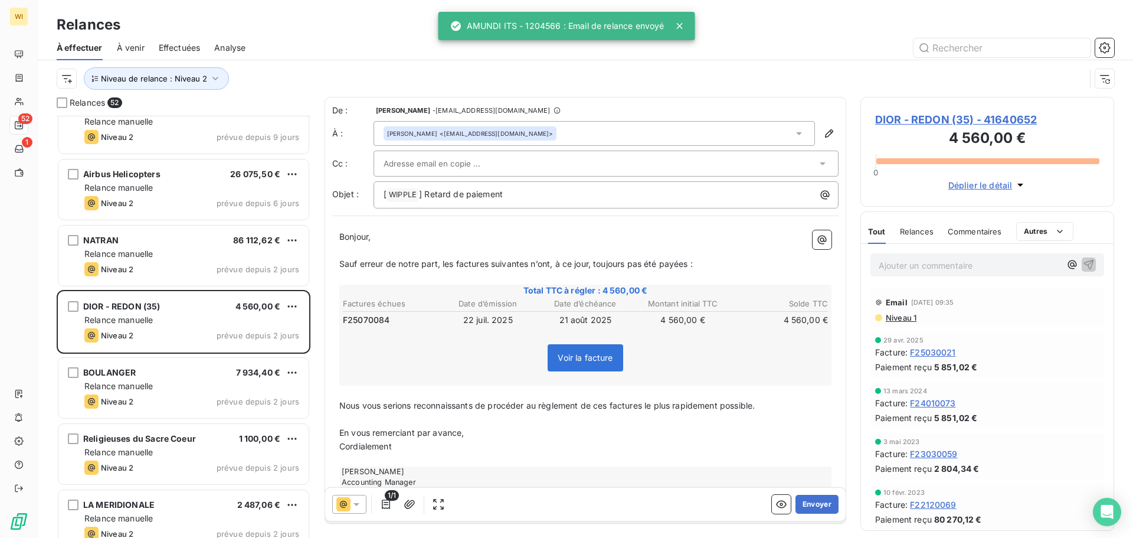
click at [565, 122] on div "[PERSON_NAME] <[EMAIL_ADDRESS][DOMAIN_NAME]>" at bounding box center [594, 133] width 441 height 25
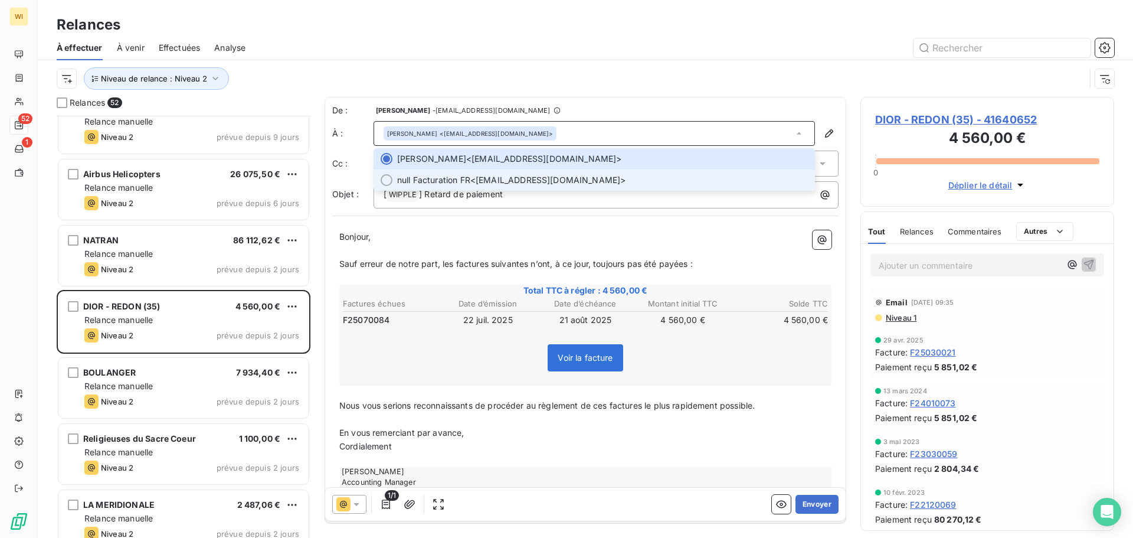
click at [564, 177] on span "null Facturation FR <[EMAIL_ADDRESS][DOMAIN_NAME]>" at bounding box center [602, 180] width 411 height 12
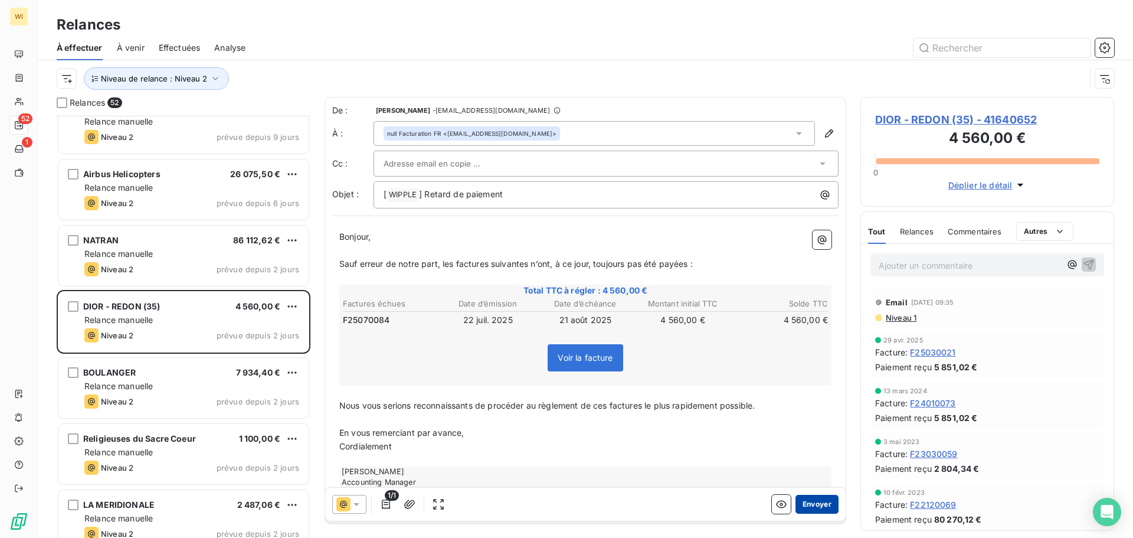
click at [565, 498] on button "Envoyer" at bounding box center [817, 504] width 43 height 19
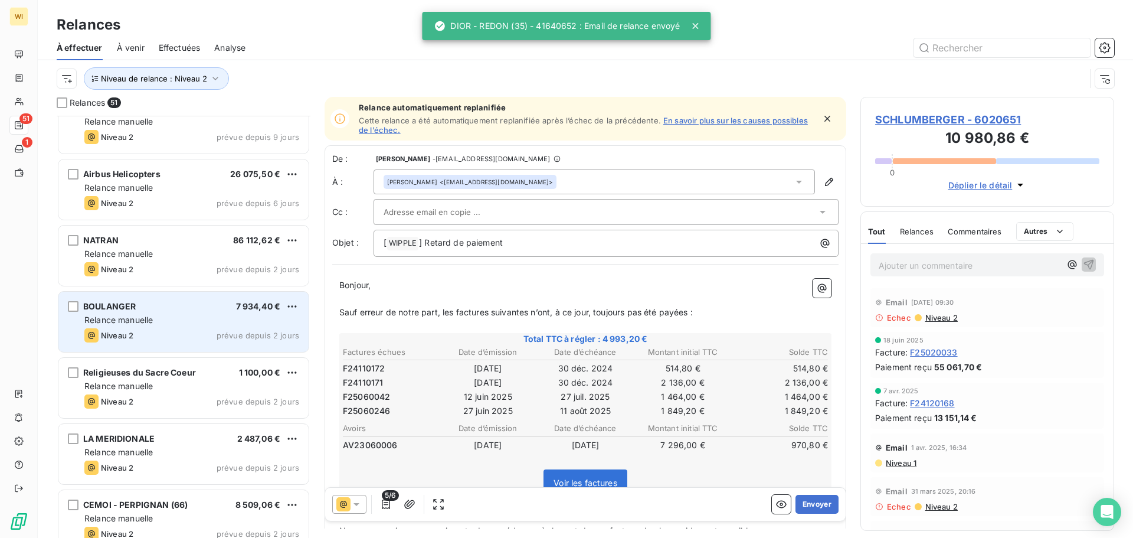
click at [172, 319] on div "Relance manuelle" at bounding box center [191, 320] width 215 height 12
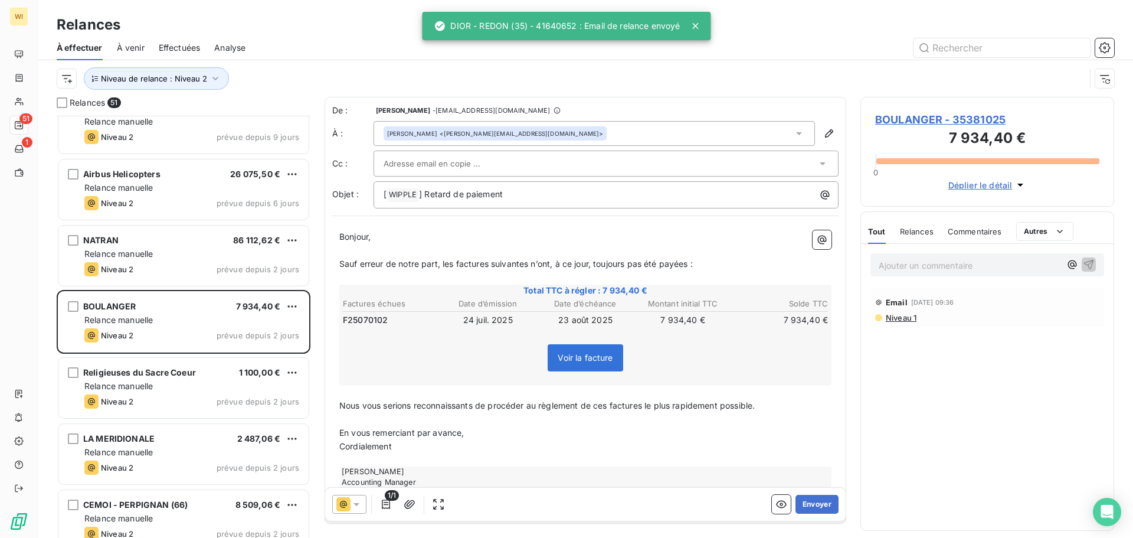
click at [547, 129] on div "[PERSON_NAME] <[PERSON_NAME][EMAIL_ADDRESS][DOMAIN_NAME]>" at bounding box center [594, 133] width 441 height 25
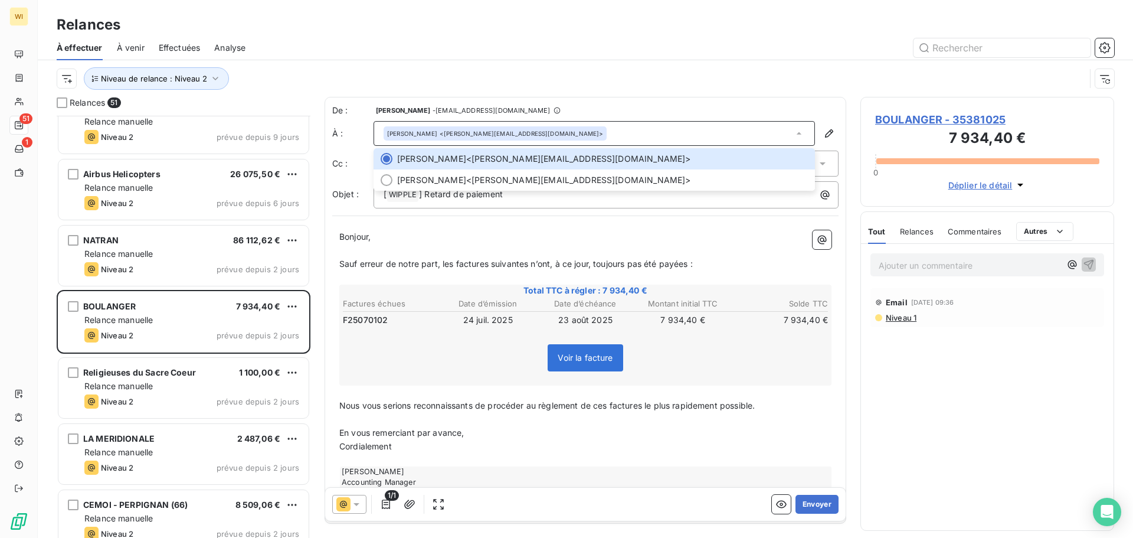
click at [463, 229] on div "Bonjour, ﻿ Sauf erreur de notre part, les factures suivantes n’ont, à ce jour, …" at bounding box center [585, 369] width 506 height 293
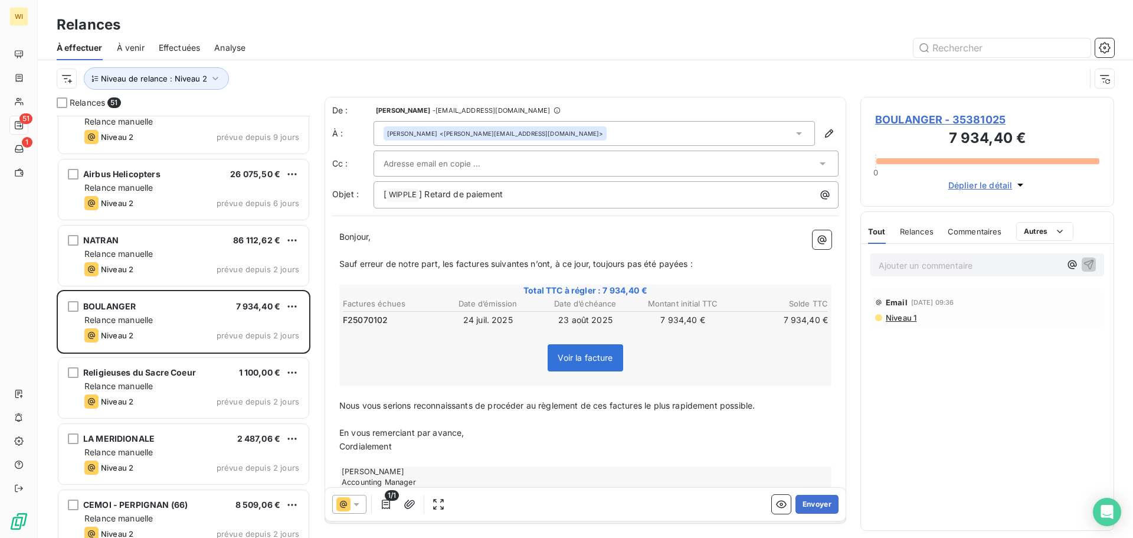
click at [495, 159] on div at bounding box center [600, 164] width 433 height 18
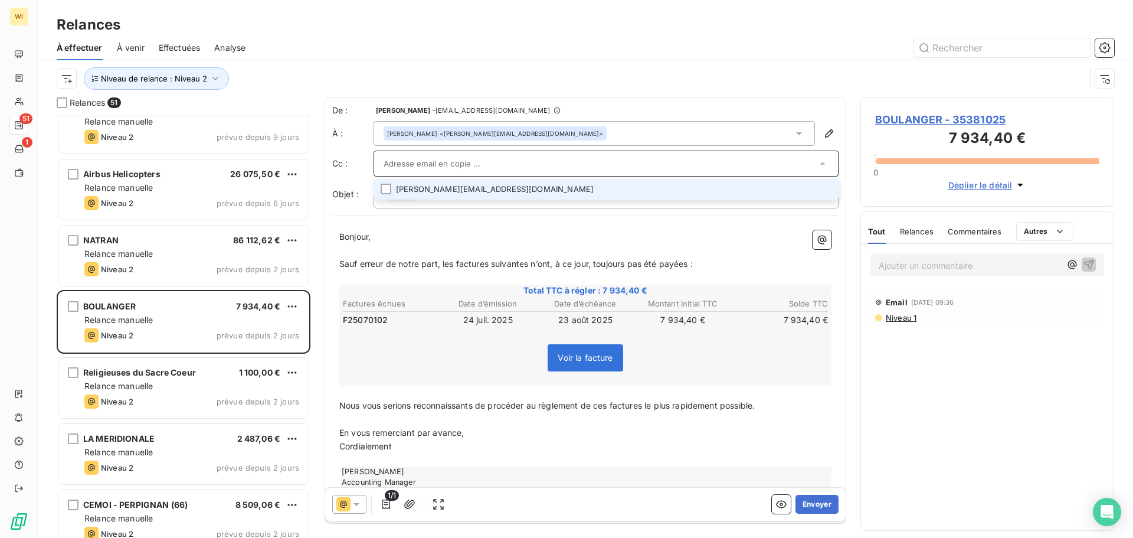
click at [467, 191] on li "[PERSON_NAME][EMAIL_ADDRESS][DOMAIN_NAME]" at bounding box center [606, 189] width 465 height 21
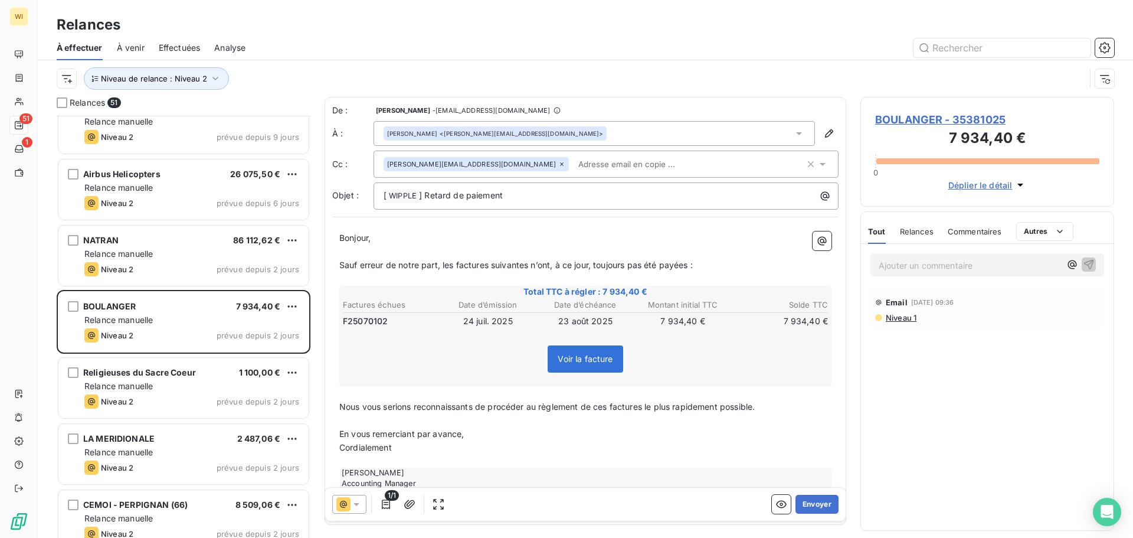
click at [565, 397] on p "﻿" at bounding box center [585, 394] width 492 height 14
click at [565, 499] on button "Envoyer" at bounding box center [817, 504] width 43 height 19
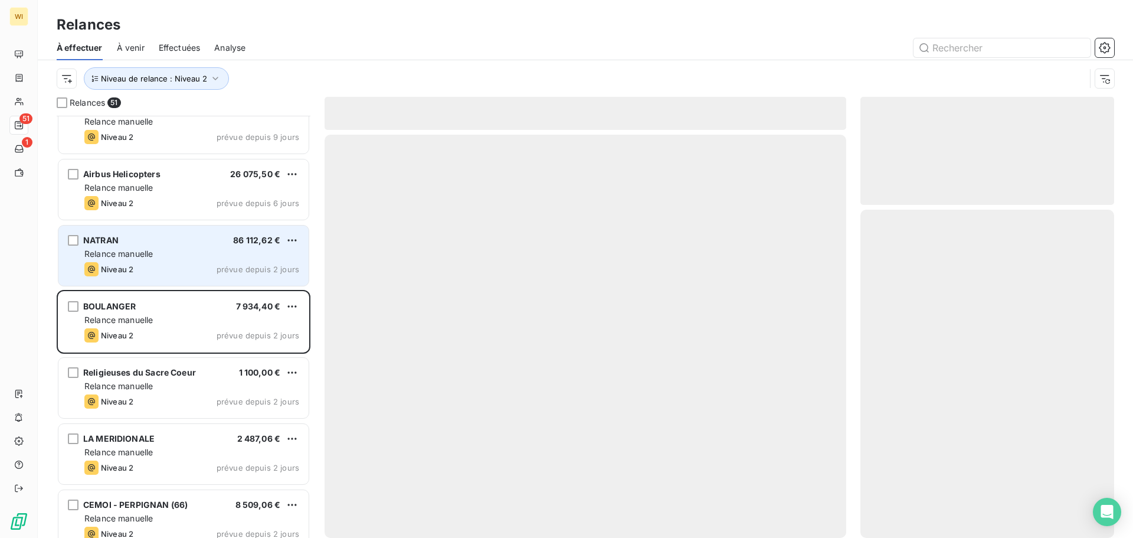
click at [207, 273] on div "Niveau 2 prévue depuis 2 jours" at bounding box center [191, 269] width 215 height 14
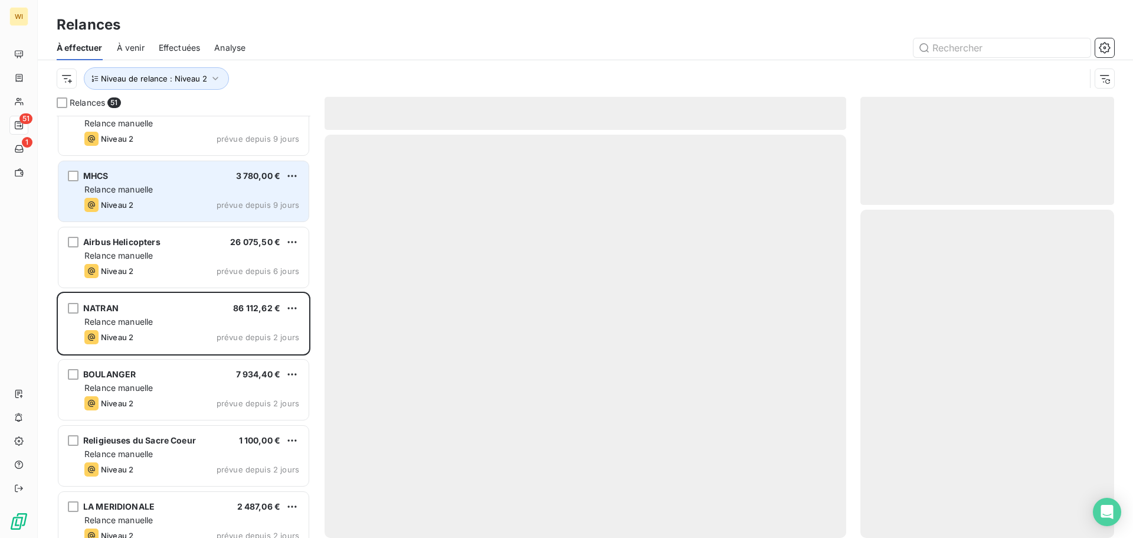
scroll to position [2186, 0]
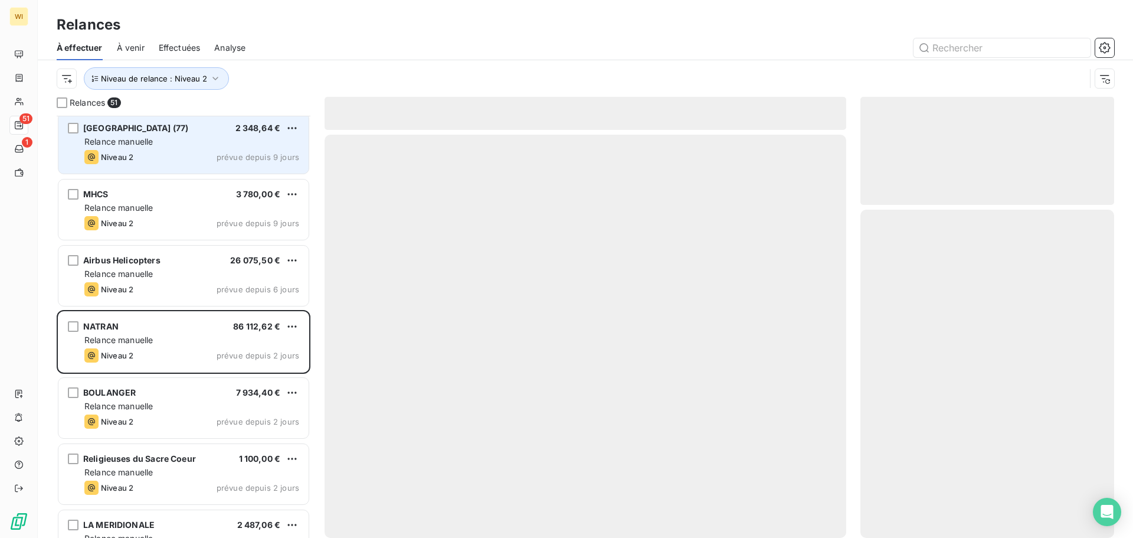
click at [206, 149] on div "[GEOGRAPHIC_DATA] (77) 2 348,64 € Relance [PERSON_NAME] 2 prévue depuis 9 jours" at bounding box center [183, 143] width 250 height 60
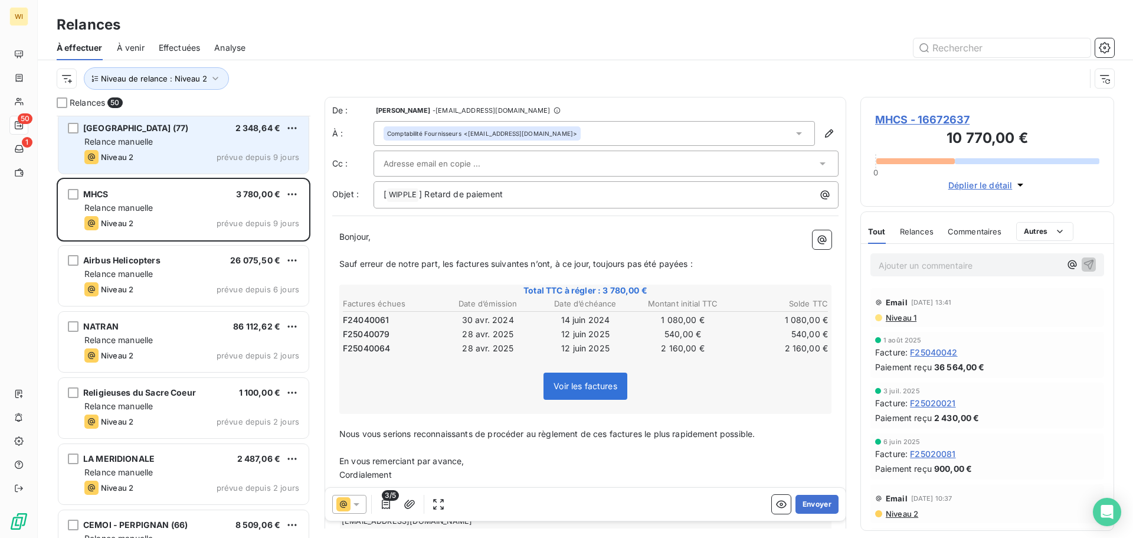
click at [178, 145] on div "Relance manuelle" at bounding box center [191, 142] width 215 height 12
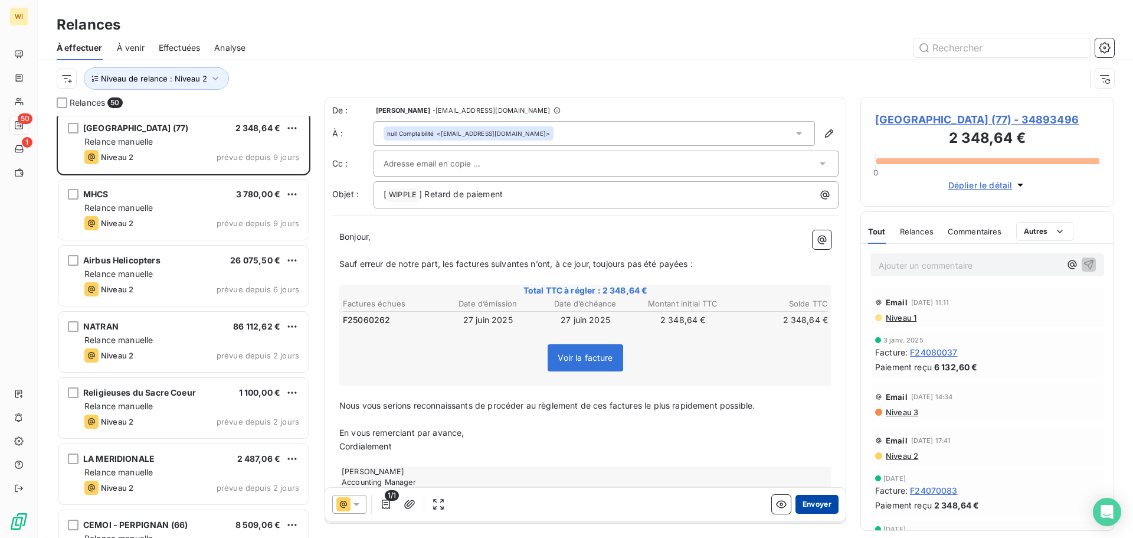
click at [565, 506] on button "Envoyer" at bounding box center [817, 504] width 43 height 19
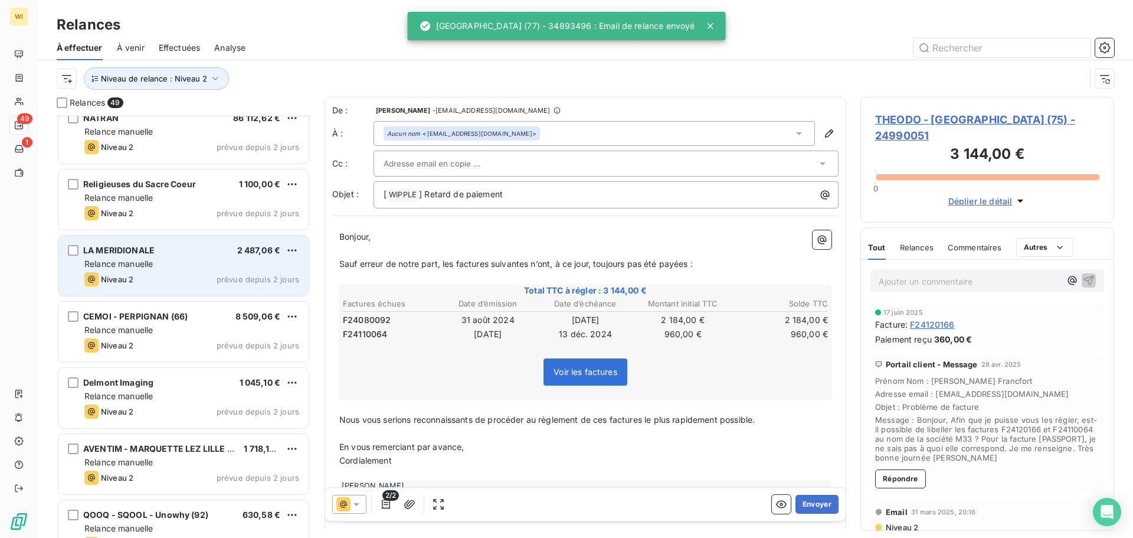
scroll to position [2344, 0]
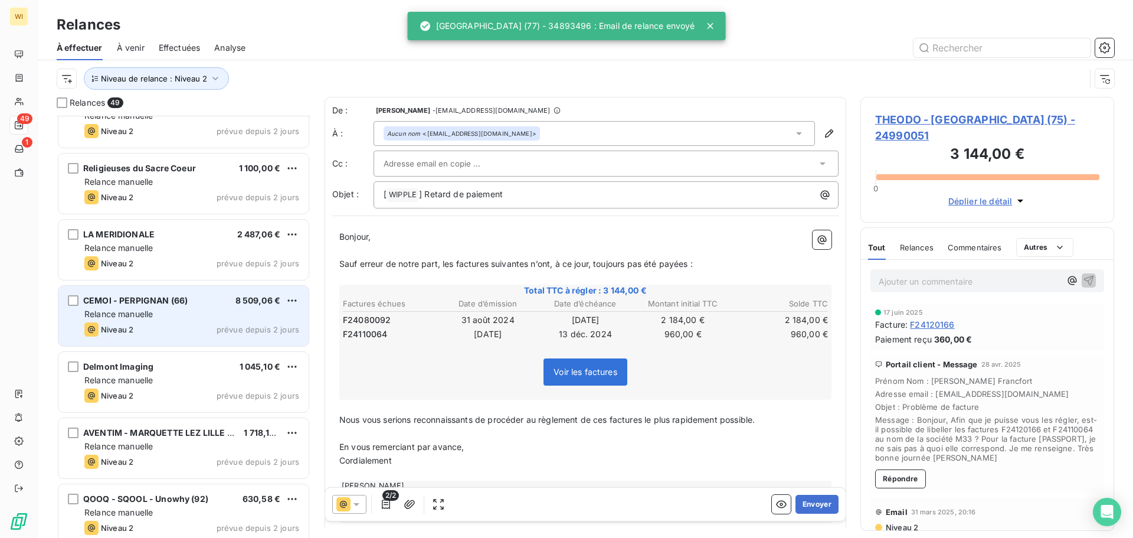
click at [188, 339] on div "CEMOI - PERPIGNAN (66) 8 509,06 € Relance [PERSON_NAME] 2 prévue depuis 2 jours" at bounding box center [183, 316] width 250 height 60
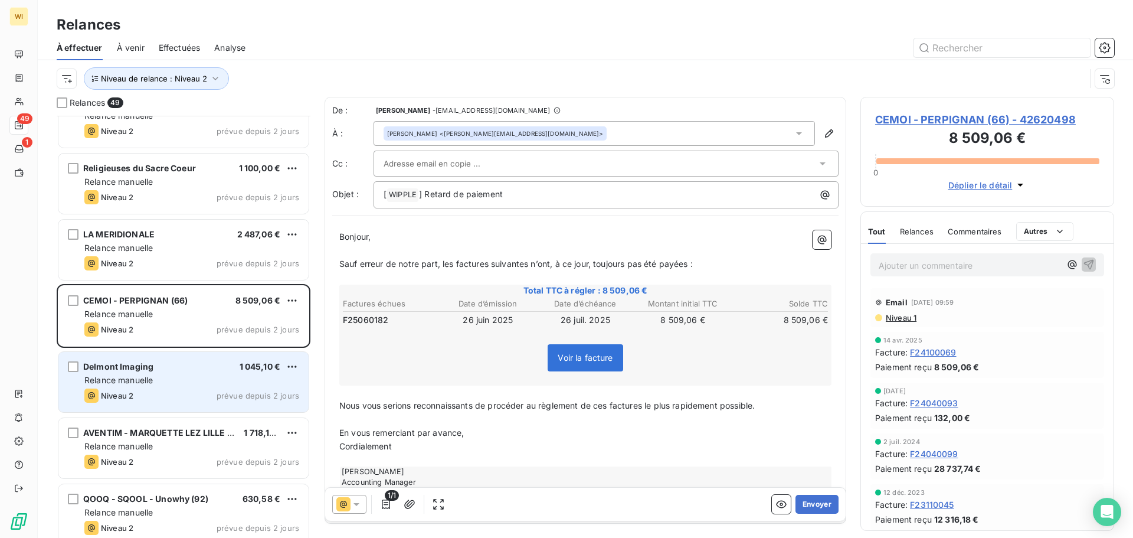
click at [182, 401] on div "Niveau 2 prévue depuis 2 jours" at bounding box center [191, 395] width 215 height 14
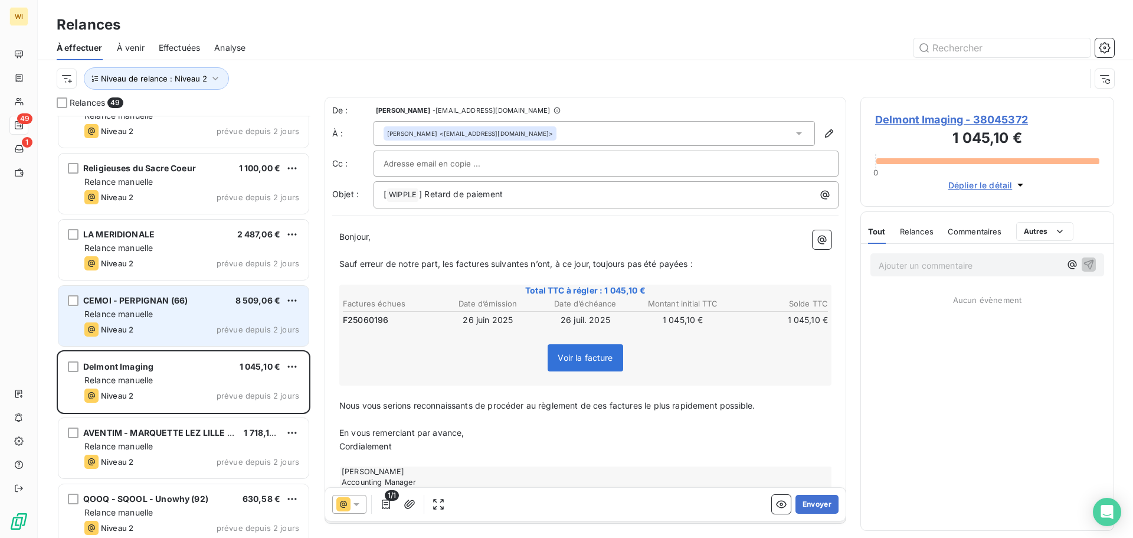
click at [199, 338] on div "CEMOI - PERPIGNAN (66) 8 509,06 € Relance [PERSON_NAME] 2 prévue depuis 2 jours" at bounding box center [183, 316] width 250 height 60
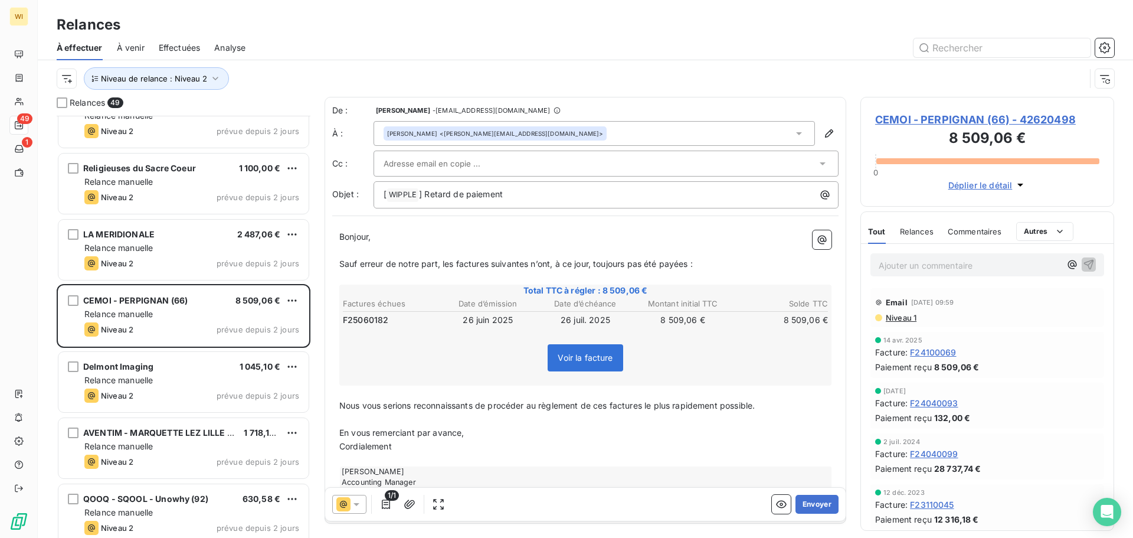
click at [565, 124] on div "[PERSON_NAME] <[PERSON_NAME][EMAIL_ADDRESS][DOMAIN_NAME]>" at bounding box center [594, 133] width 441 height 25
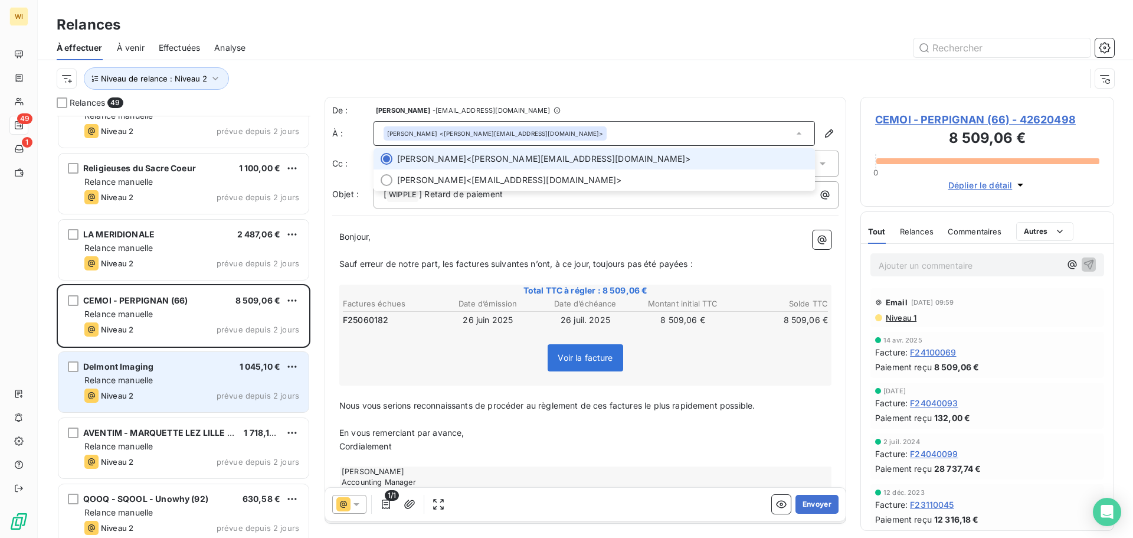
click at [204, 392] on div "Niveau 2 prévue depuis 2 jours" at bounding box center [191, 395] width 215 height 14
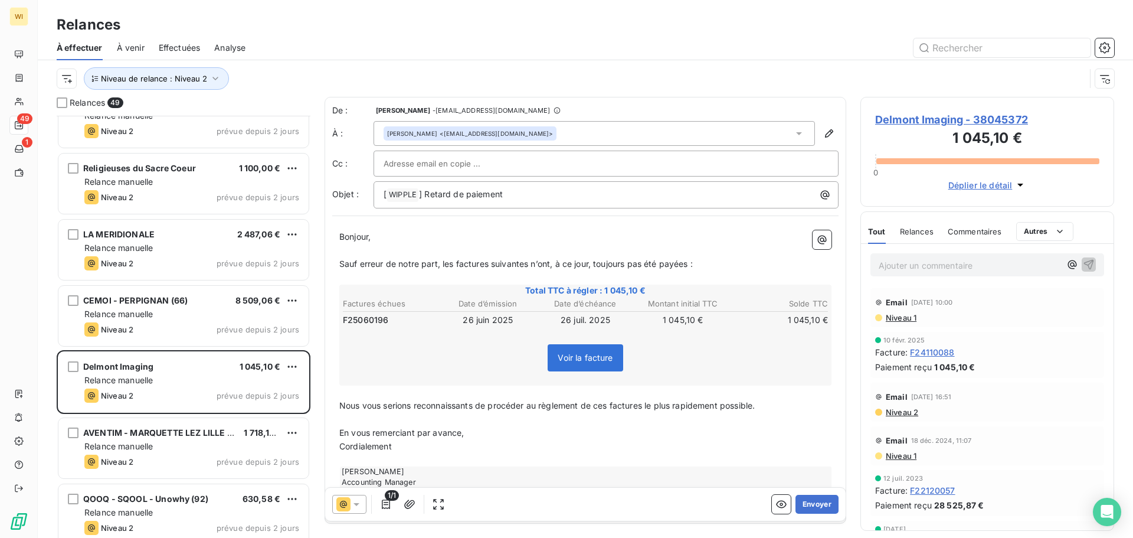
click at [565, 129] on div "[PERSON_NAME] <[EMAIL_ADDRESS][DOMAIN_NAME]>" at bounding box center [594, 133] width 441 height 25
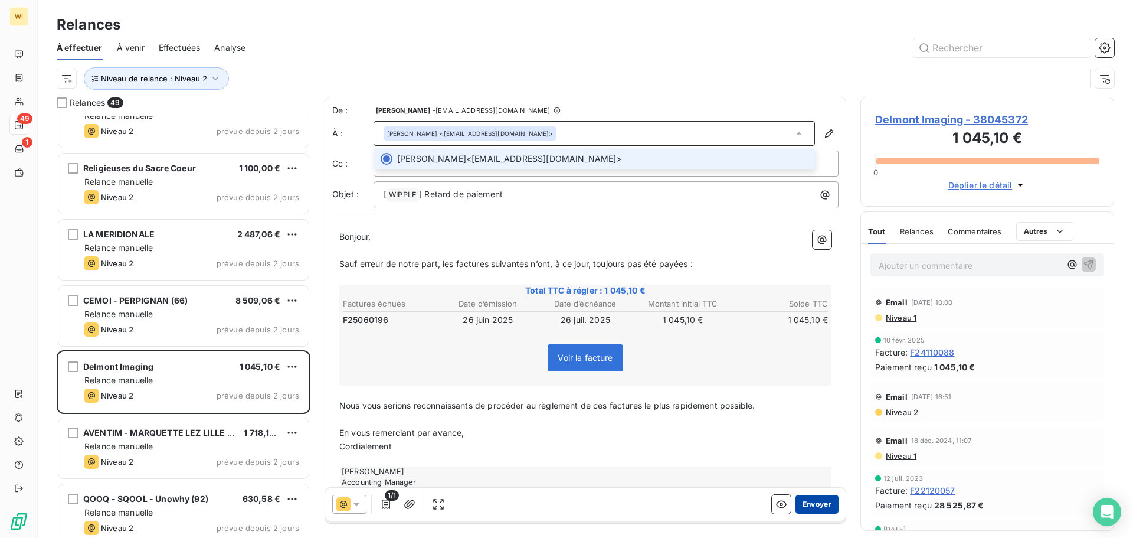
click at [565, 500] on button "Envoyer" at bounding box center [817, 504] width 43 height 19
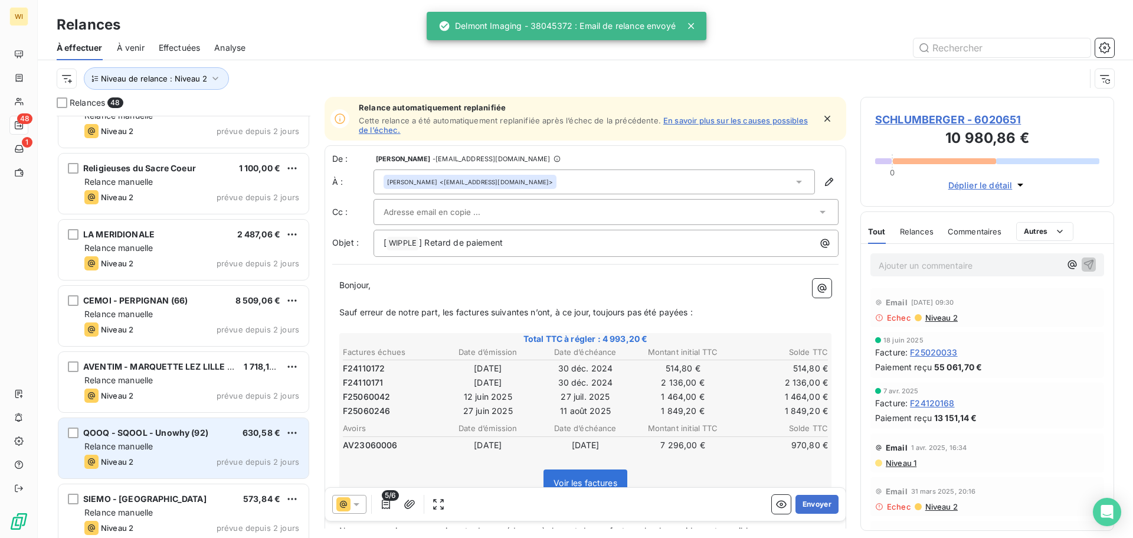
click at [168, 437] on span "QOOQ - SQOOL - Unowhy (92)" at bounding box center [145, 432] width 125 height 10
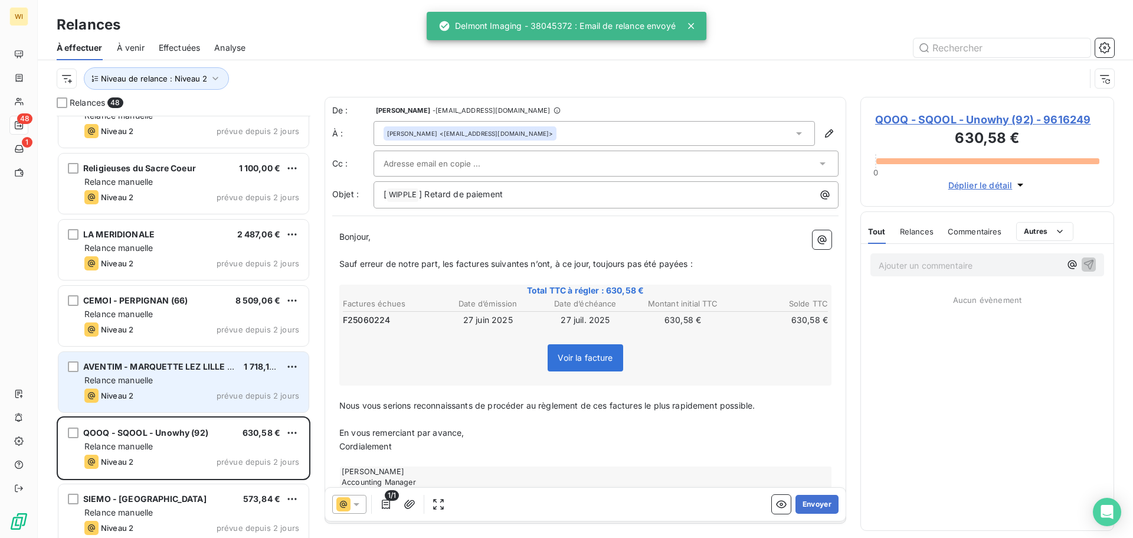
click at [174, 381] on div "Relance manuelle" at bounding box center [191, 380] width 215 height 12
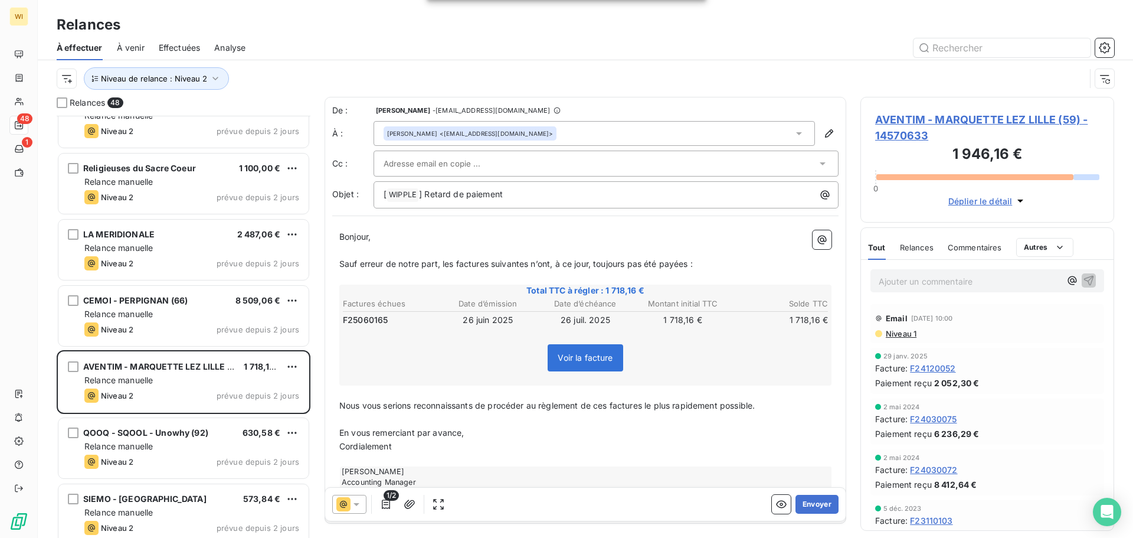
click at [557, 122] on div "[PERSON_NAME] <[EMAIL_ADDRESS][DOMAIN_NAME]>" at bounding box center [594, 133] width 441 height 25
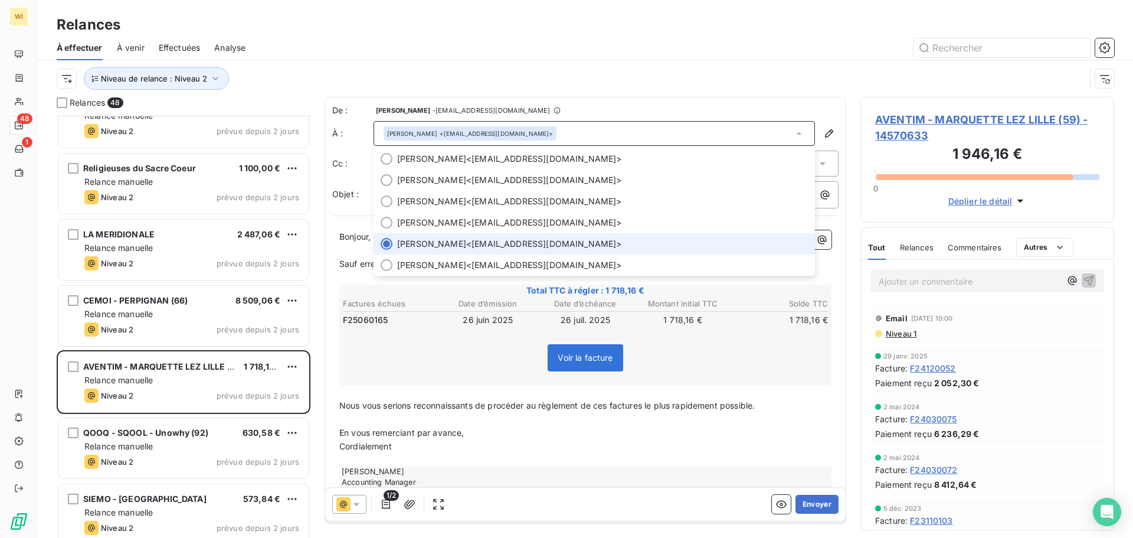
click at [439, 334] on div "Total TTC à régler : 1 718,16 € Factures échues Date d’émission Date d’échéance…" at bounding box center [585, 335] width 492 height 102
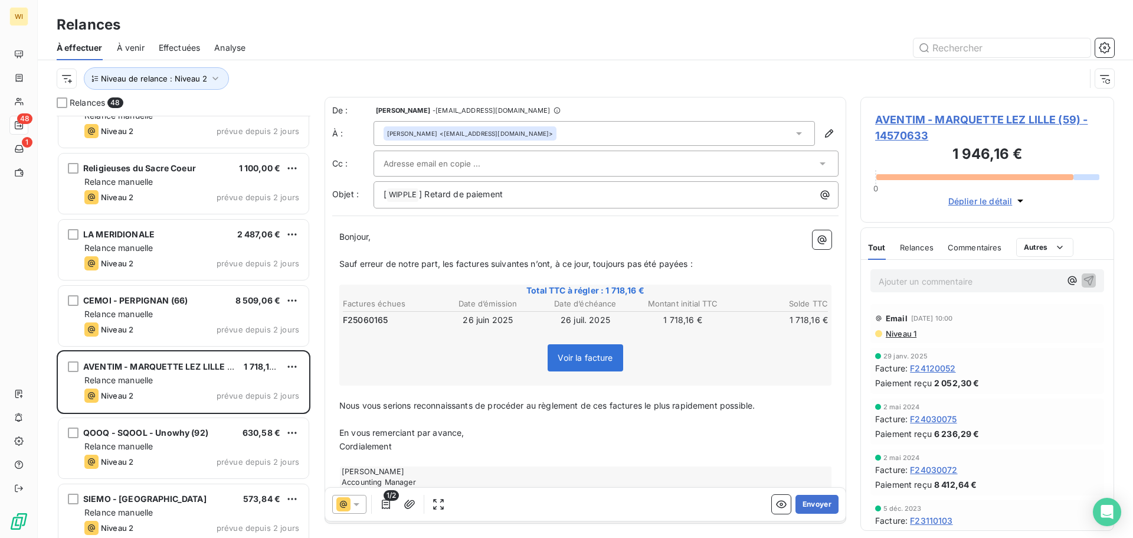
click at [565, 332] on span "Niveau 1" at bounding box center [901, 333] width 32 height 9
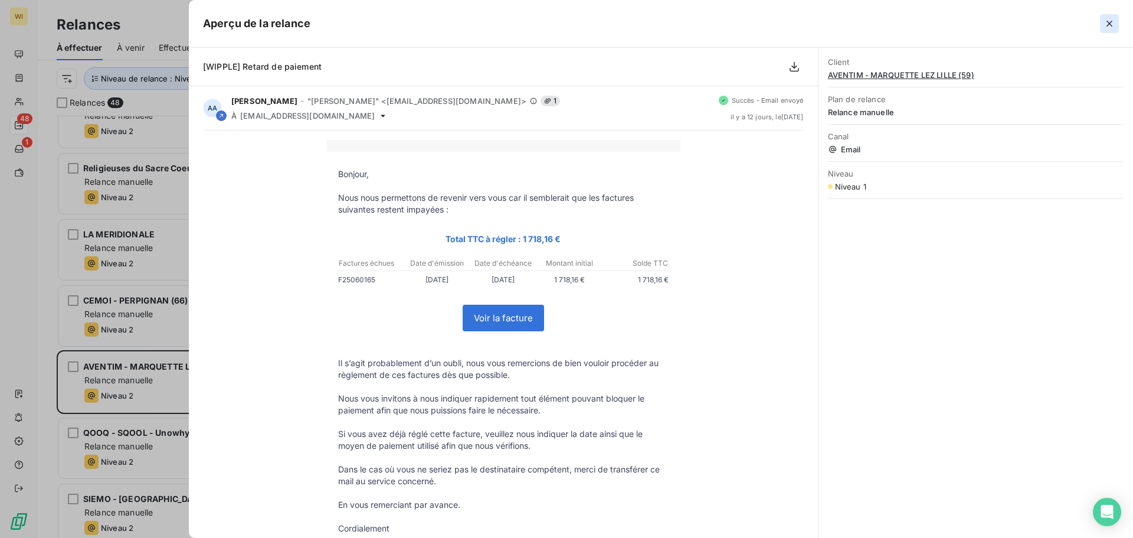
click at [565, 27] on icon "button" at bounding box center [1110, 24] width 12 height 12
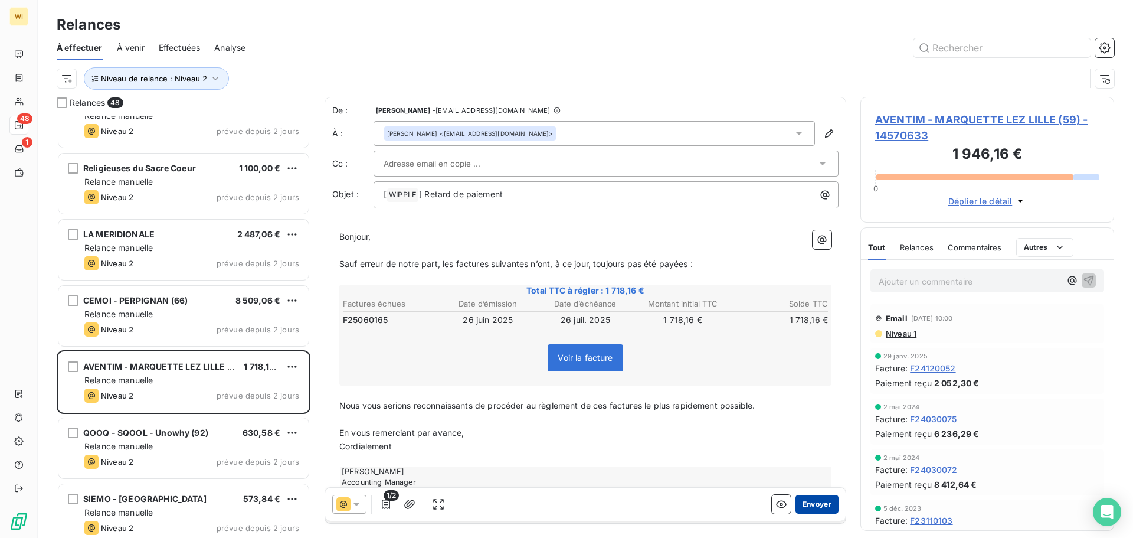
click at [565, 502] on button "Envoyer" at bounding box center [817, 504] width 43 height 19
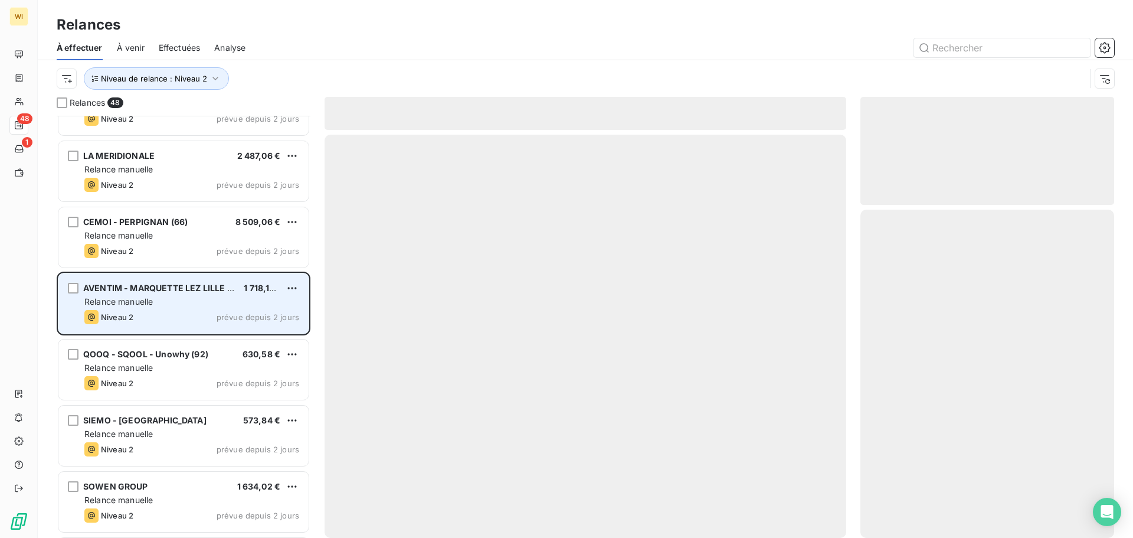
scroll to position [2442, 0]
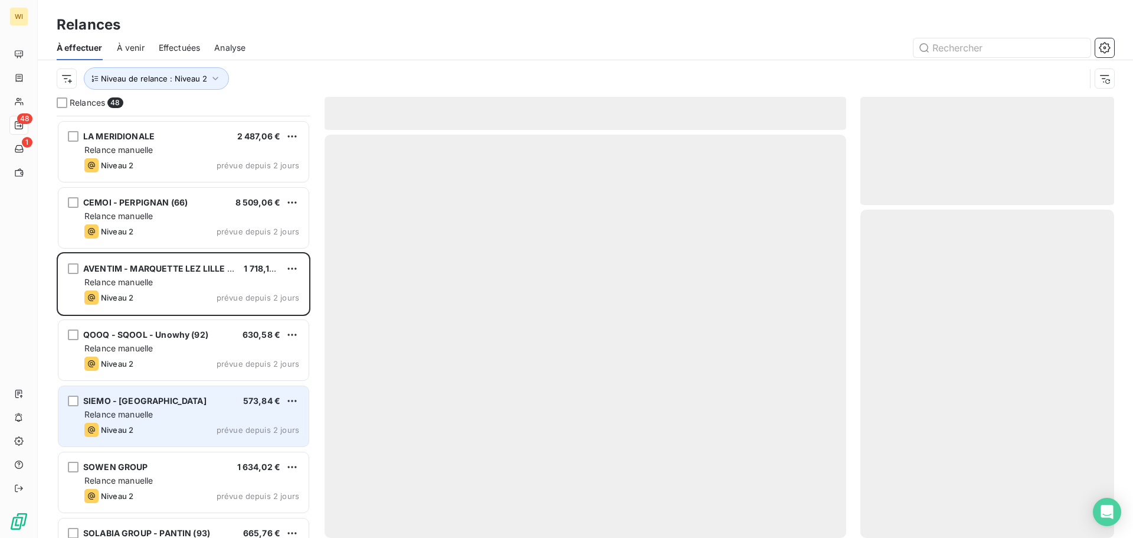
click at [195, 426] on div "Niveau 2 prévue depuis 2 jours" at bounding box center [191, 430] width 215 height 14
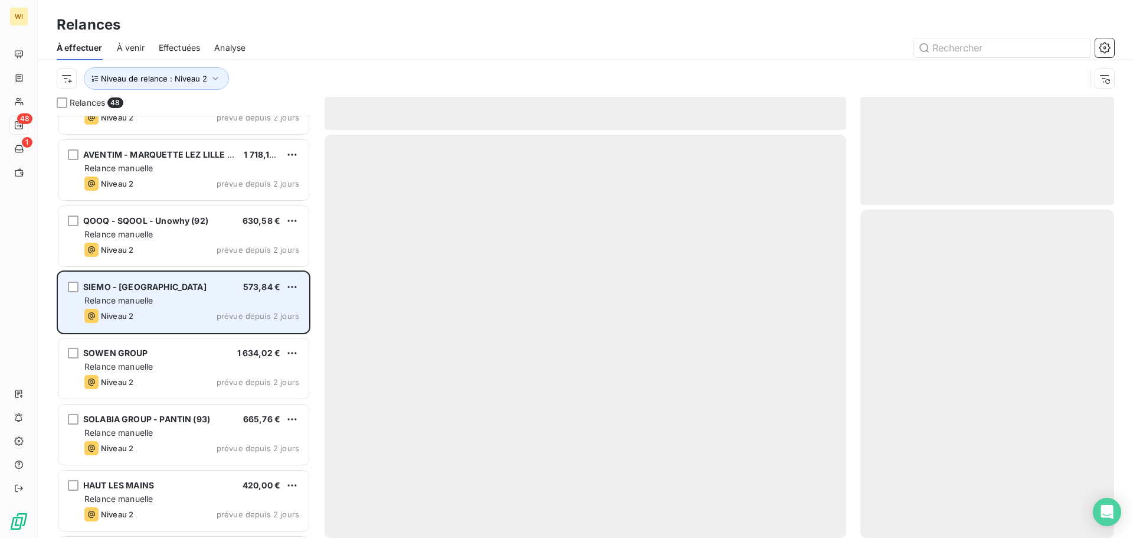
scroll to position [2557, 0]
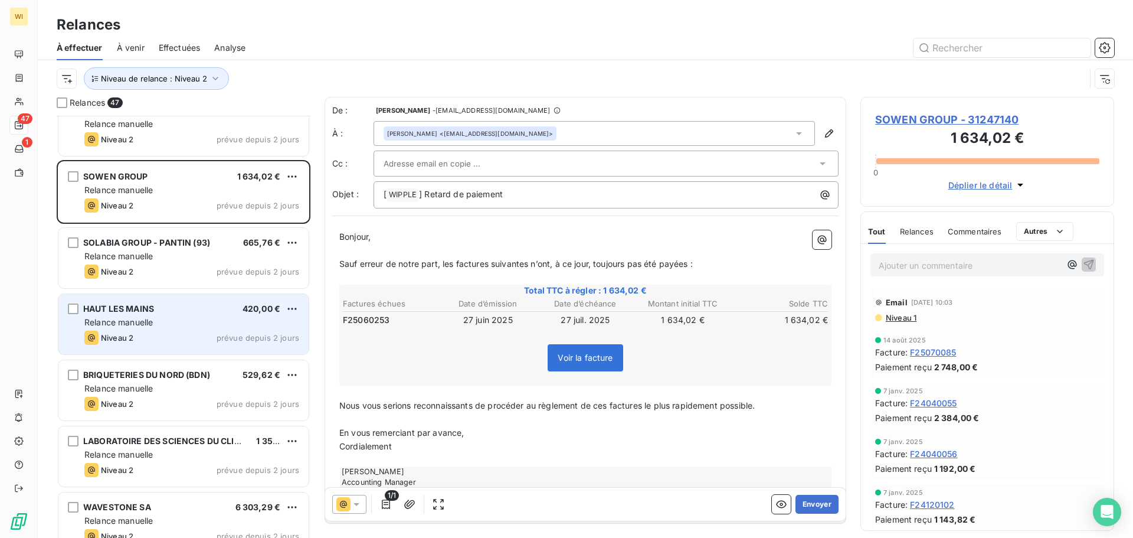
scroll to position [2668, 0]
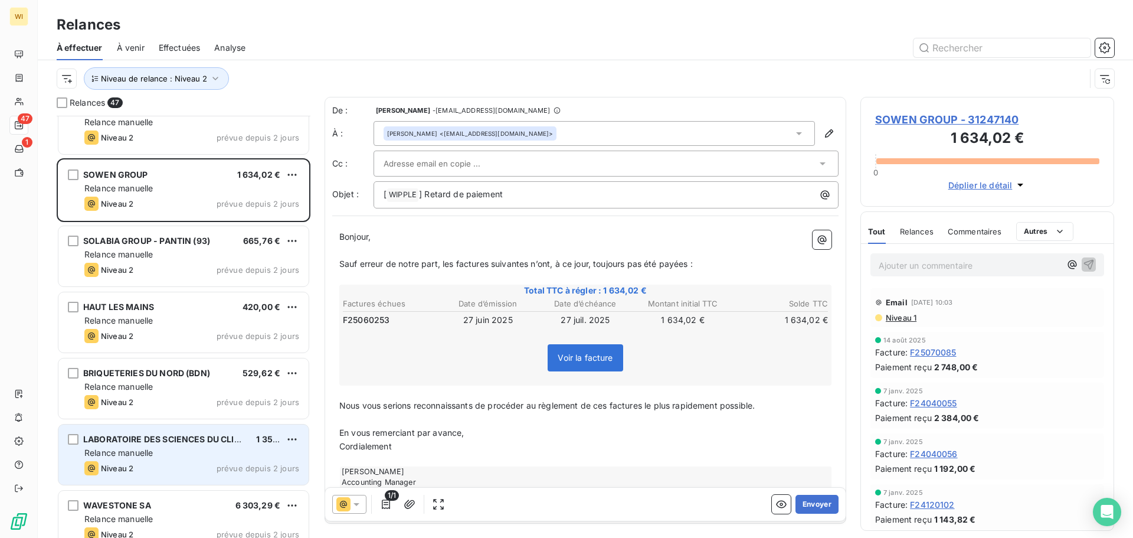
click at [202, 449] on div "Relance manuelle" at bounding box center [191, 453] width 215 height 12
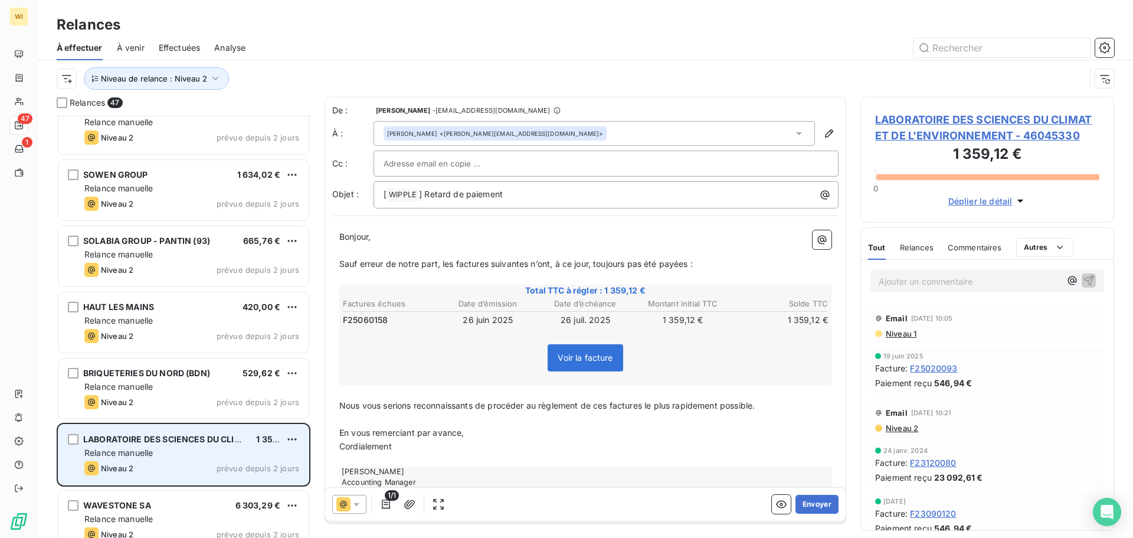
scroll to position [2685, 0]
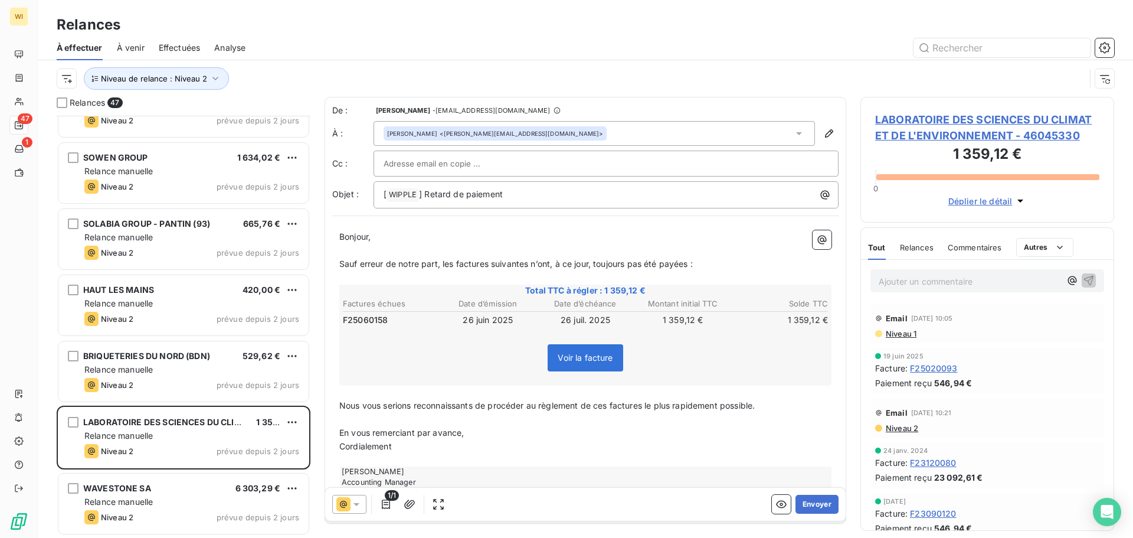
click at [565, 135] on div "[PERSON_NAME] <[PERSON_NAME][EMAIL_ADDRESS][DOMAIN_NAME]>" at bounding box center [594, 133] width 441 height 25
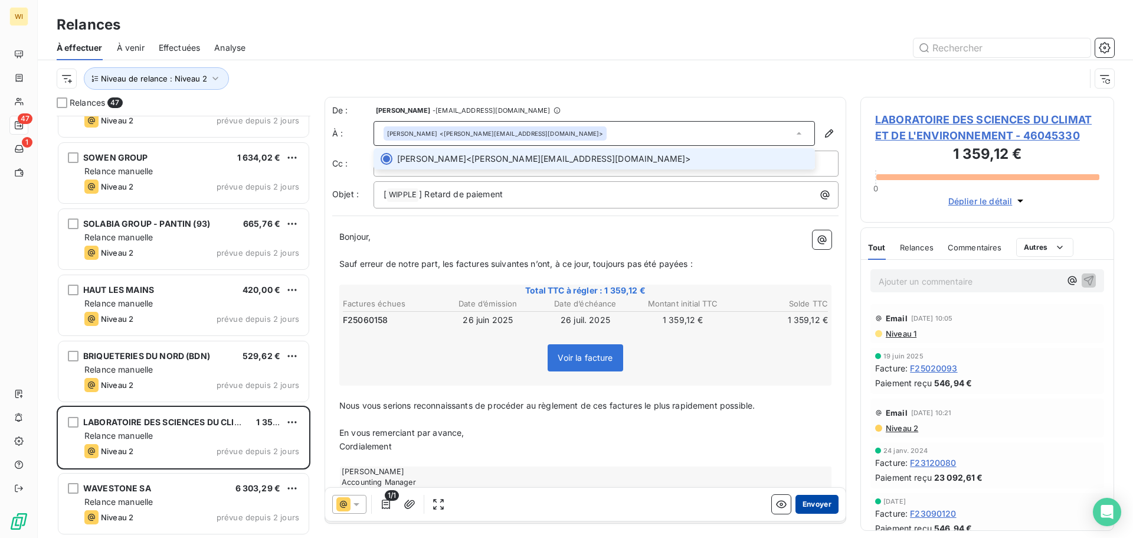
click at [565, 498] on button "Envoyer" at bounding box center [817, 504] width 43 height 19
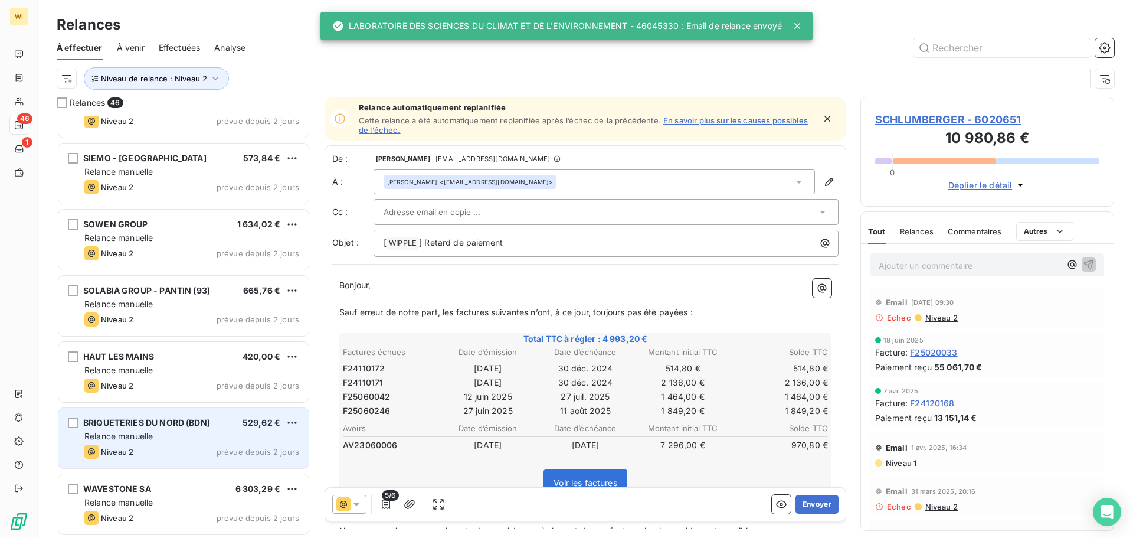
scroll to position [2619, 0]
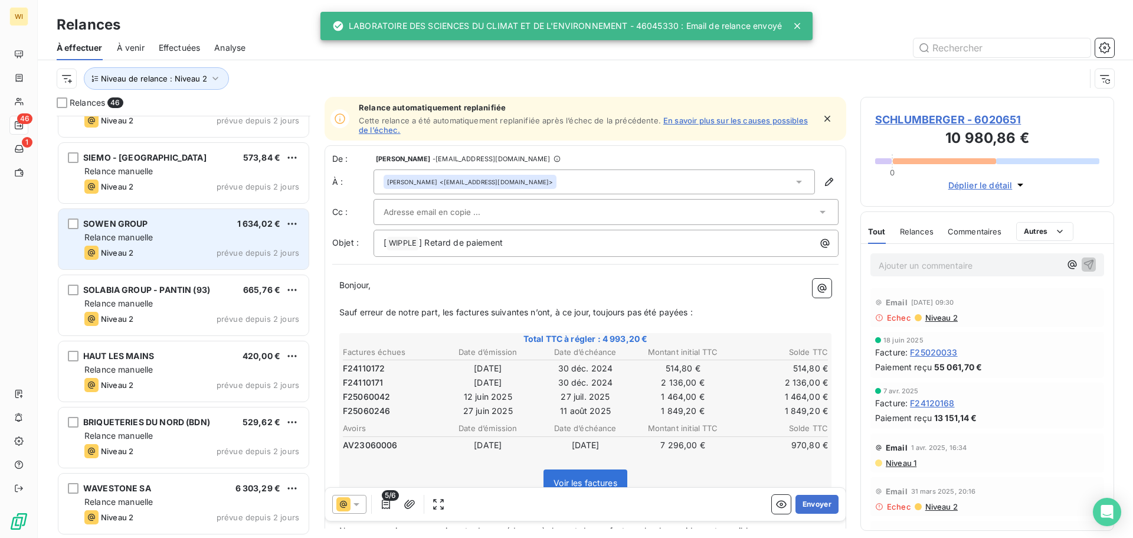
click at [183, 235] on div "Relance manuelle" at bounding box center [191, 237] width 215 height 12
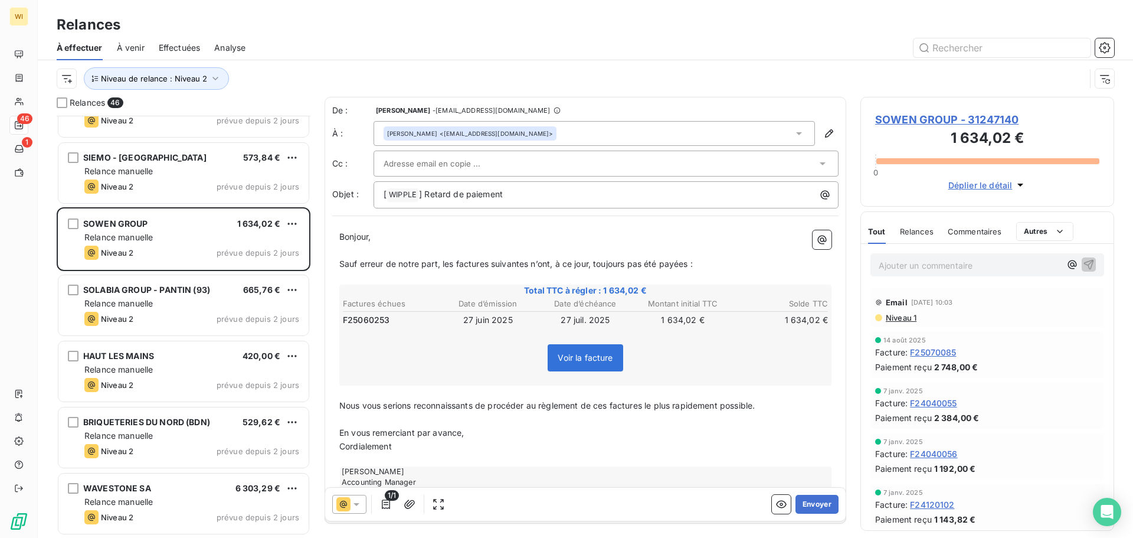
click at [565, 136] on div "[PERSON_NAME] <[EMAIL_ADDRESS][DOMAIN_NAME]>" at bounding box center [594, 133] width 441 height 25
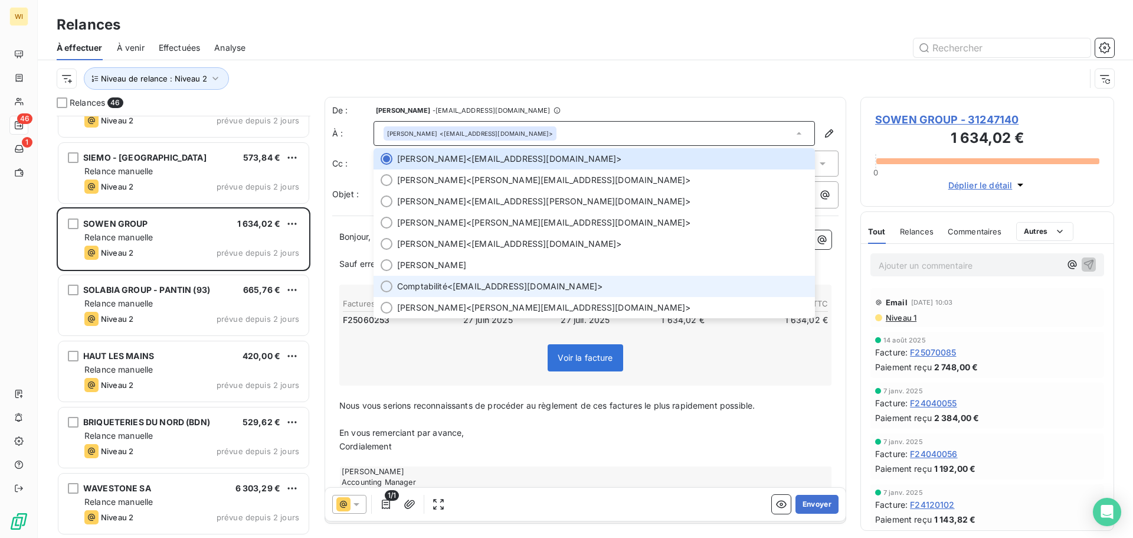
click at [528, 286] on span "Comptabilité <[EMAIL_ADDRESS][DOMAIN_NAME]>" at bounding box center [602, 286] width 411 height 12
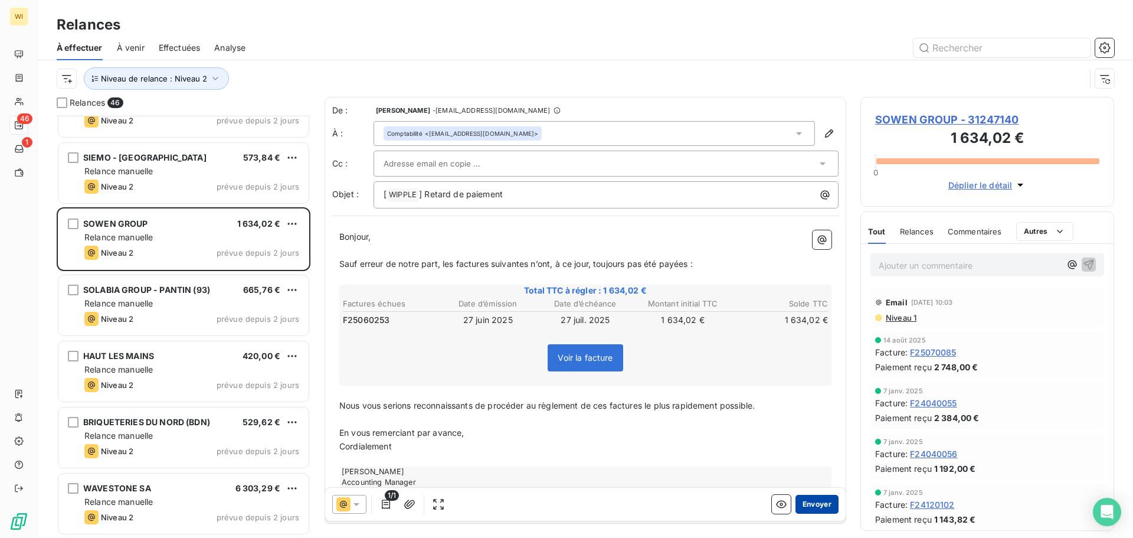
click at [565, 499] on button "Envoyer" at bounding box center [817, 504] width 43 height 19
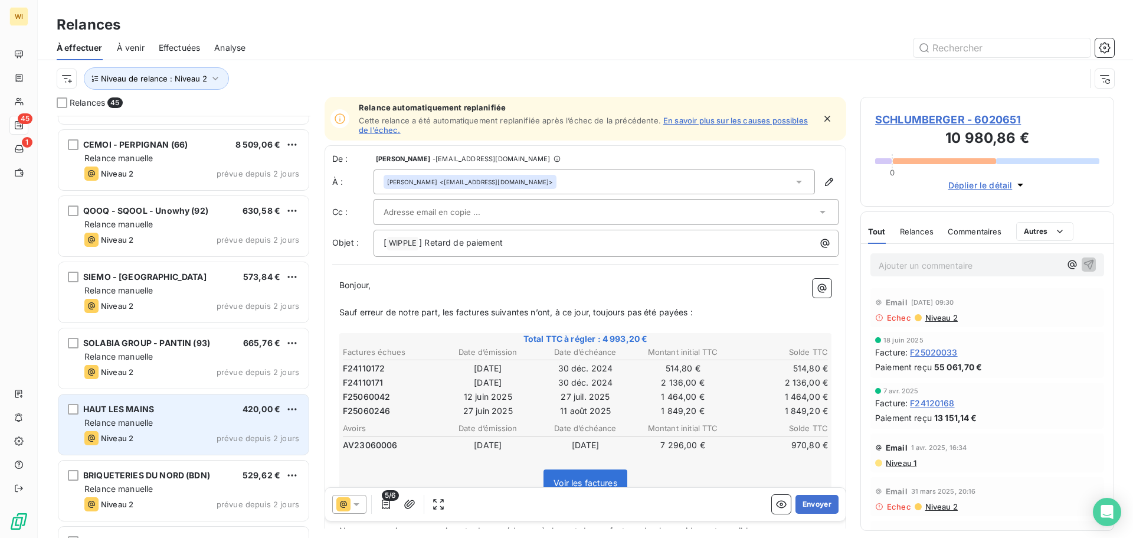
scroll to position [2469, 0]
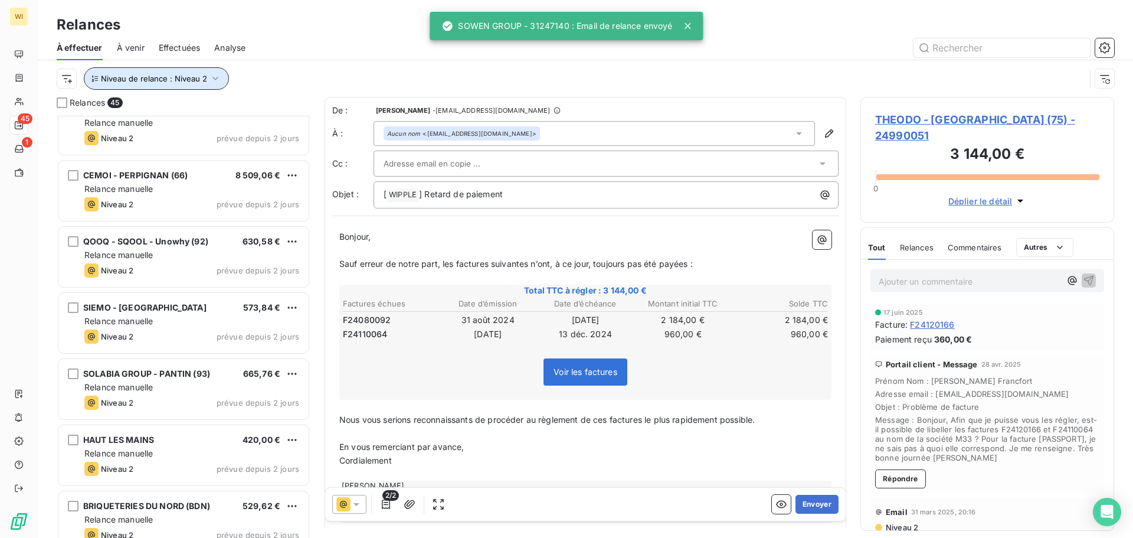
click at [212, 81] on icon "button" at bounding box center [216, 79] width 12 height 12
